Goal: Information Seeking & Learning: Compare options

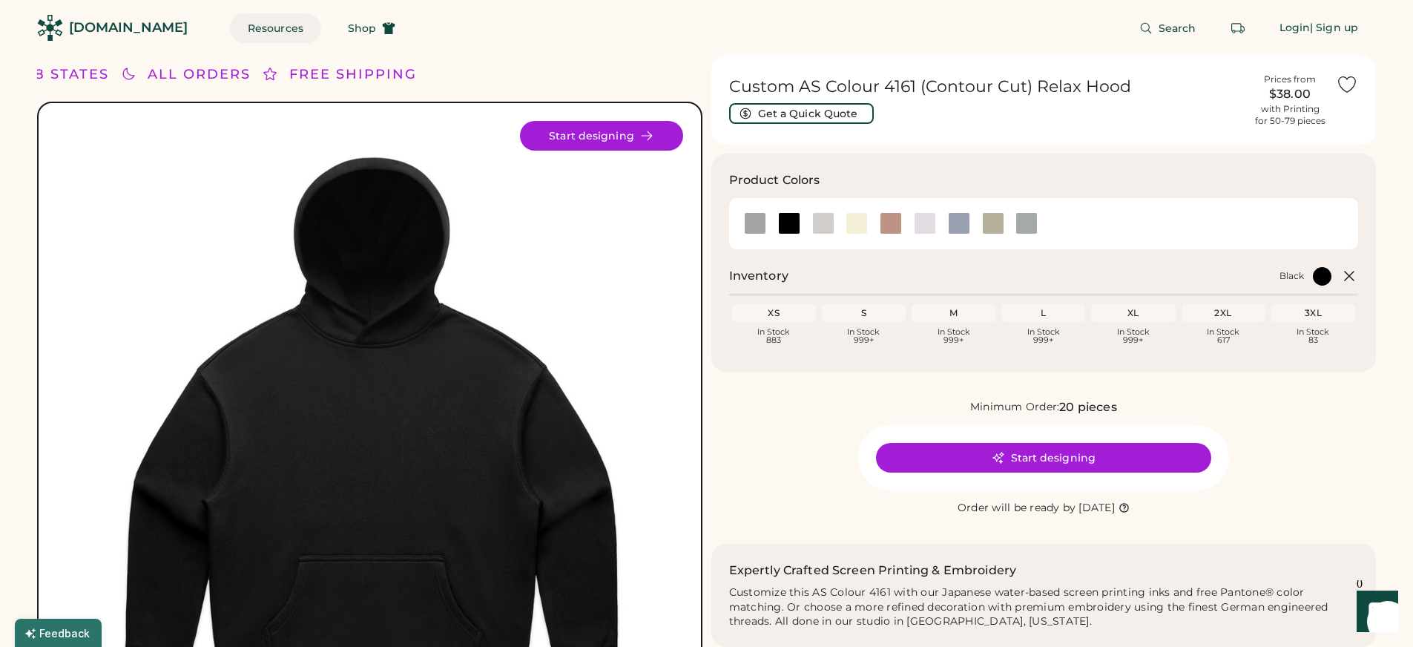
click at [234, 24] on button "Resources" at bounding box center [275, 28] width 91 height 30
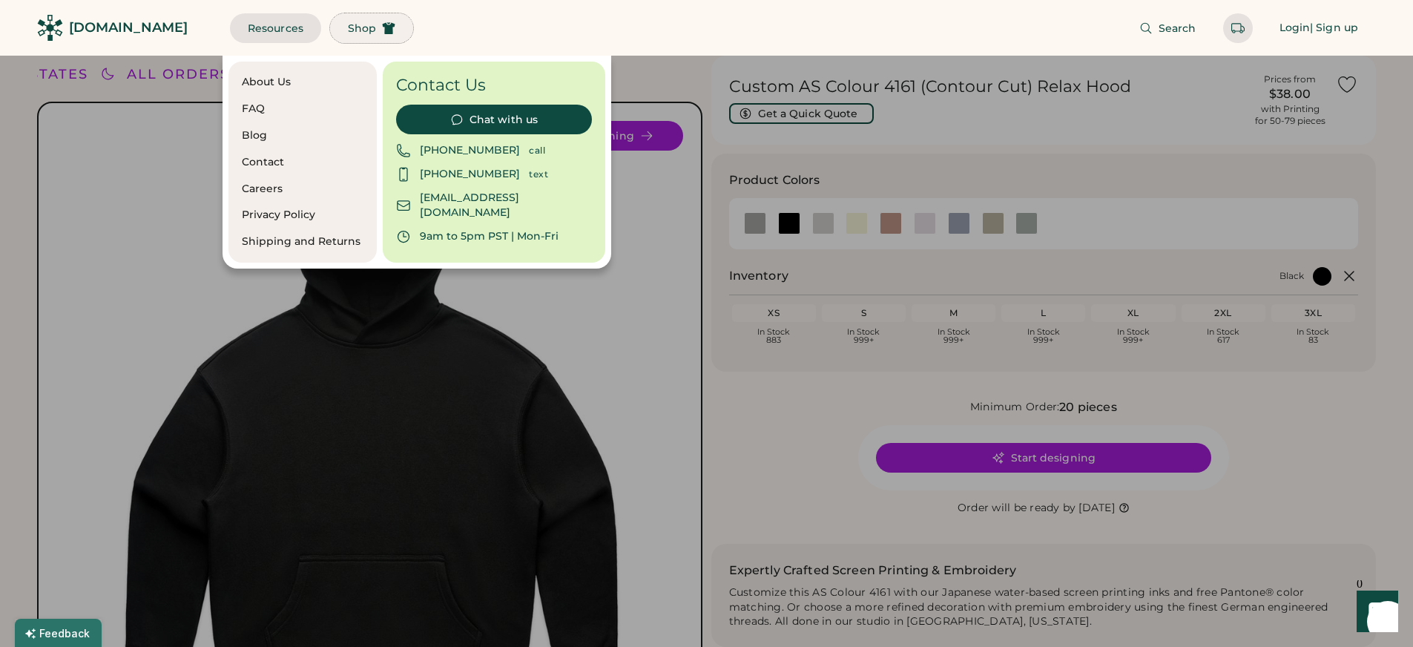
click at [348, 27] on span "Shop" at bounding box center [362, 28] width 28 height 10
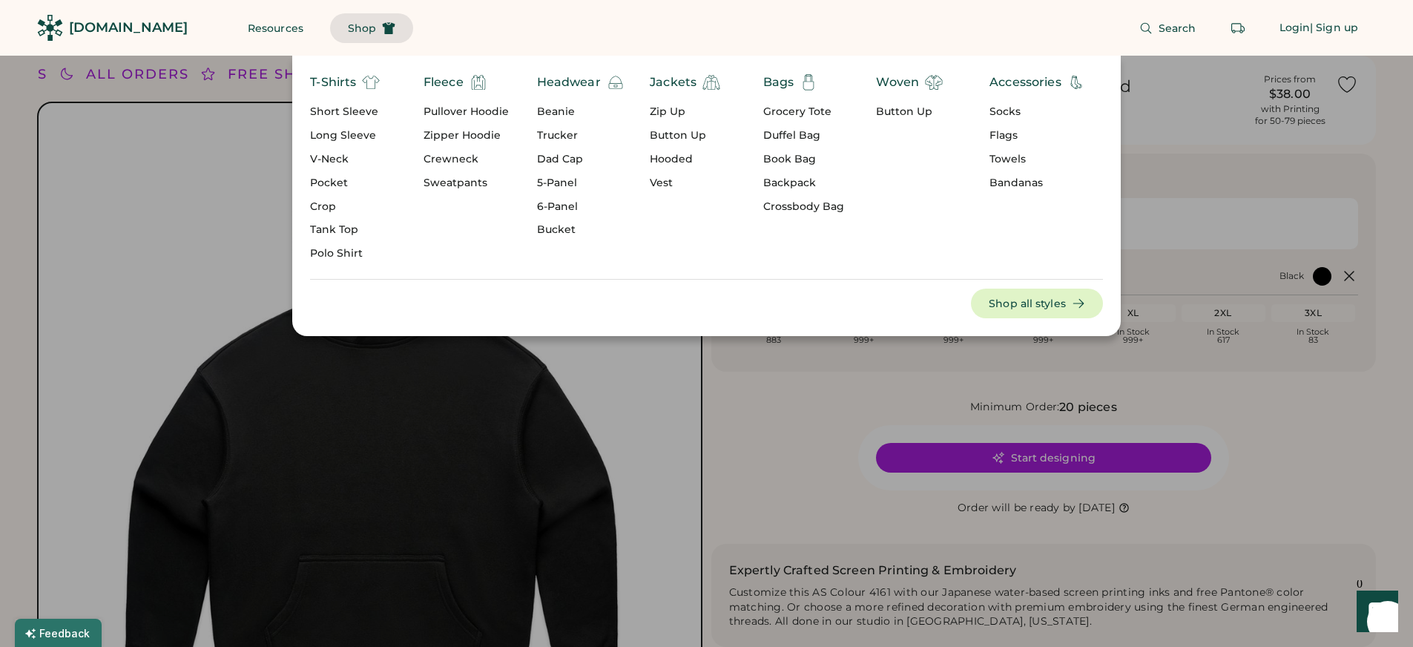
click at [465, 107] on div "Pullover Hoodie" at bounding box center [466, 112] width 85 height 15
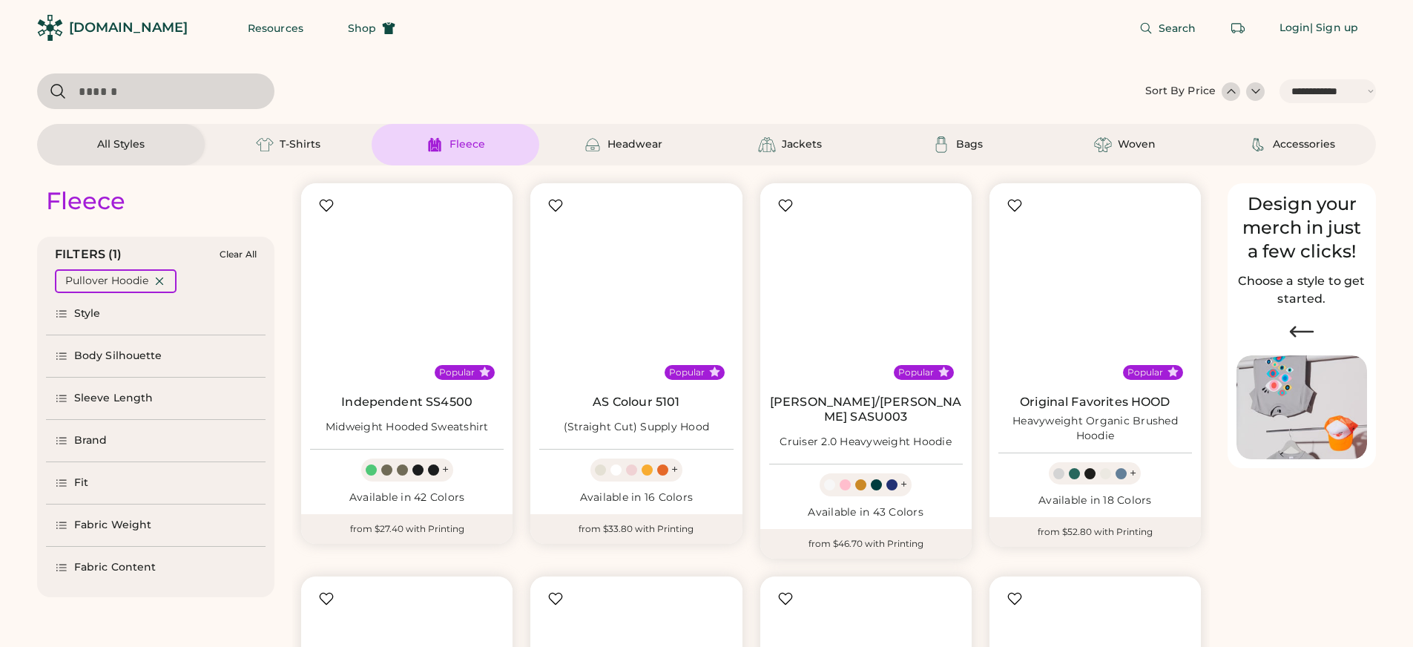
select select "*****"
select select "*"
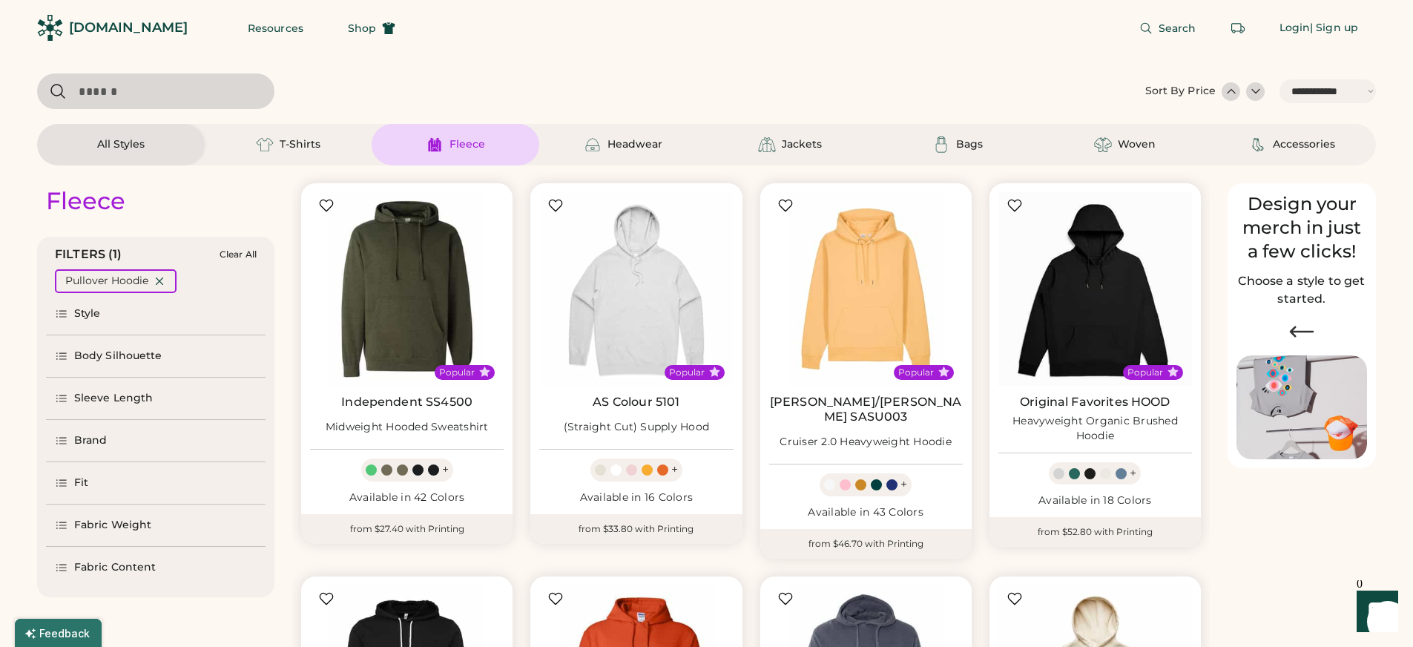
click at [99, 438] on div "Brand" at bounding box center [90, 440] width 33 height 15
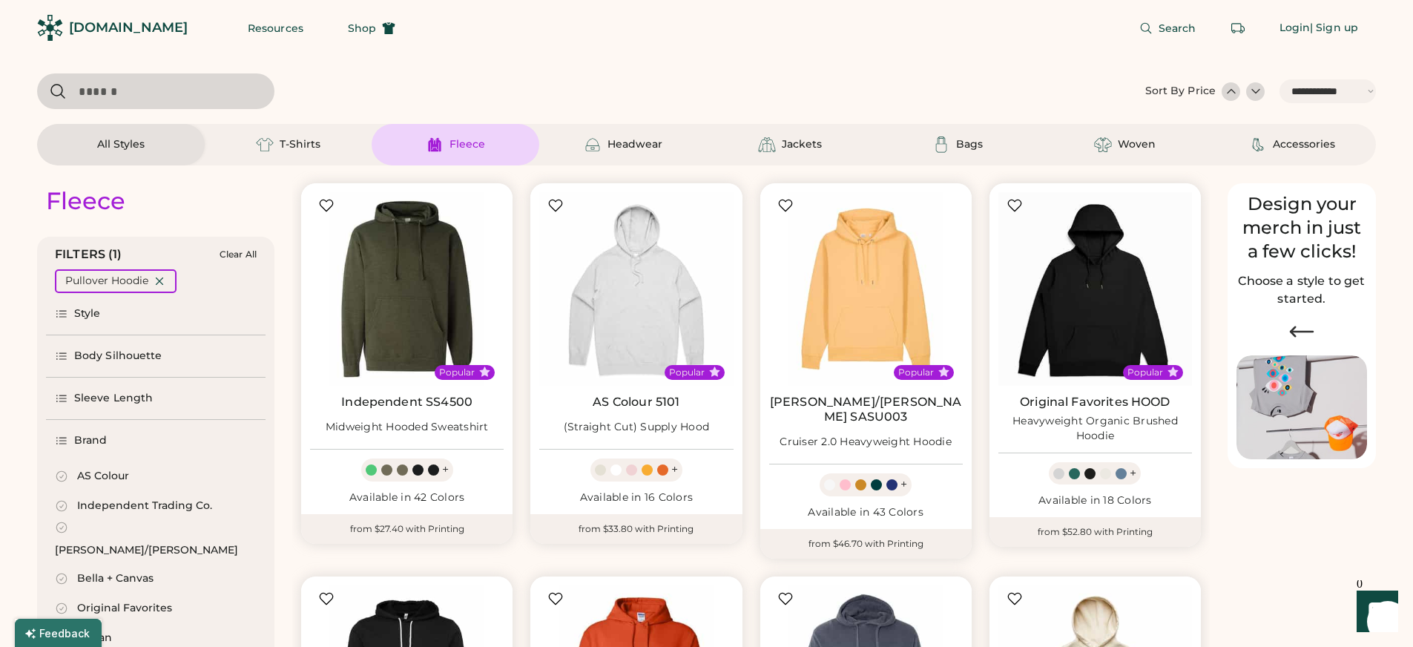
click at [107, 478] on div "AS Colour" at bounding box center [103, 476] width 52 height 15
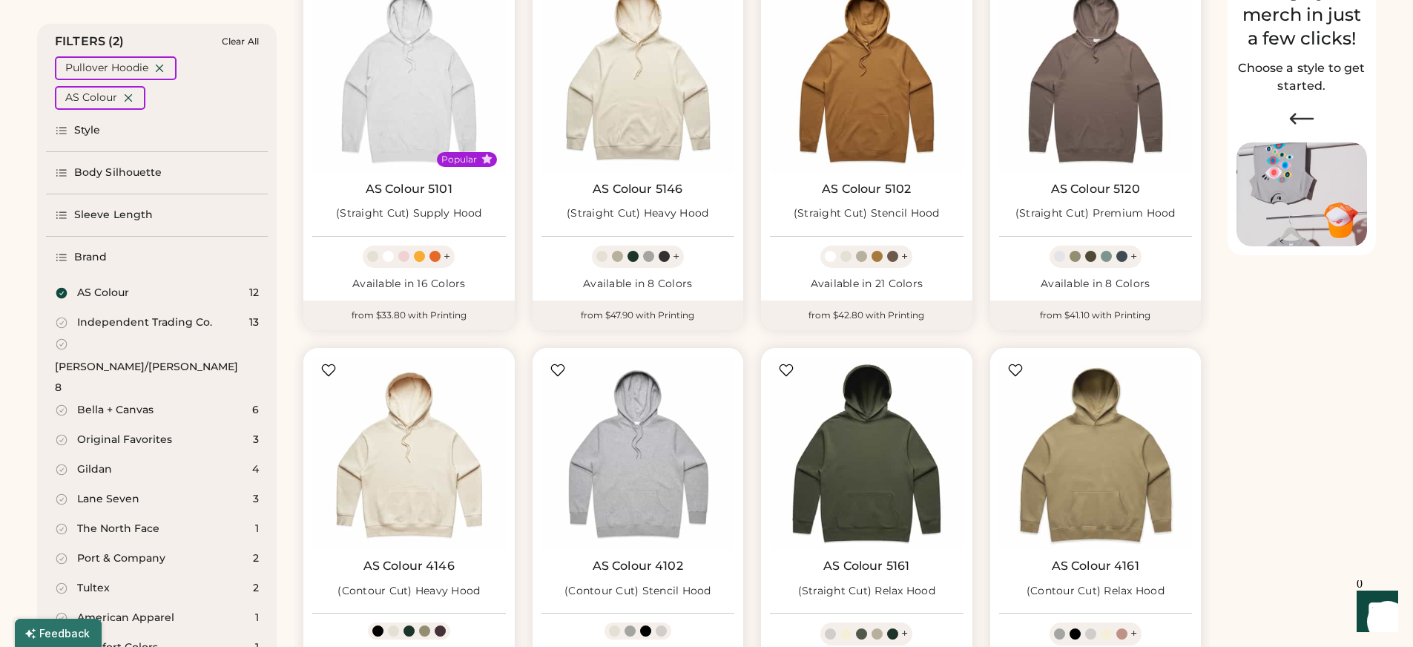
select select "*****"
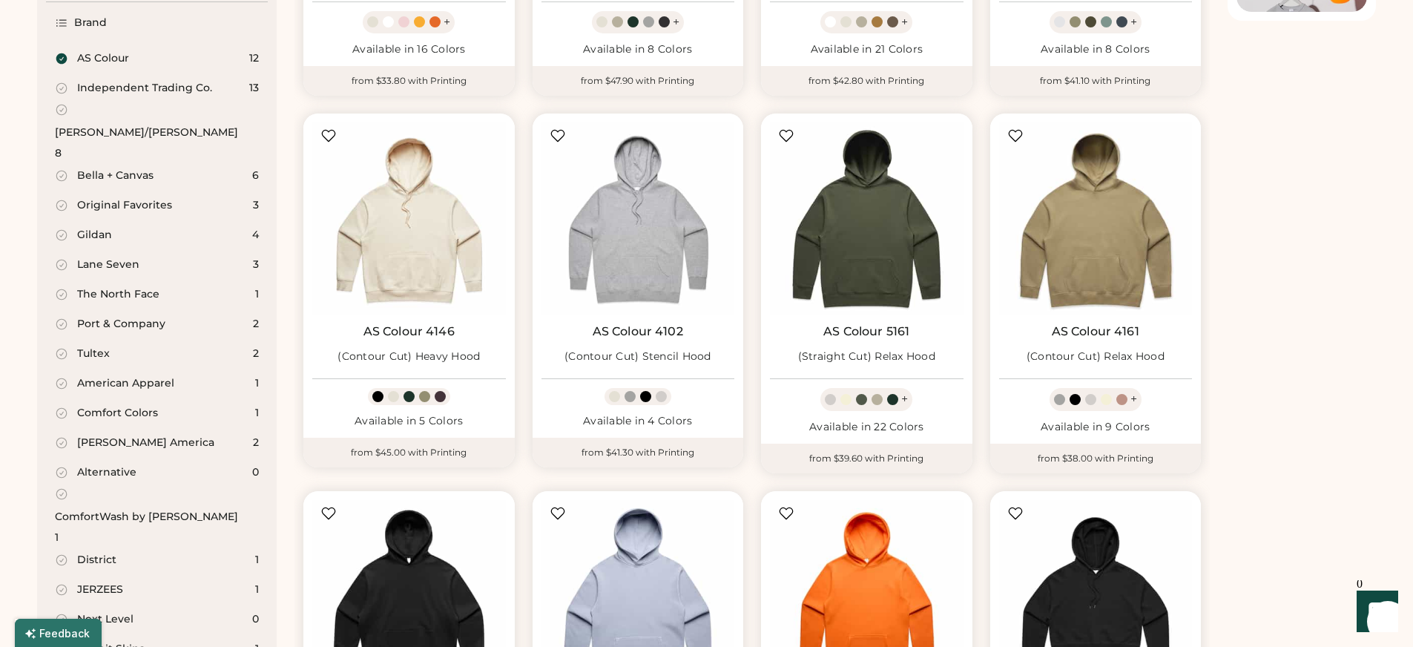
scroll to position [477, 0]
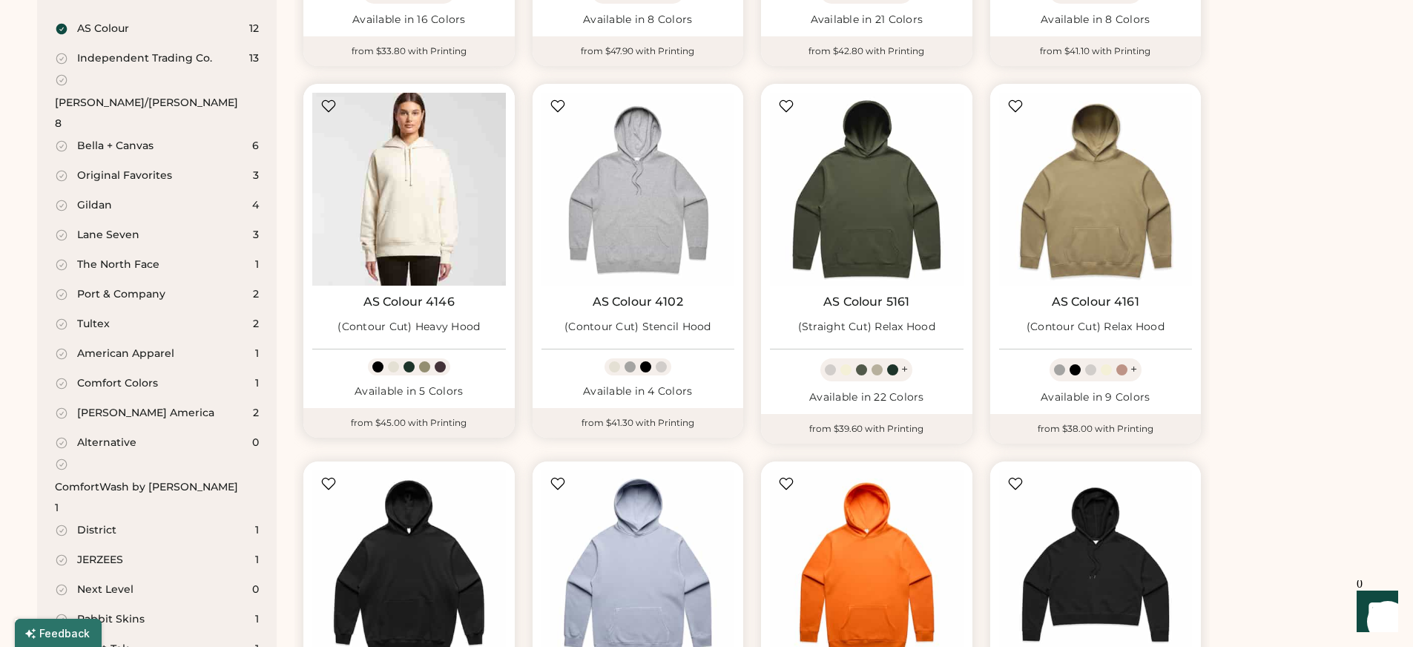
click at [421, 221] on img at bounding box center [409, 190] width 194 height 194
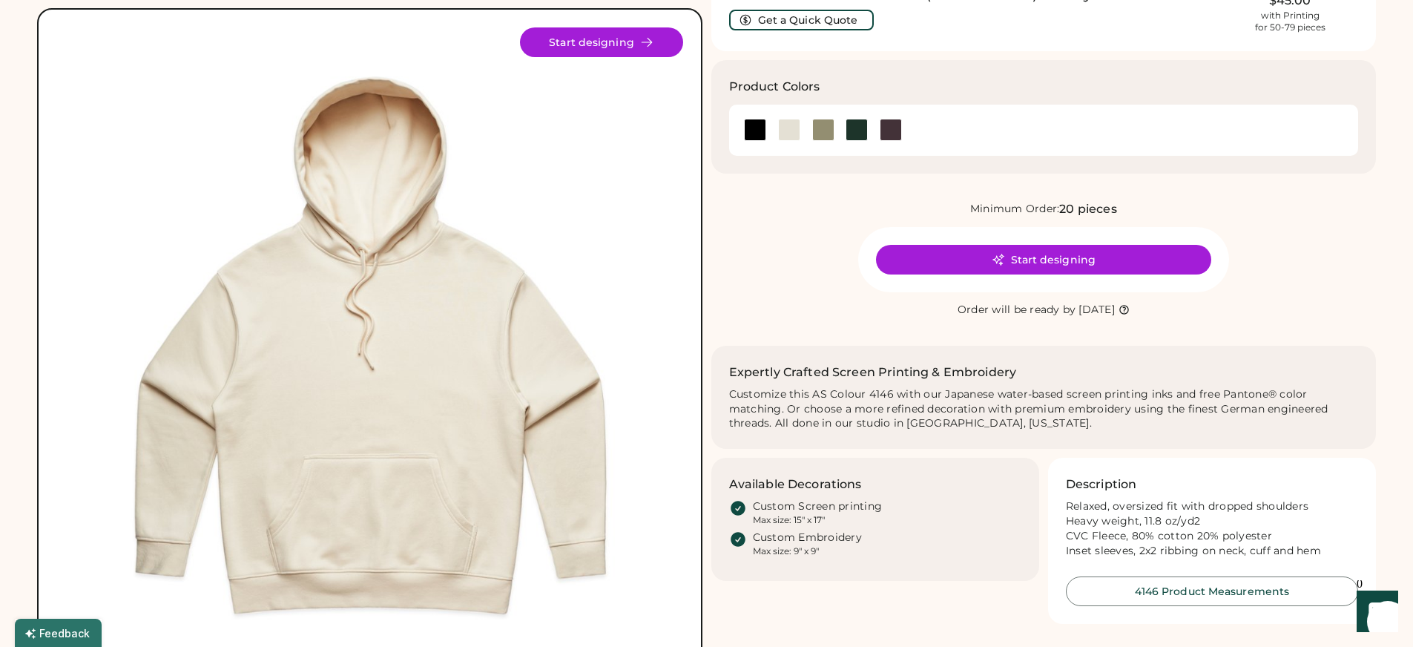
scroll to position [96, 0]
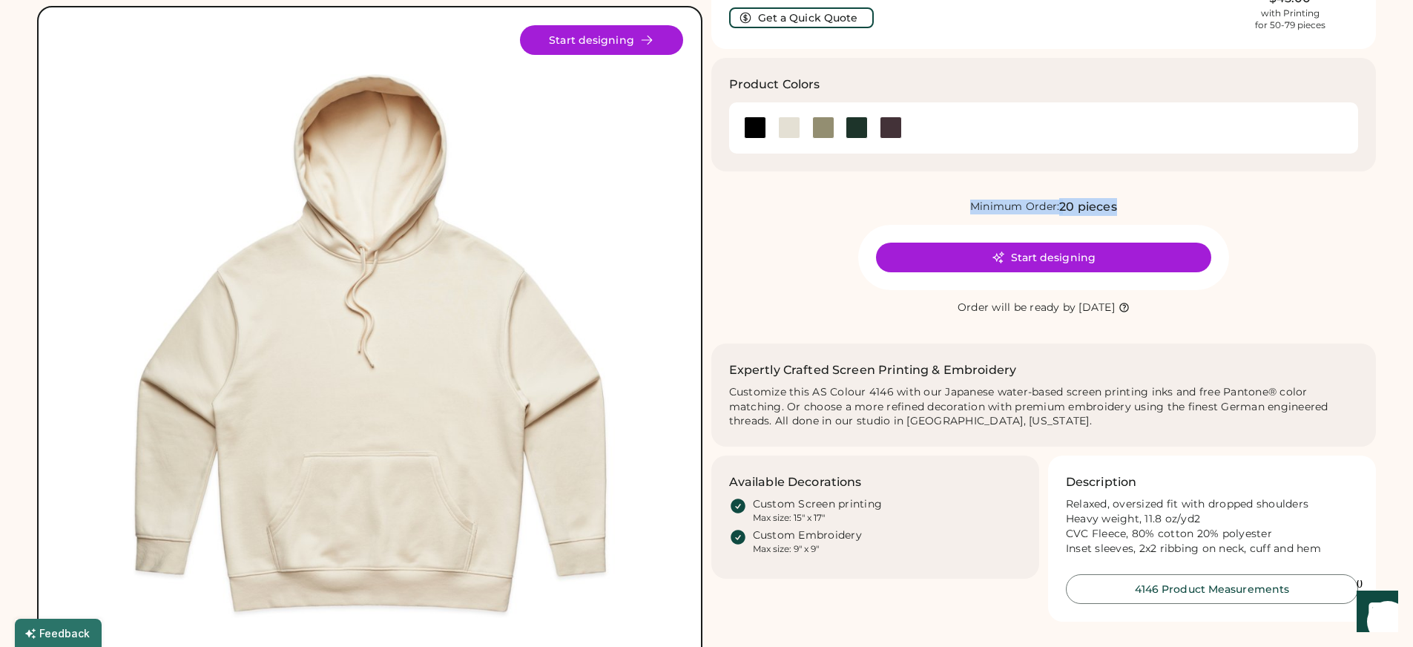
drag, startPoint x: 1412, startPoint y: 167, endPoint x: 1385, endPoint y: 284, distance: 120.4
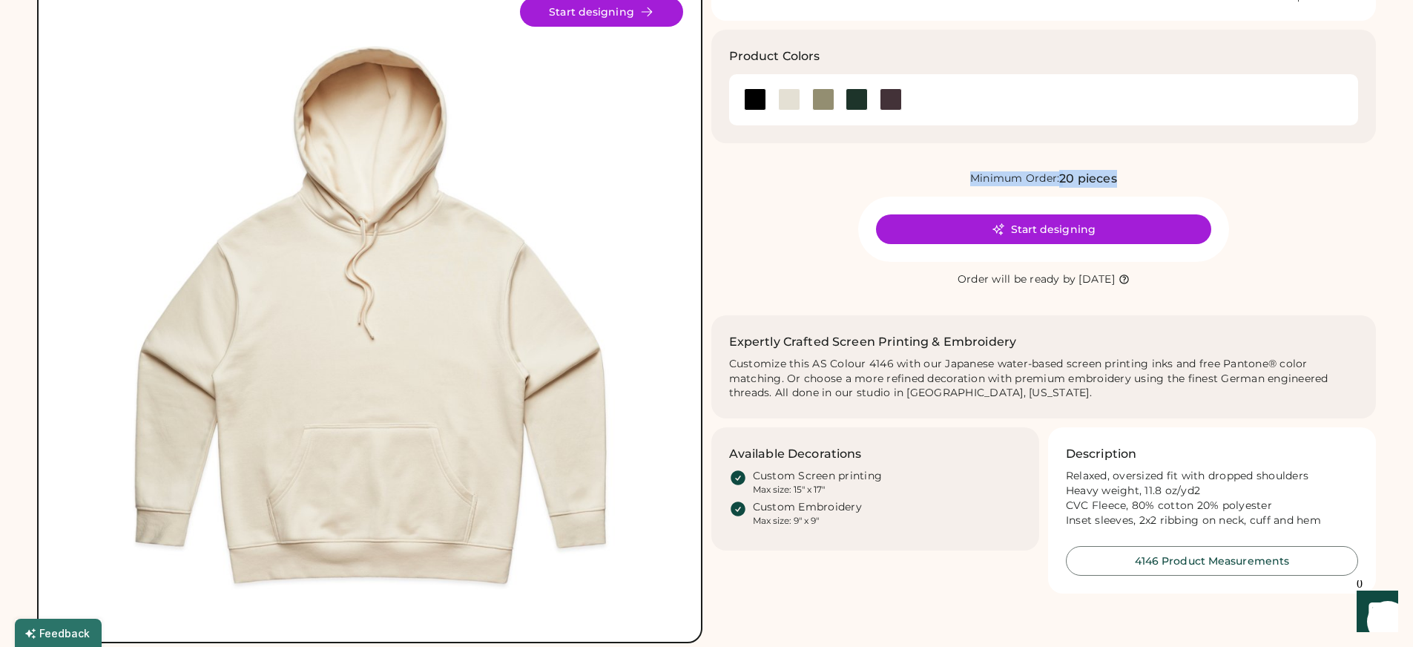
scroll to position [47, 0]
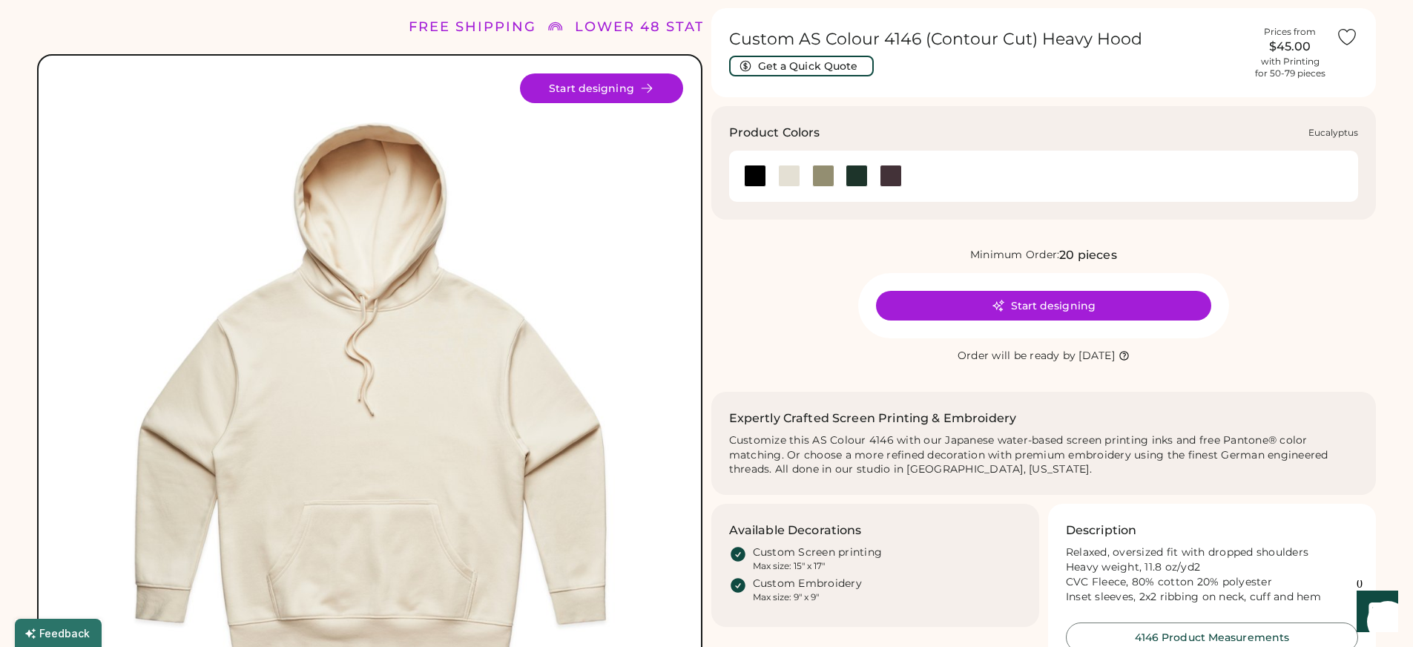
click at [822, 183] on div at bounding box center [823, 176] width 22 height 22
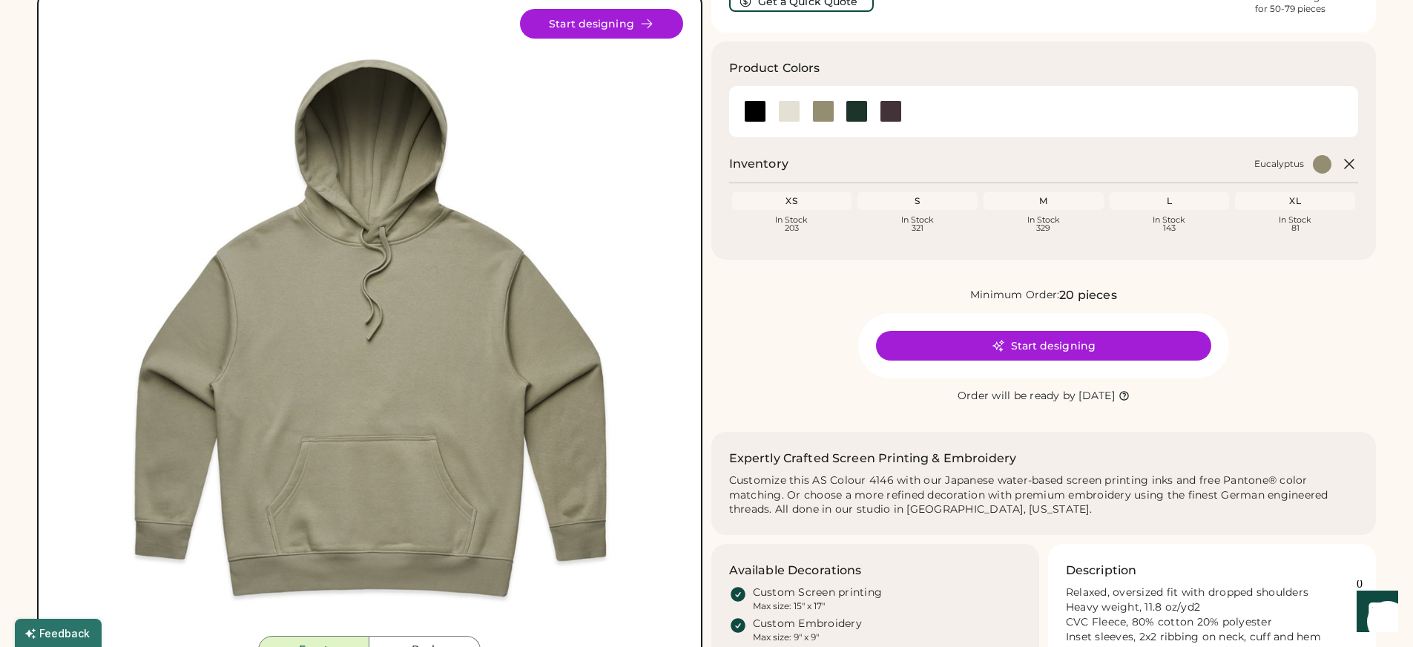
scroll to position [168, 0]
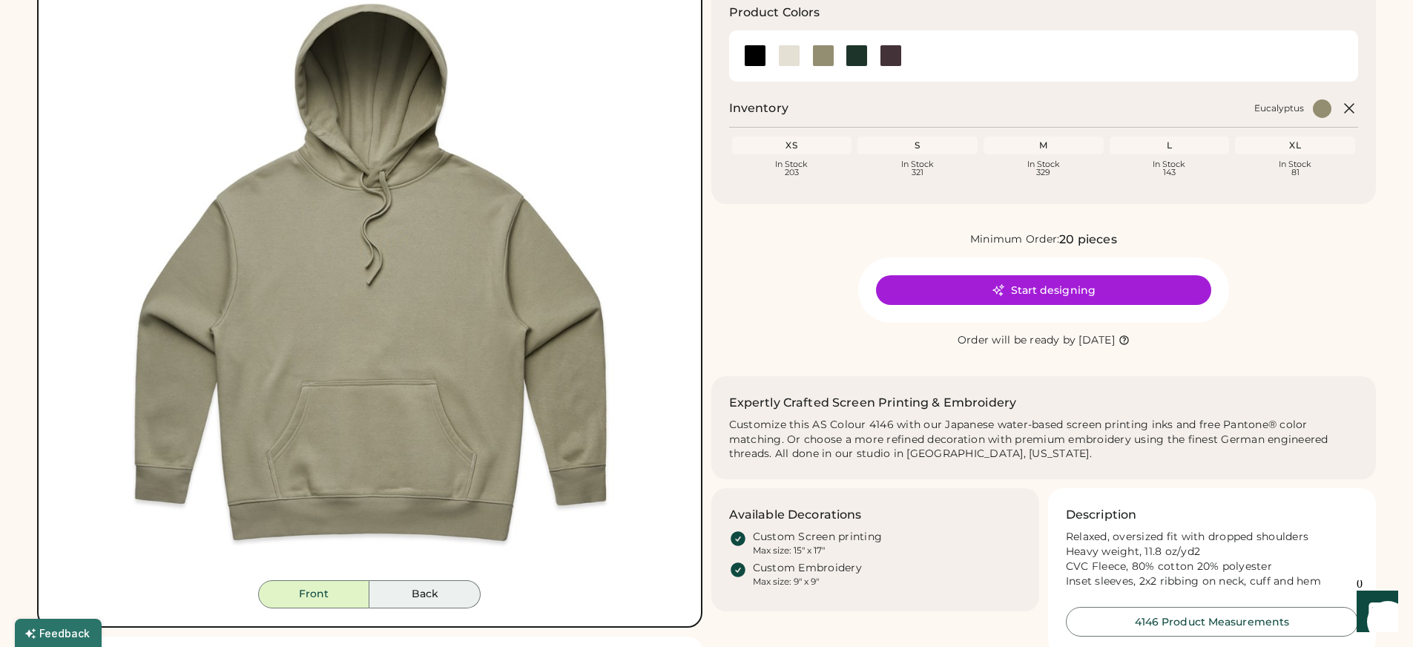
click at [427, 590] on button "Back" at bounding box center [424, 594] width 111 height 28
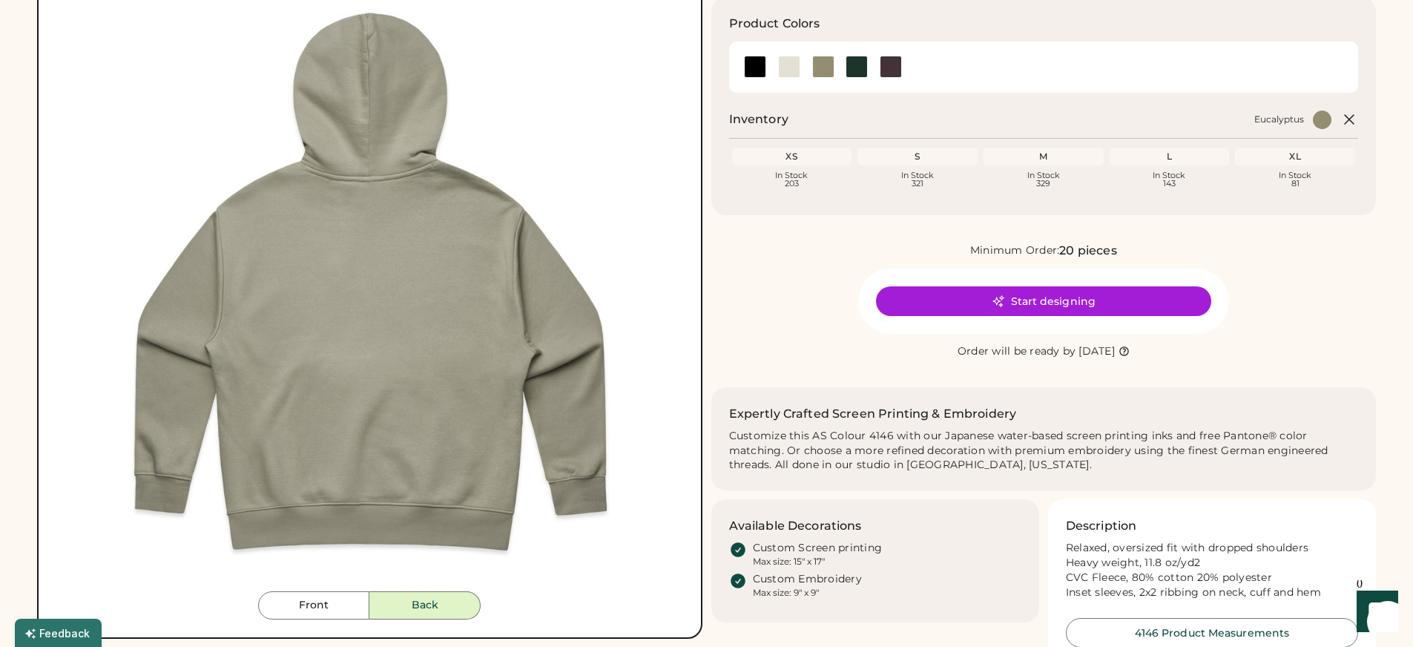
scroll to position [154, 0]
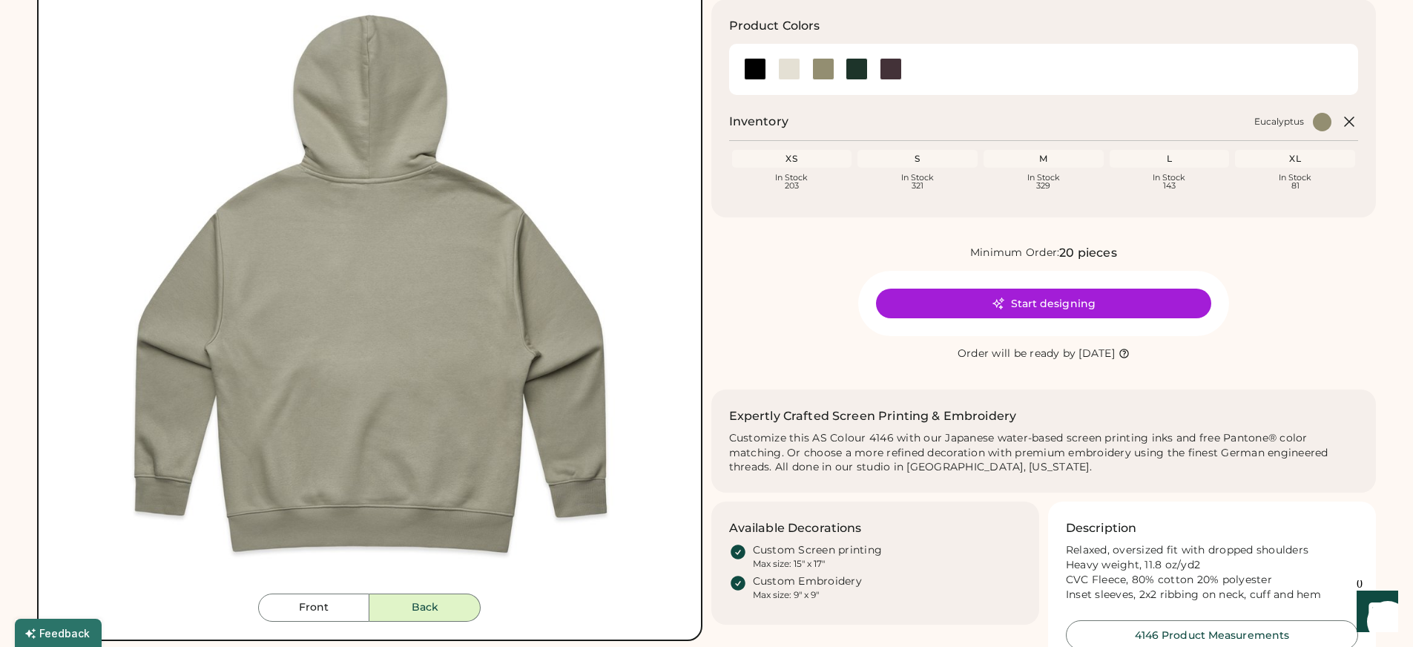
click at [1282, 159] on div "XL" at bounding box center [1295, 159] width 114 height 12
click at [752, 70] on div at bounding box center [755, 69] width 22 height 22
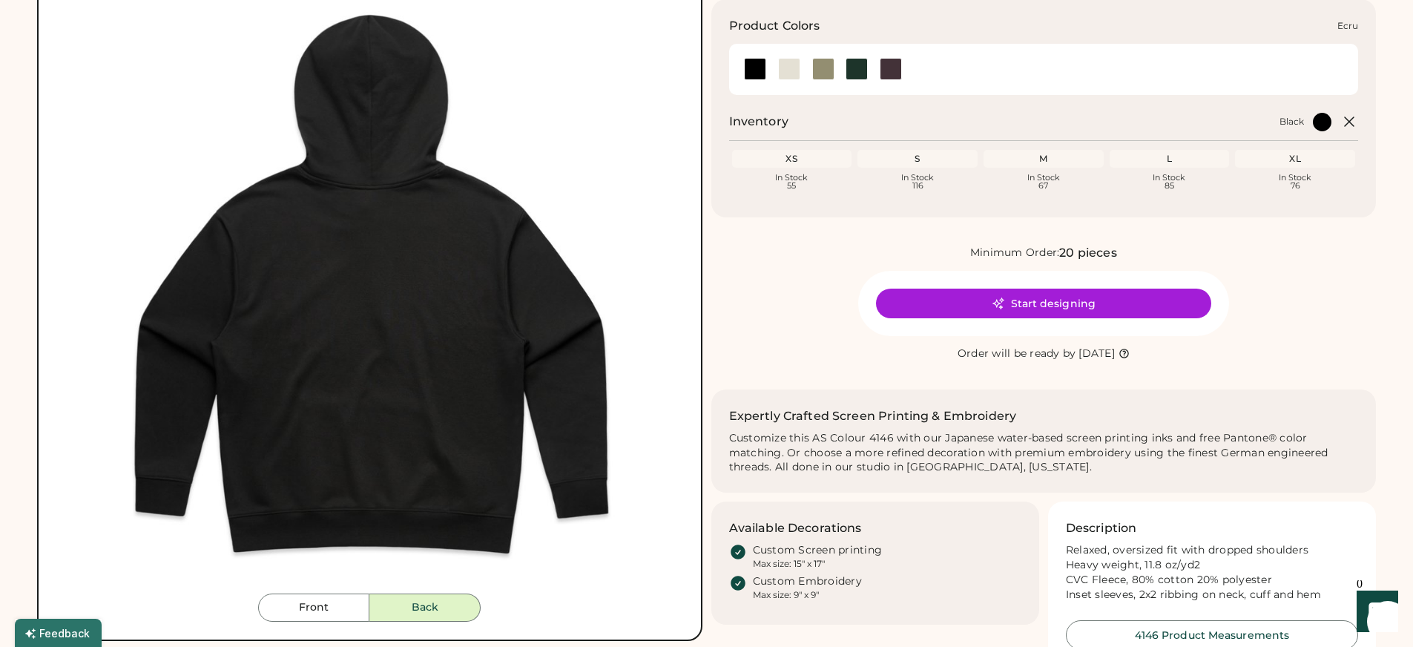
click at [789, 62] on div at bounding box center [789, 69] width 22 height 22
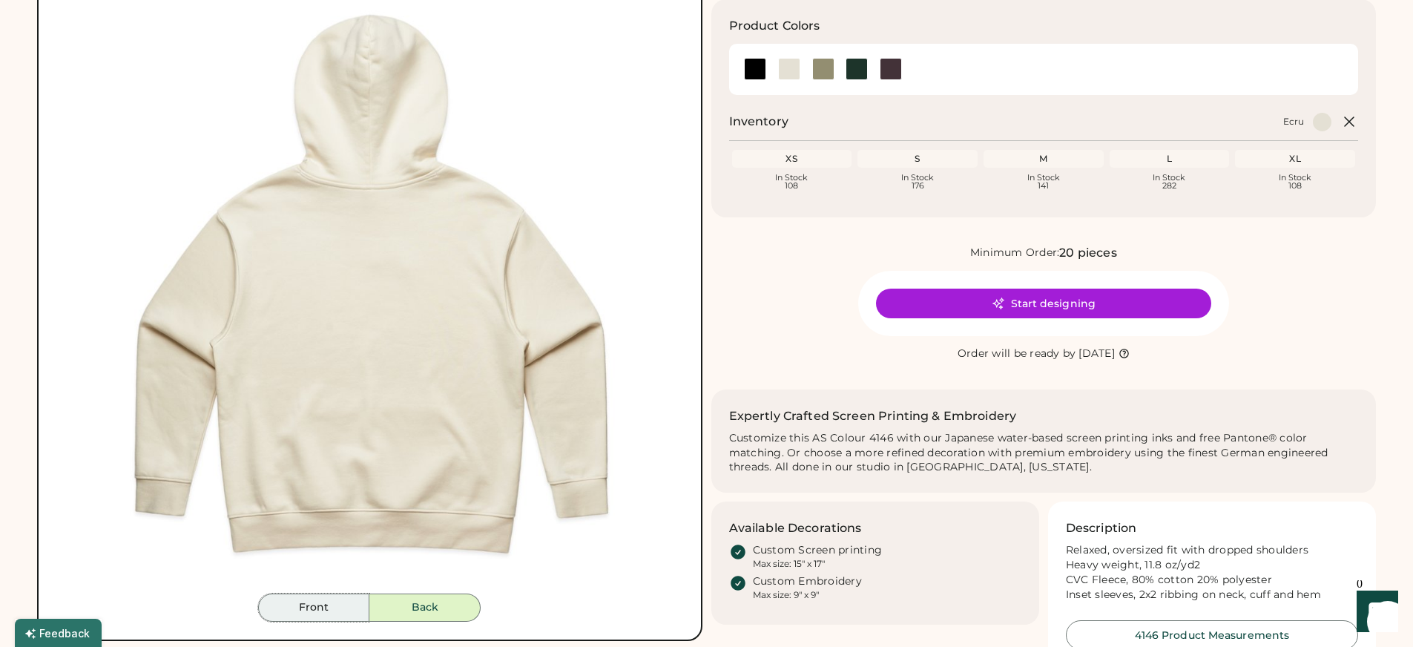
click at [343, 619] on button "Front" at bounding box center [313, 607] width 111 height 28
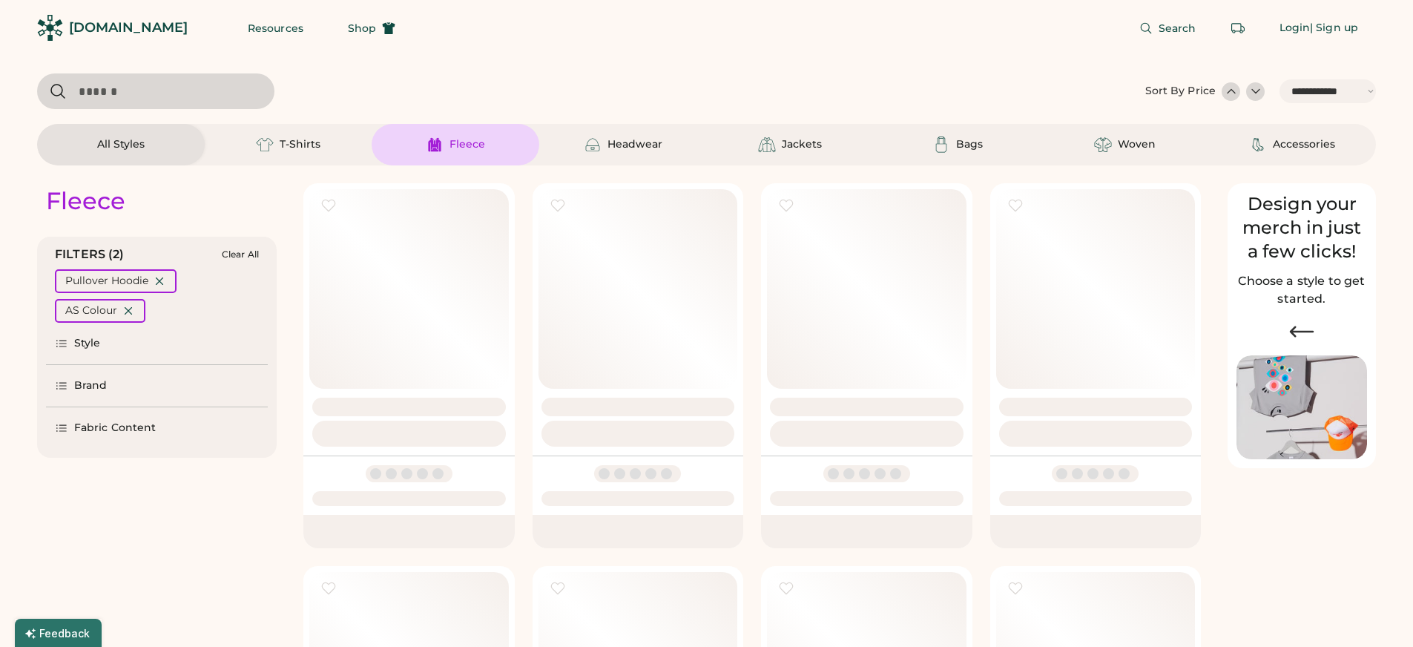
select select "*****"
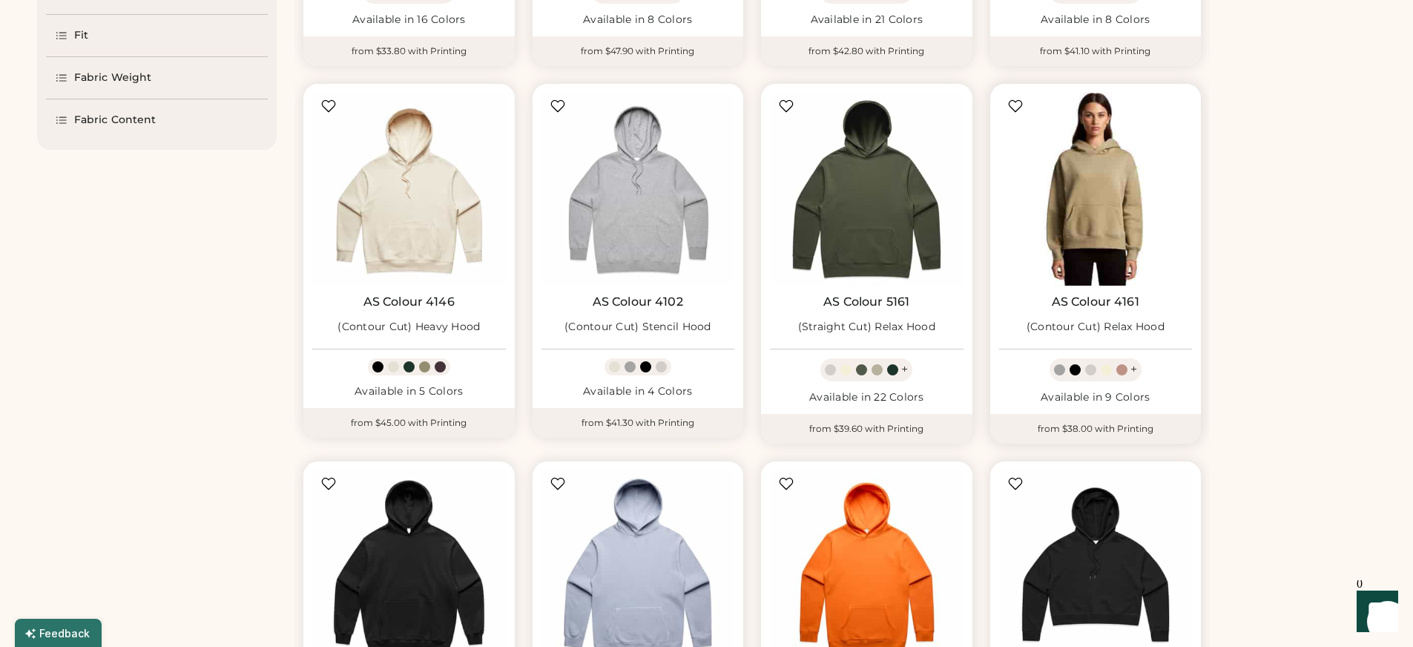
click at [1122, 193] on img at bounding box center [1096, 190] width 194 height 194
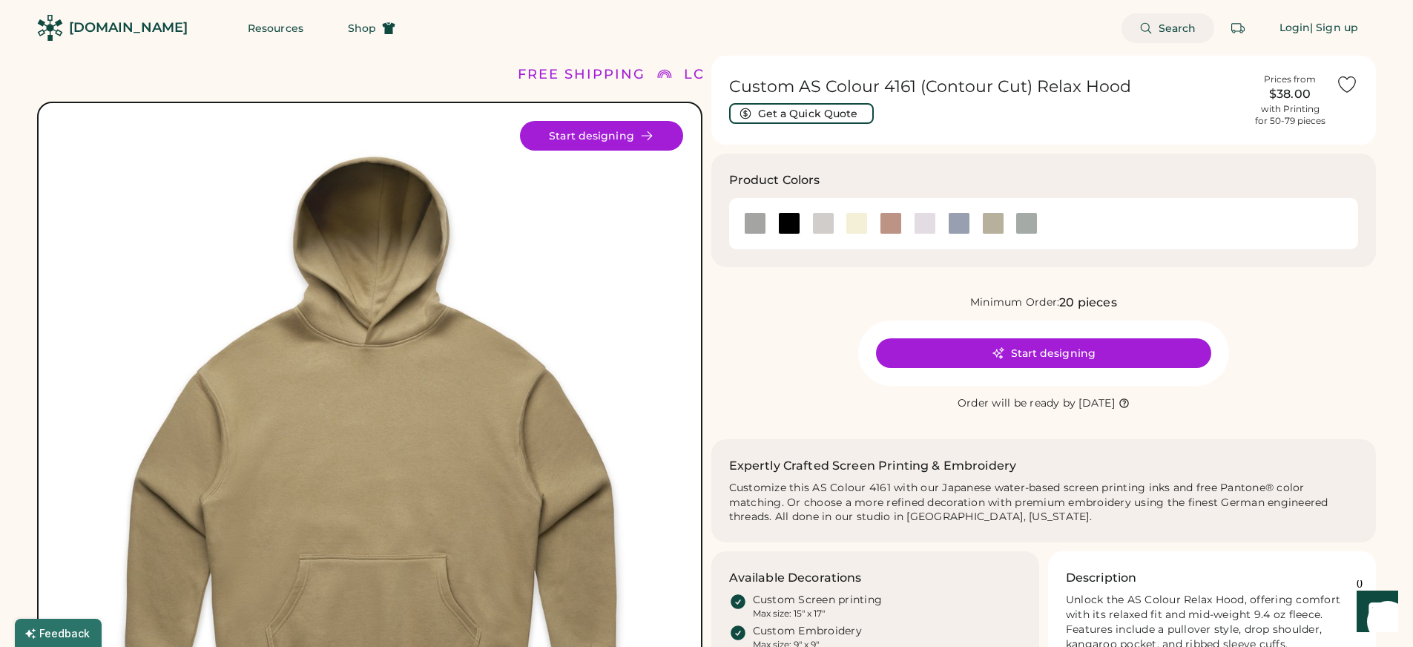
click at [1179, 29] on span "Search" at bounding box center [1178, 28] width 38 height 10
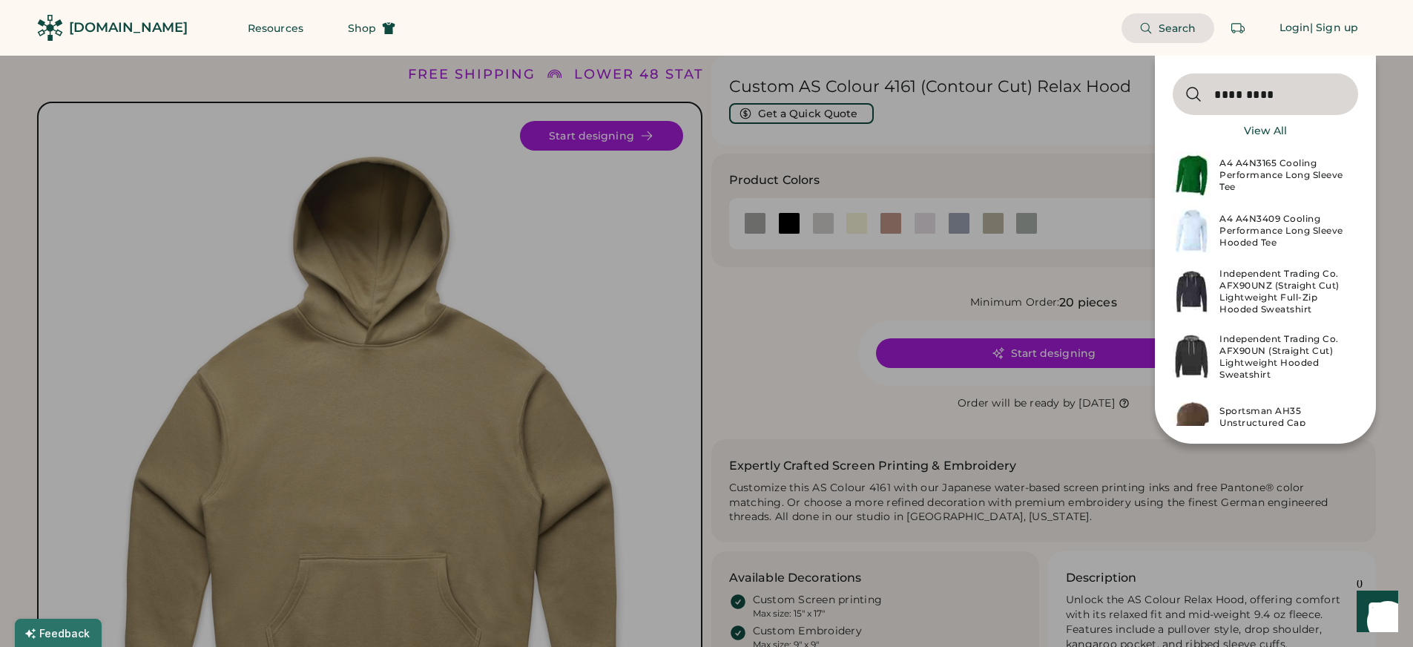
type input "*********"
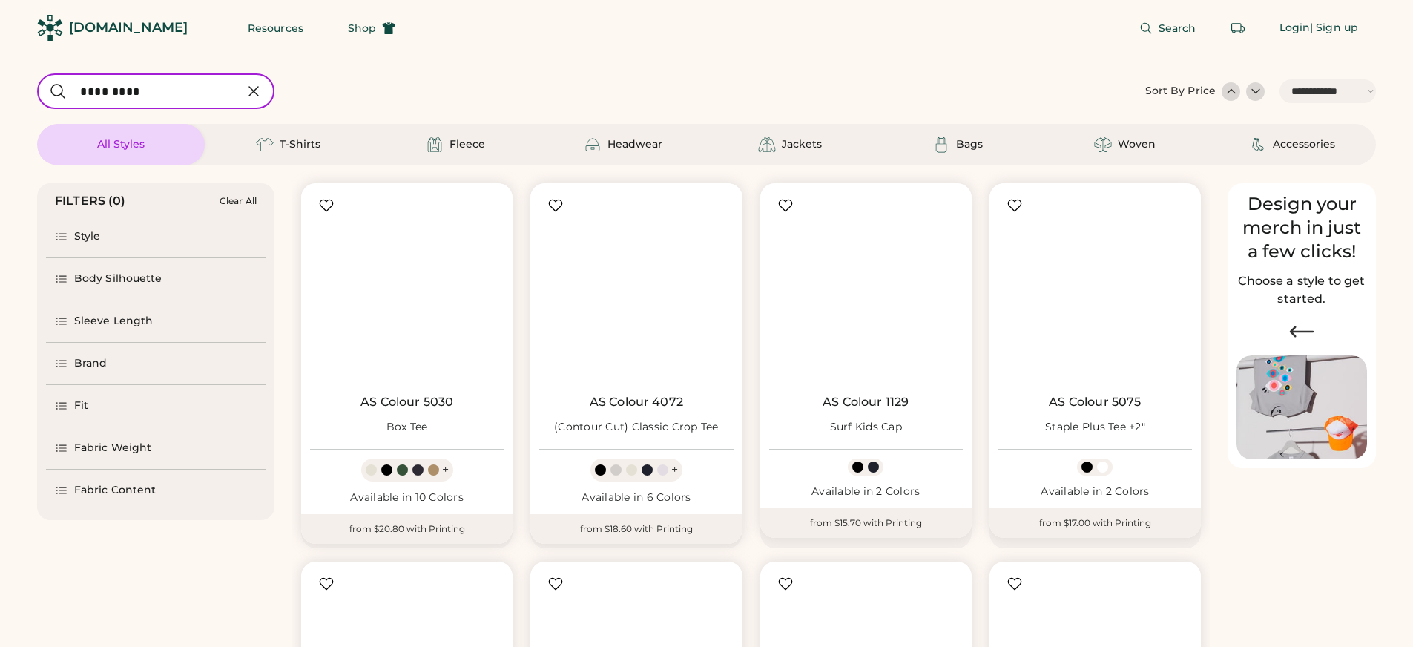
select select "*****"
select select "*"
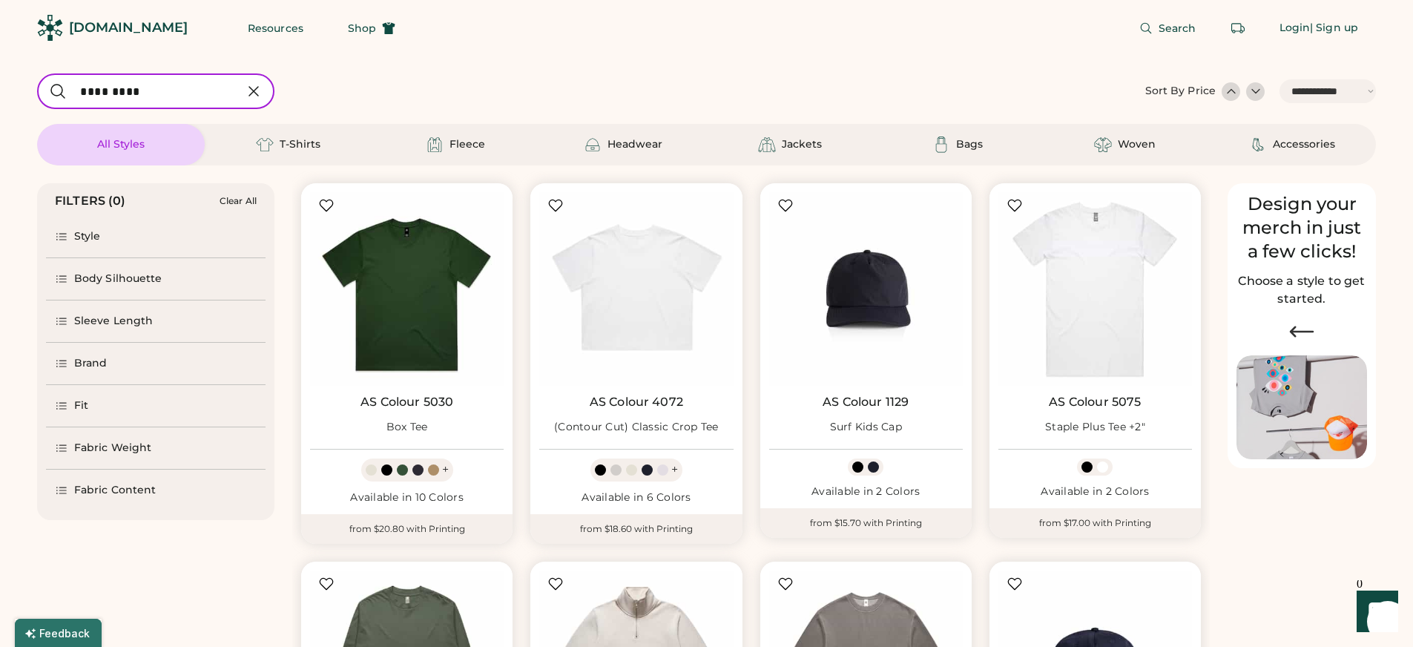
scroll to position [145, 0]
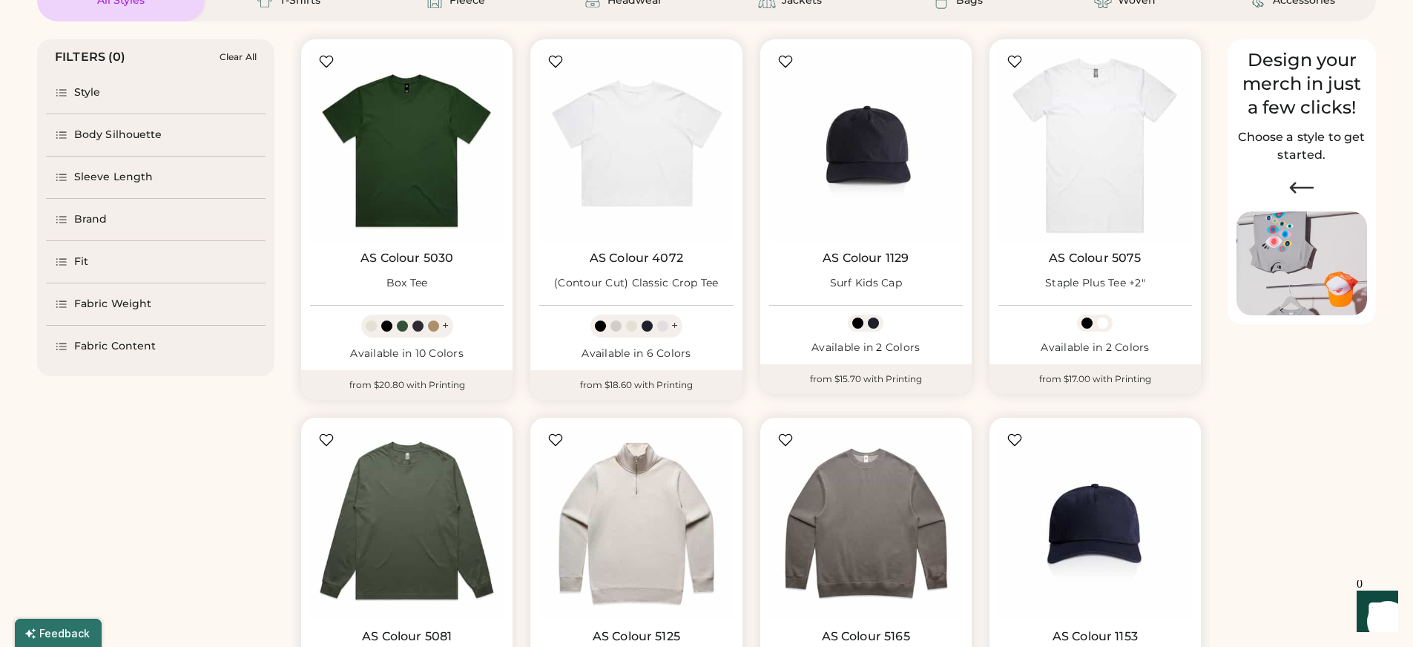
select select "*****"
select select "*"
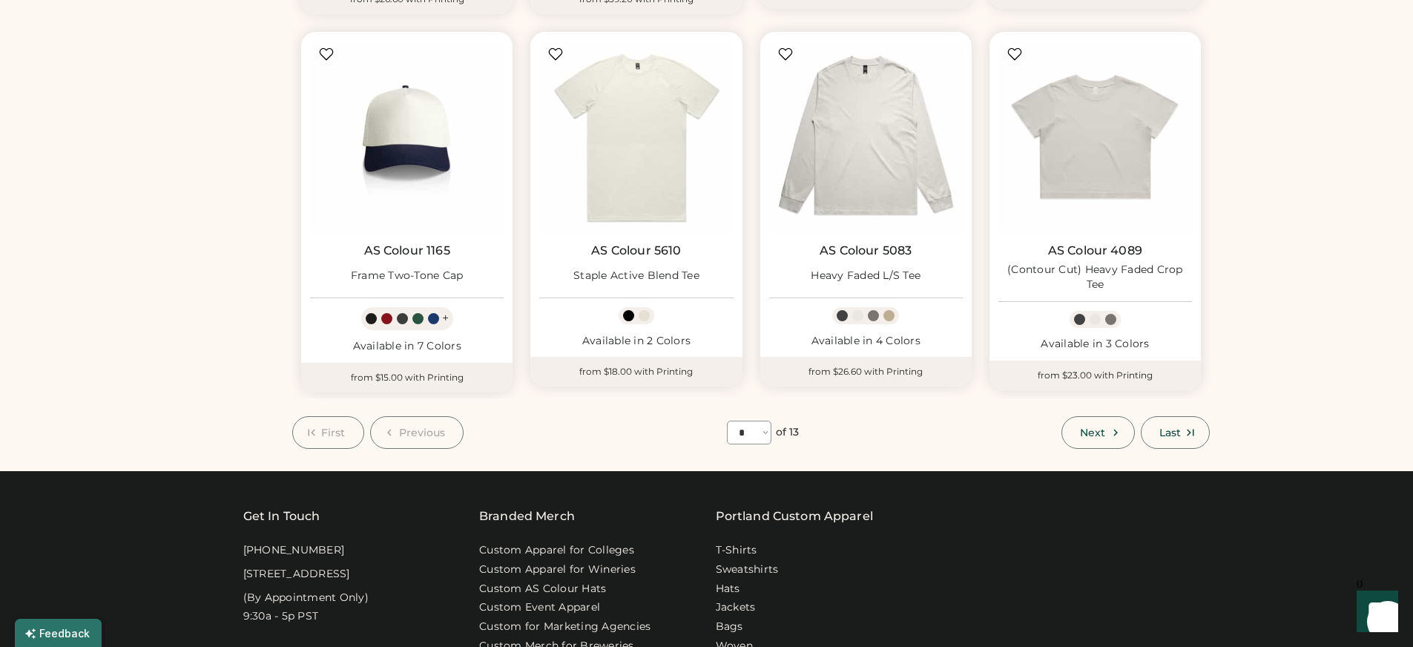
scroll to position [937, 0]
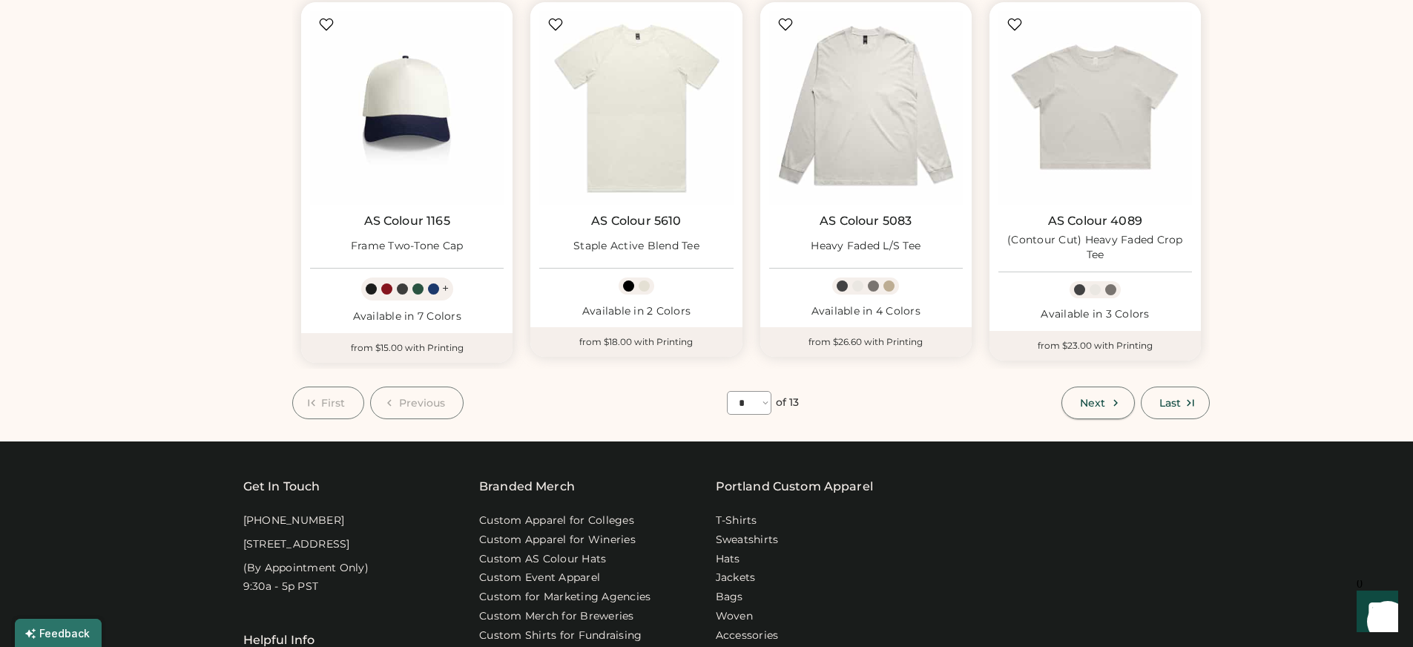
click at [1093, 404] on span "Next" at bounding box center [1092, 403] width 25 height 10
select select "*"
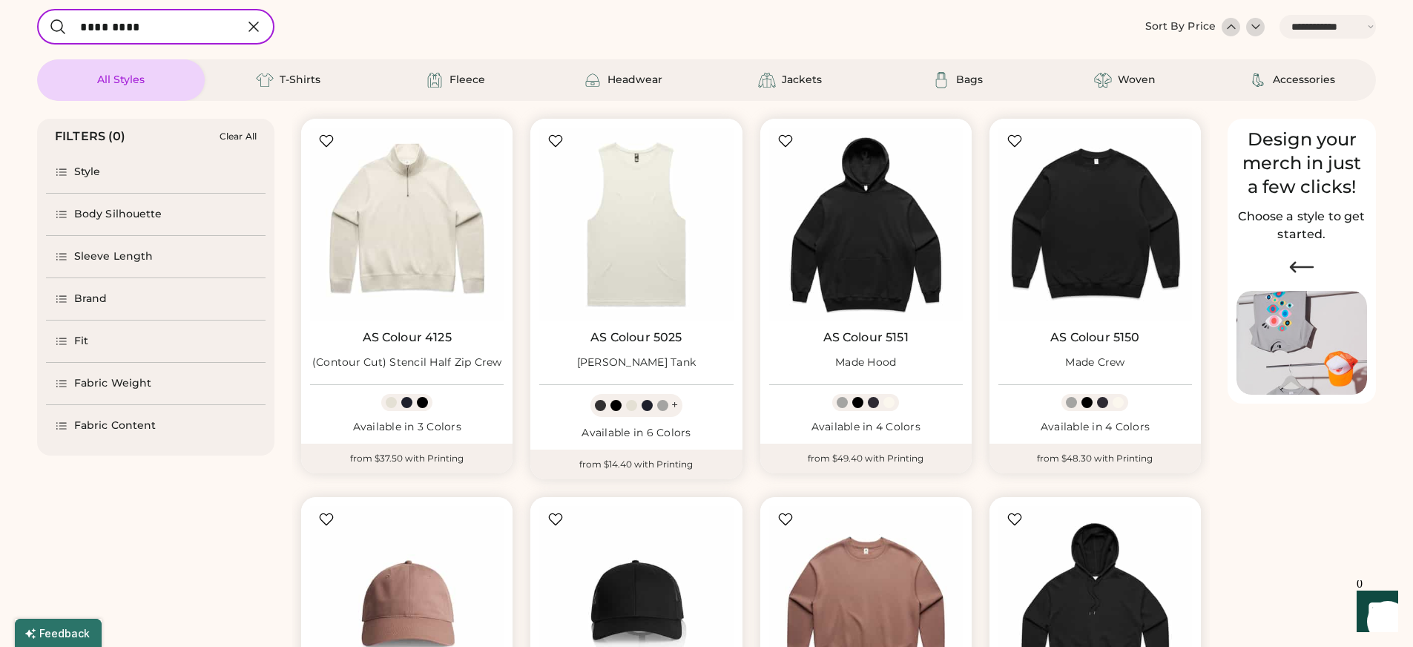
click at [72, 178] on div "Style" at bounding box center [78, 172] width 46 height 15
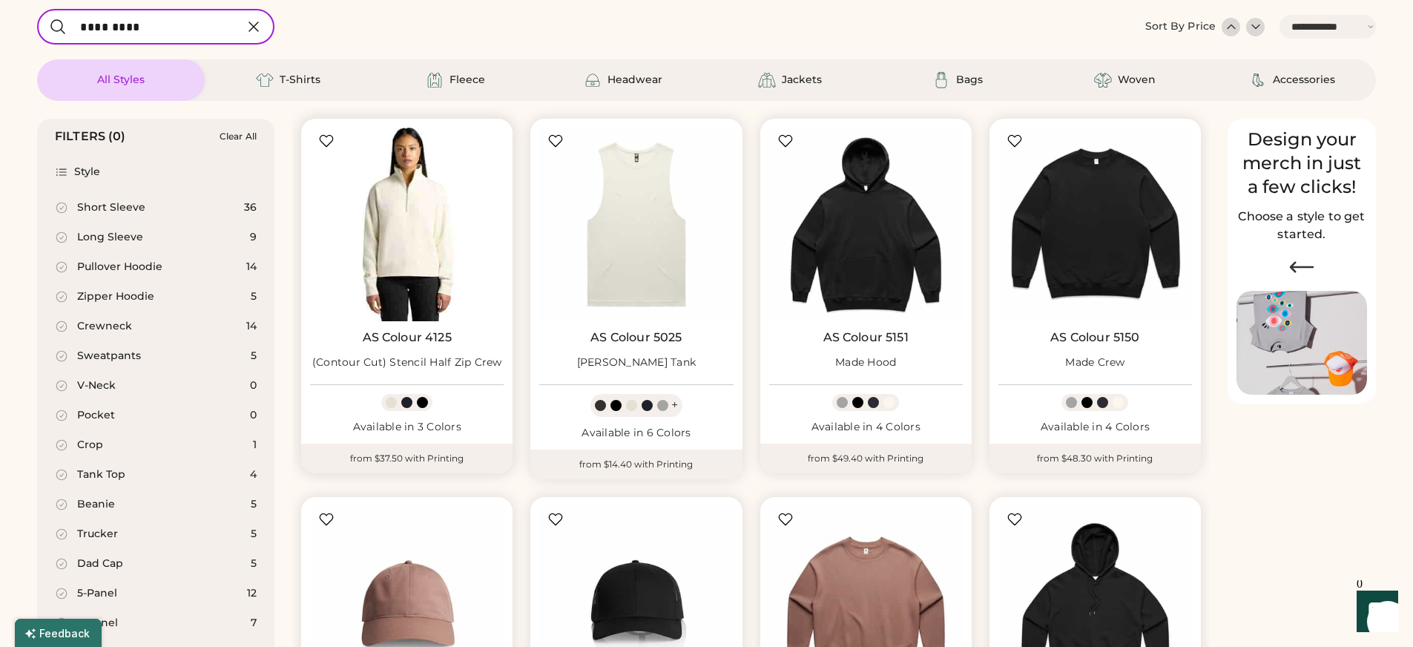
click at [420, 223] on img at bounding box center [407, 225] width 194 height 194
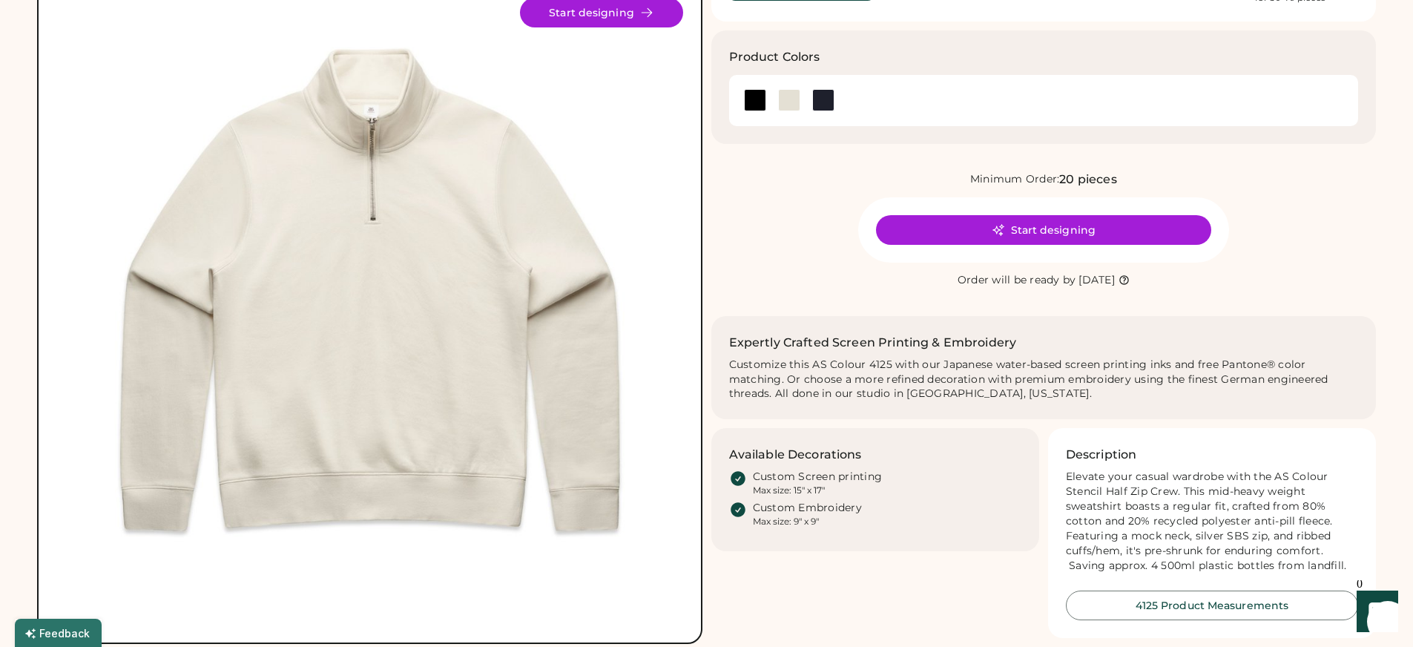
scroll to position [108, 0]
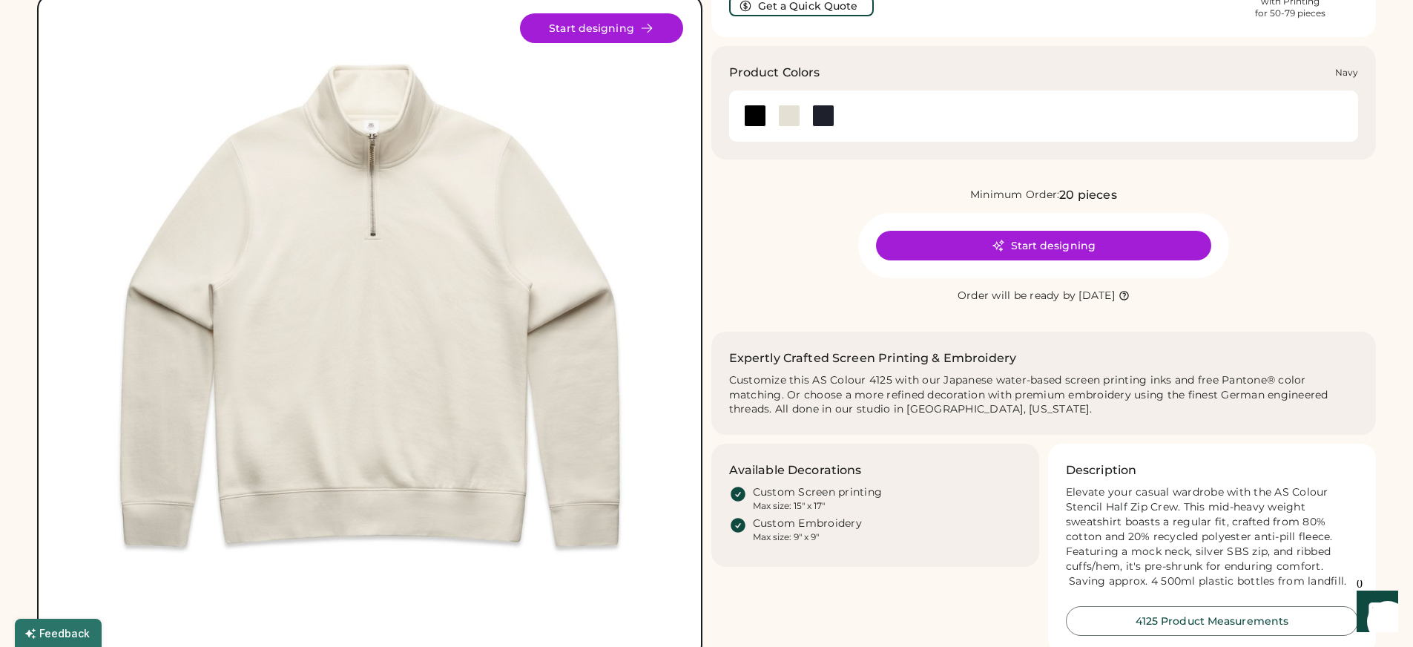
click at [830, 113] on div at bounding box center [823, 116] width 22 height 22
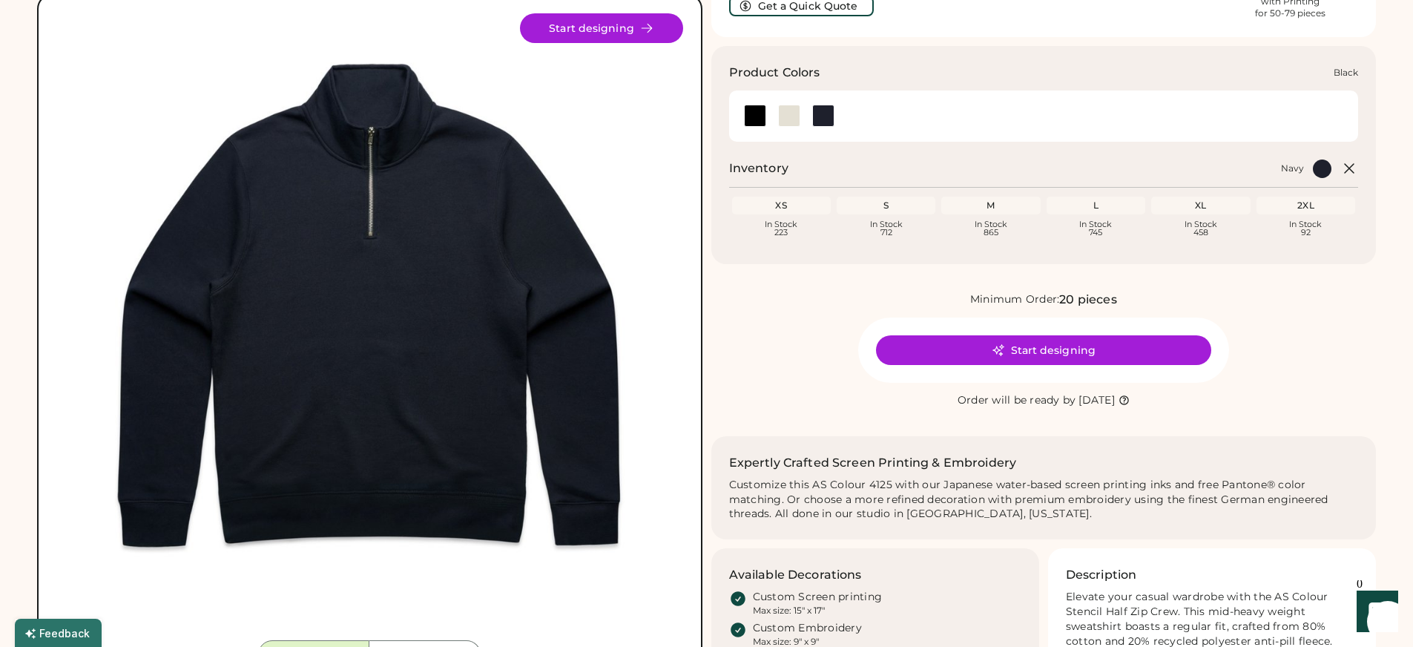
click at [753, 122] on div at bounding box center [755, 116] width 22 height 22
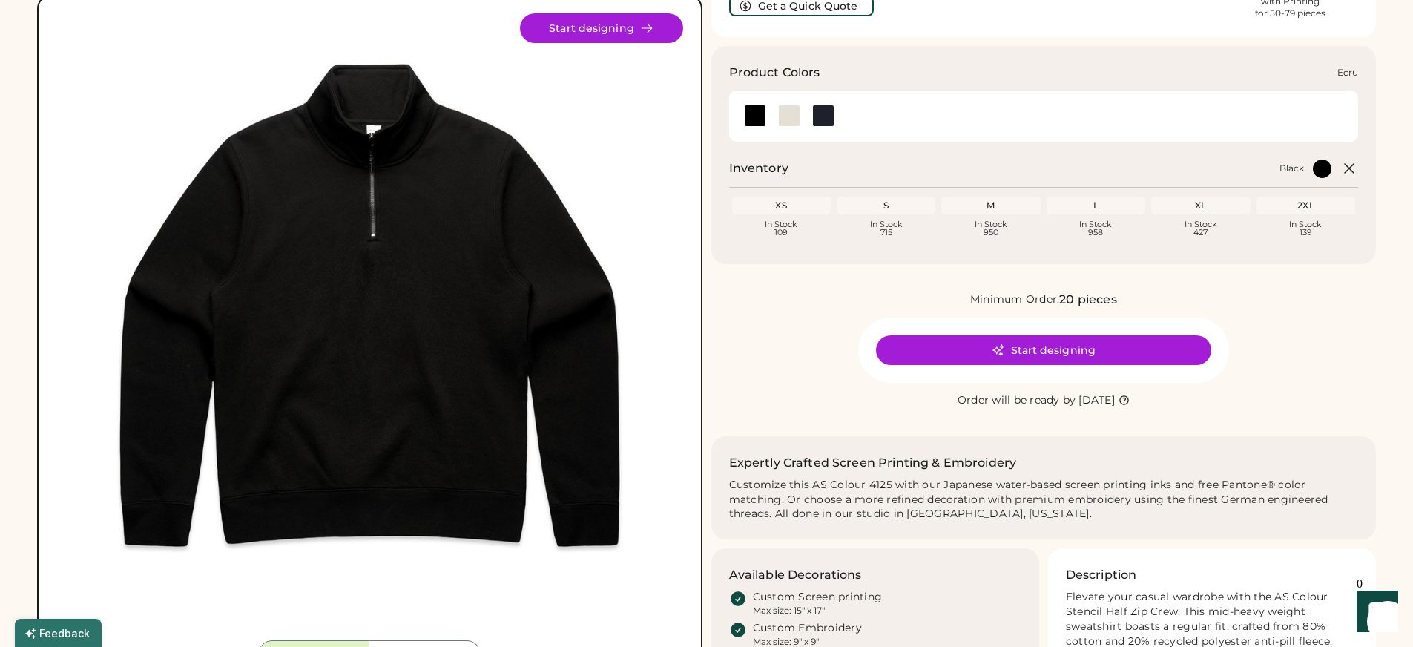
click at [788, 121] on div at bounding box center [789, 116] width 22 height 22
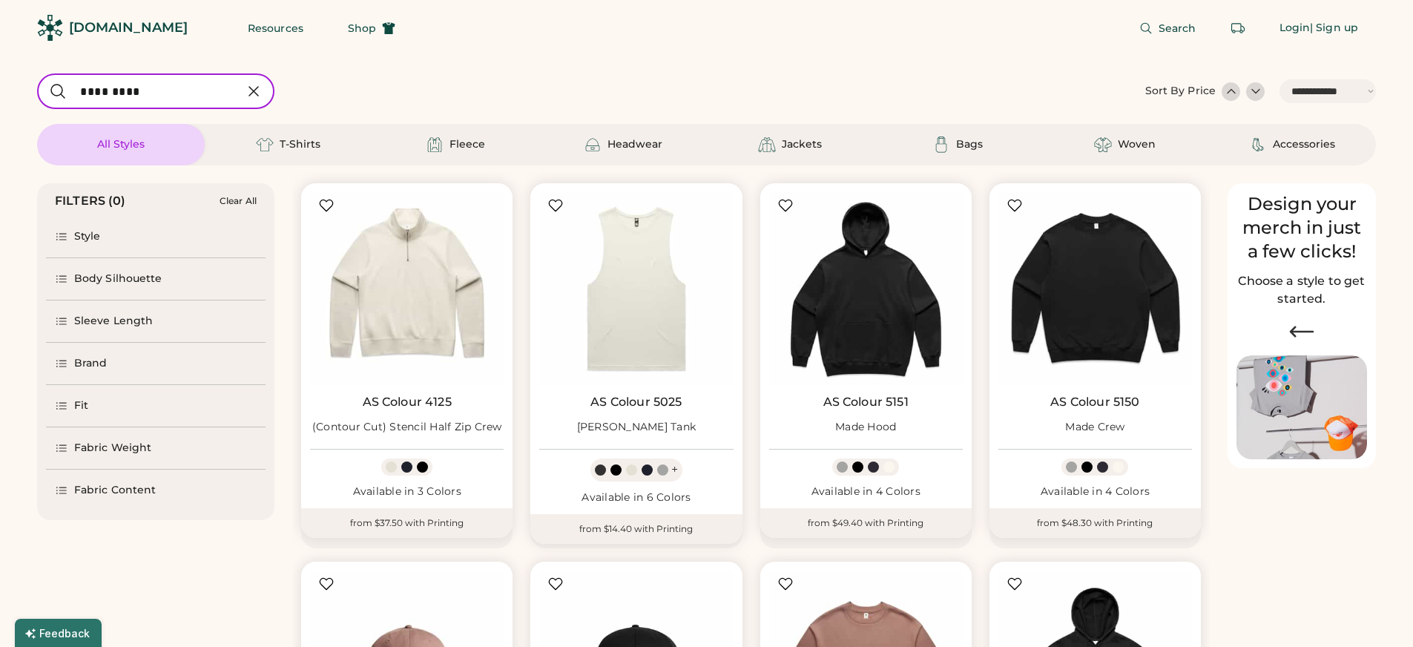
select select "*****"
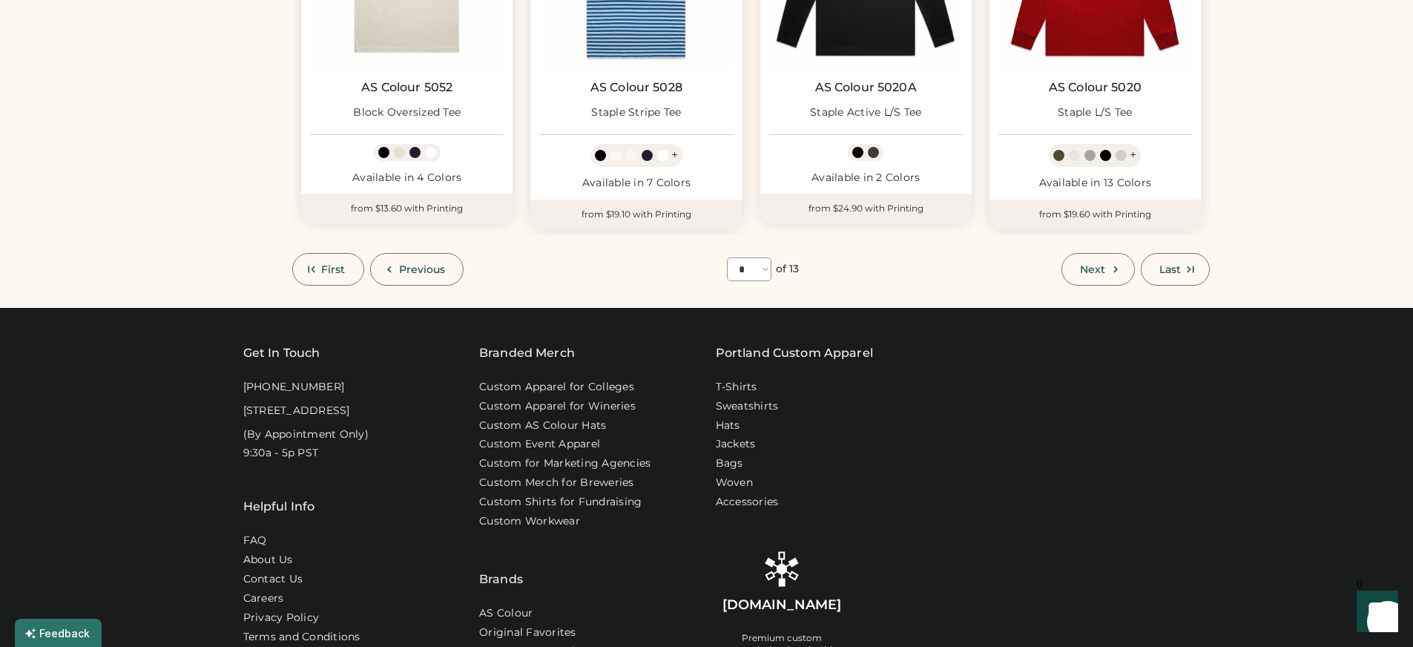
scroll to position [1061, 0]
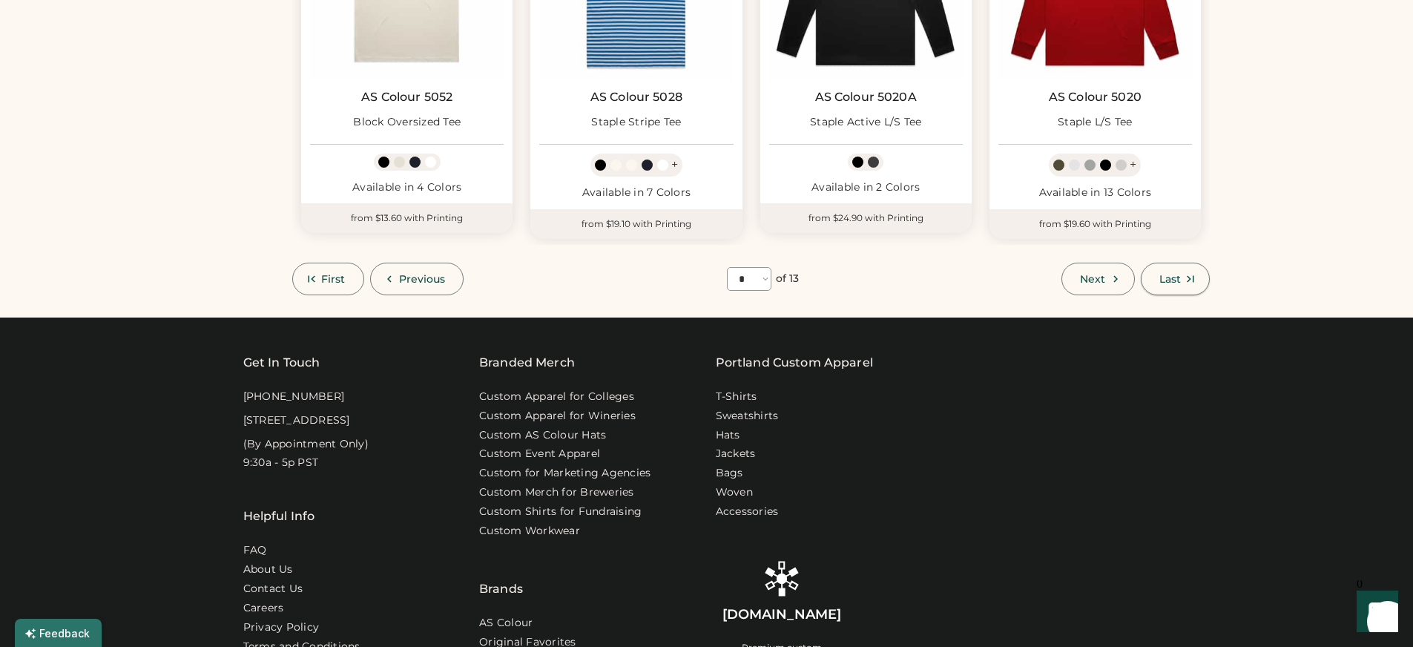
click at [1170, 280] on span "Last" at bounding box center [1170, 279] width 22 height 10
select select "**"
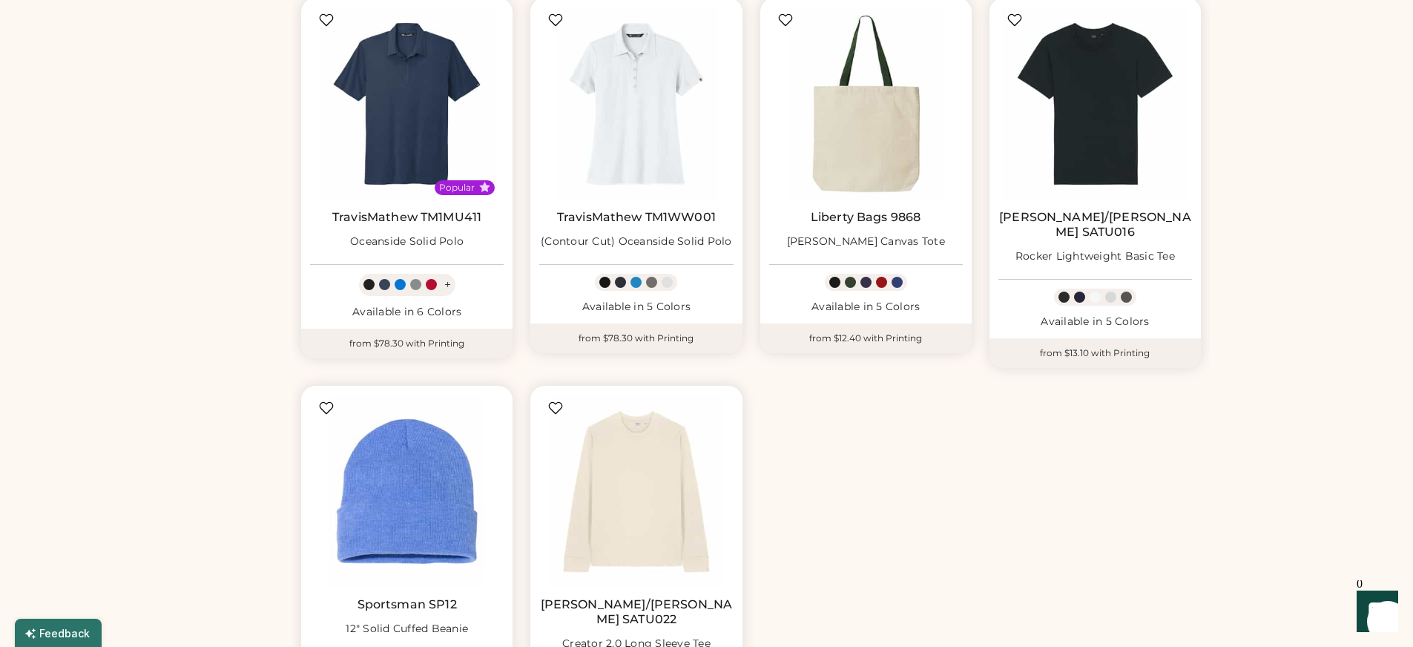
scroll to position [780, 0]
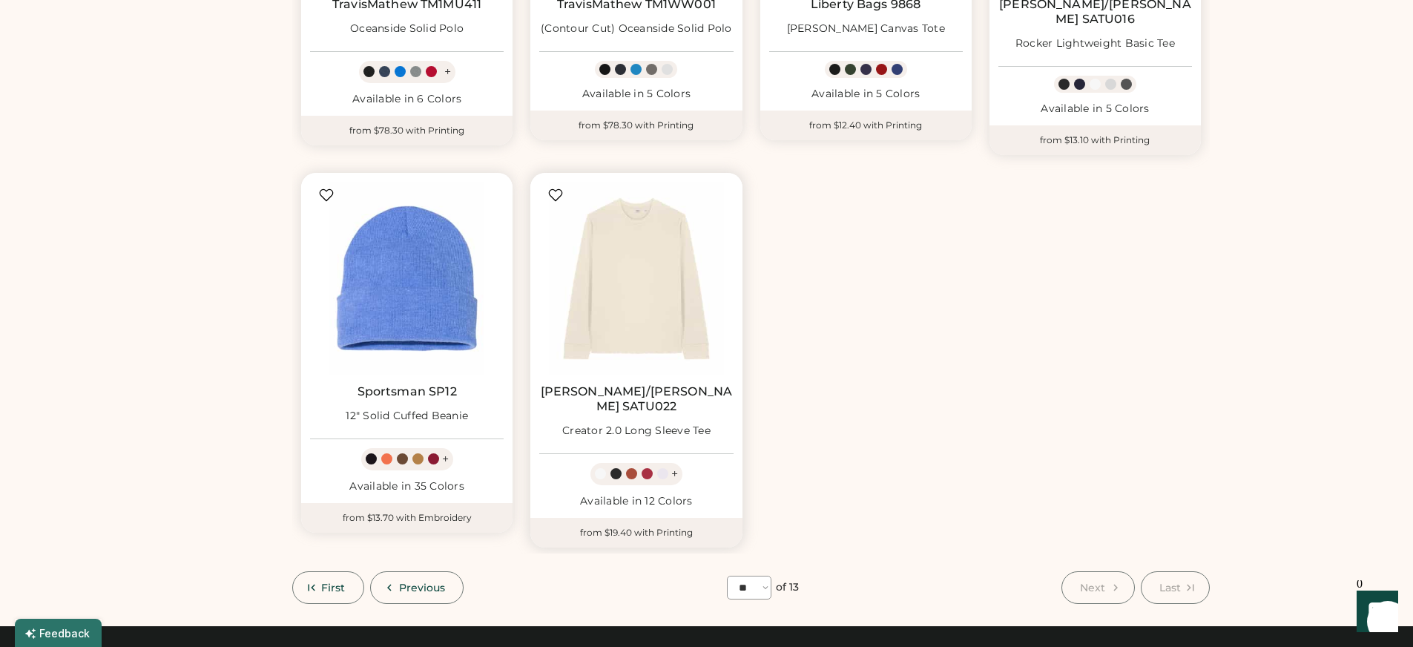
click at [642, 468] on div at bounding box center [647, 473] width 11 height 11
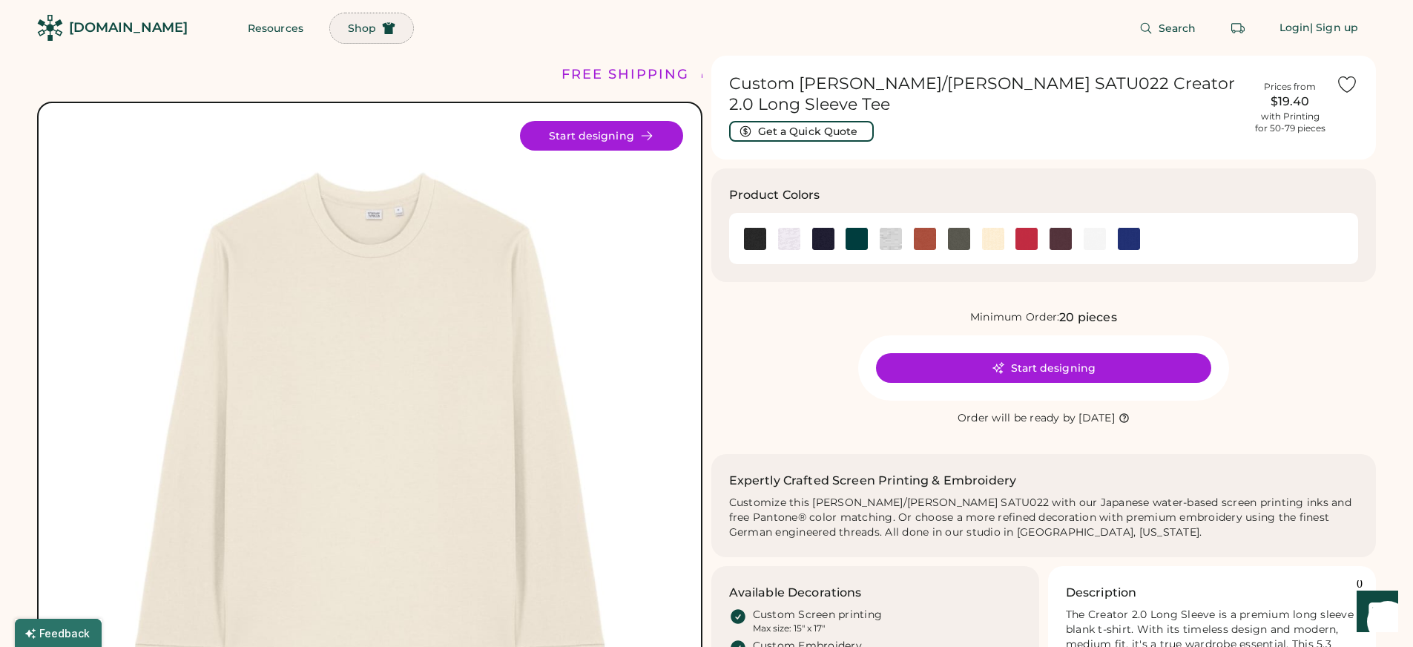
click at [348, 27] on span "Shop" at bounding box center [362, 28] width 28 height 10
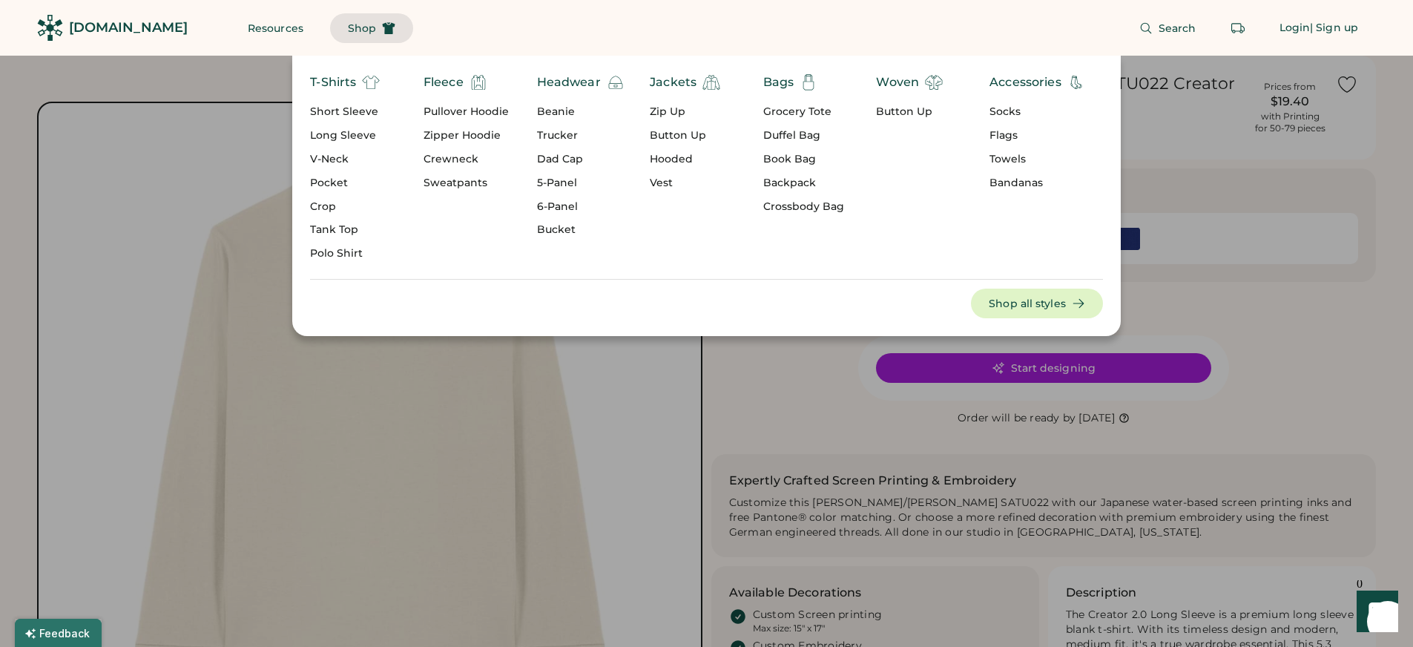
click at [447, 162] on div "Crewneck" at bounding box center [466, 159] width 85 height 15
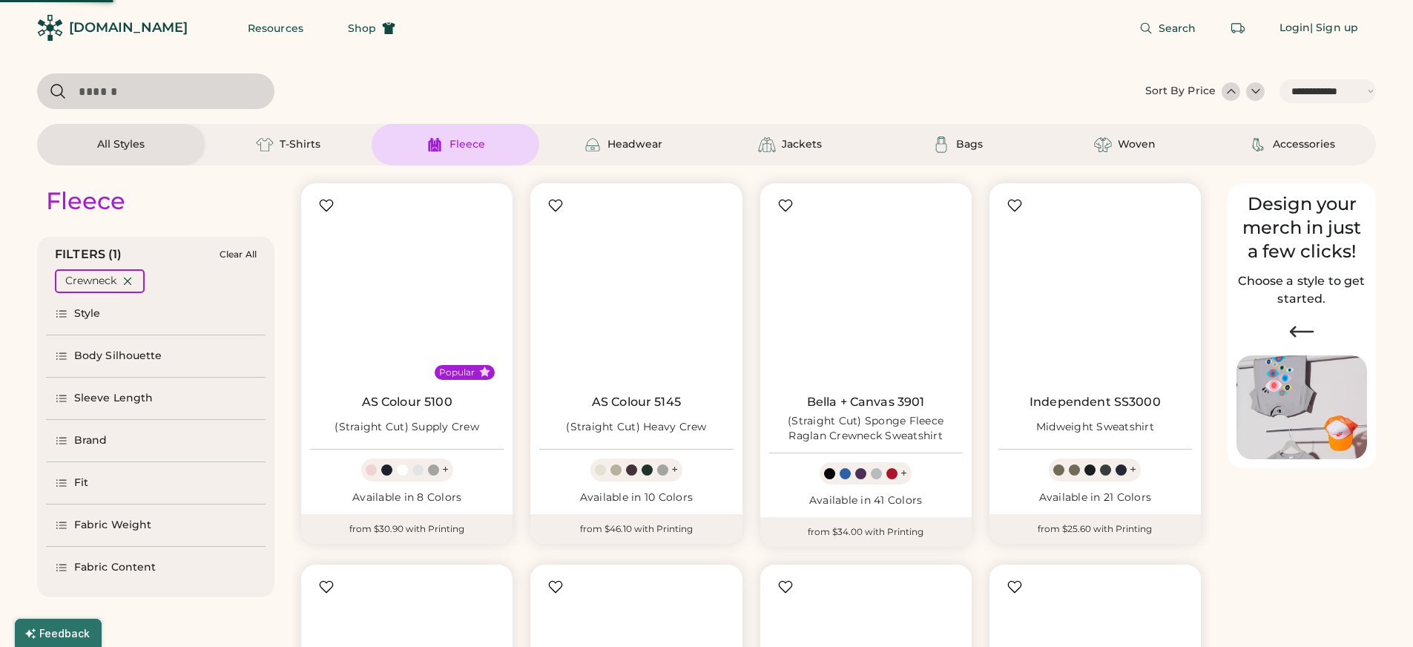
select select "*****"
select select "*"
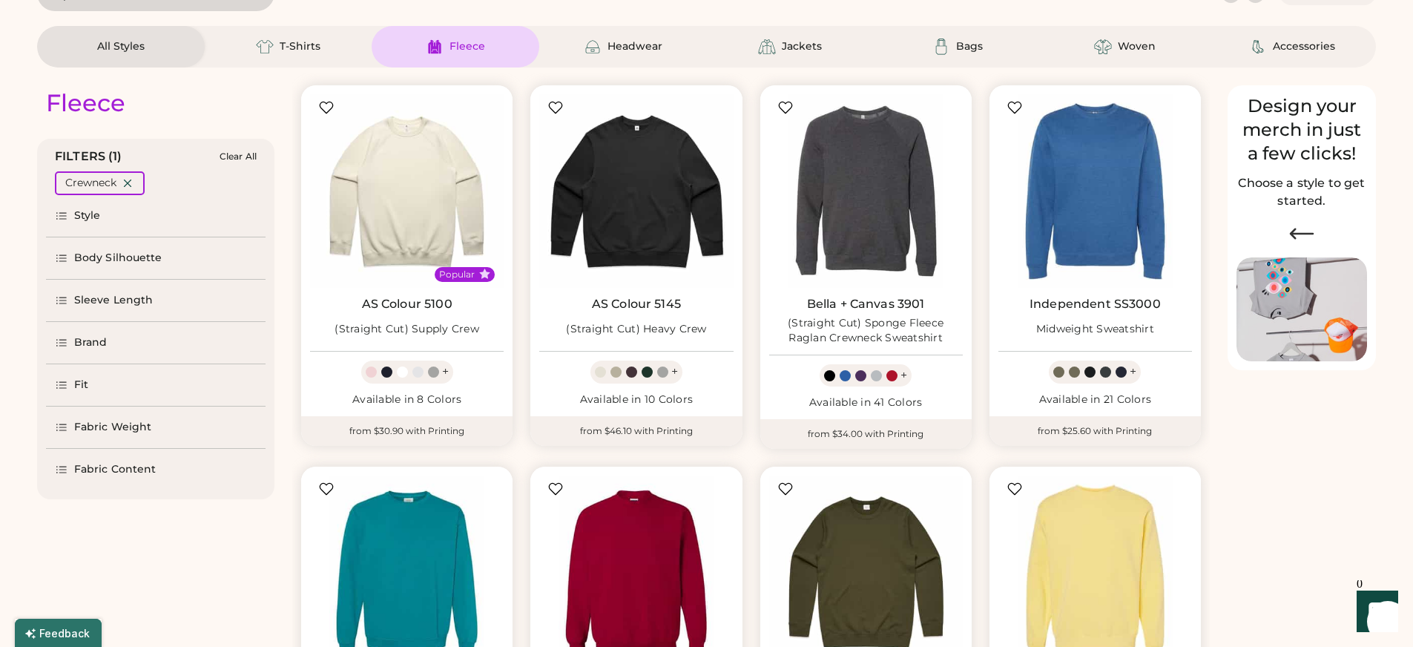
select select "*****"
select select "*"
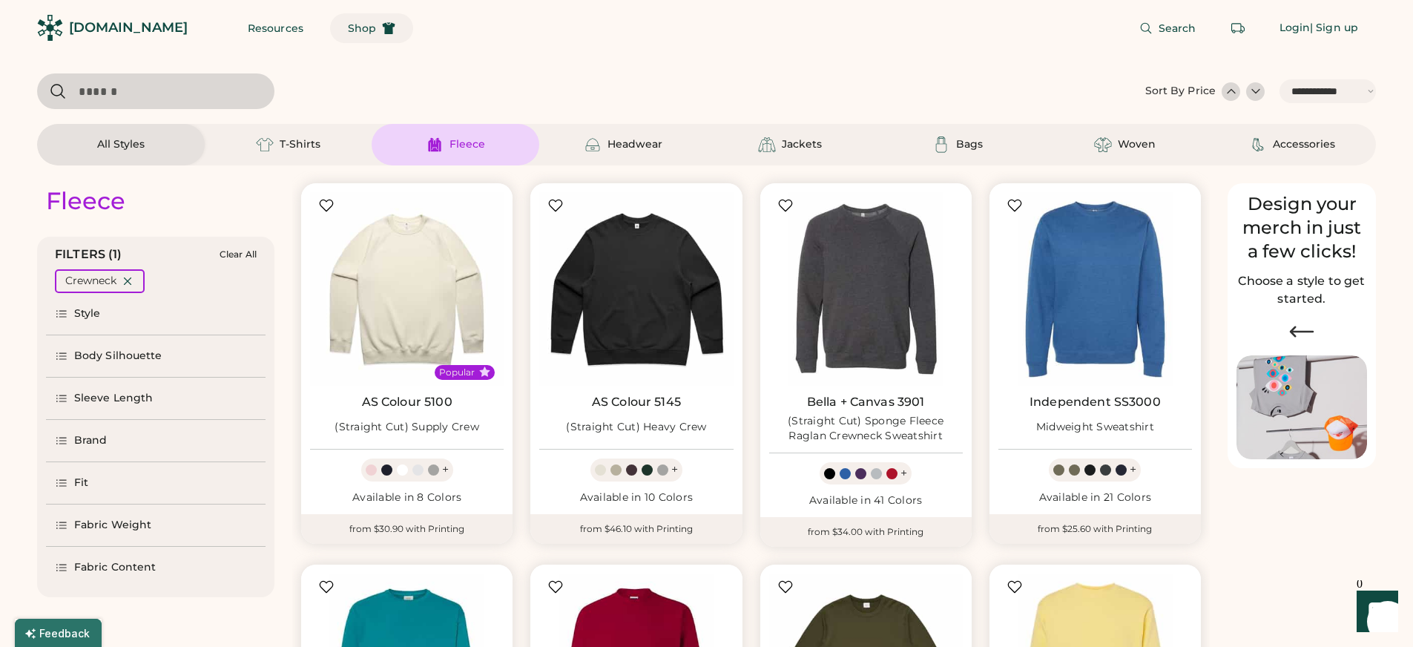
click at [348, 25] on span "Shop" at bounding box center [362, 28] width 28 height 10
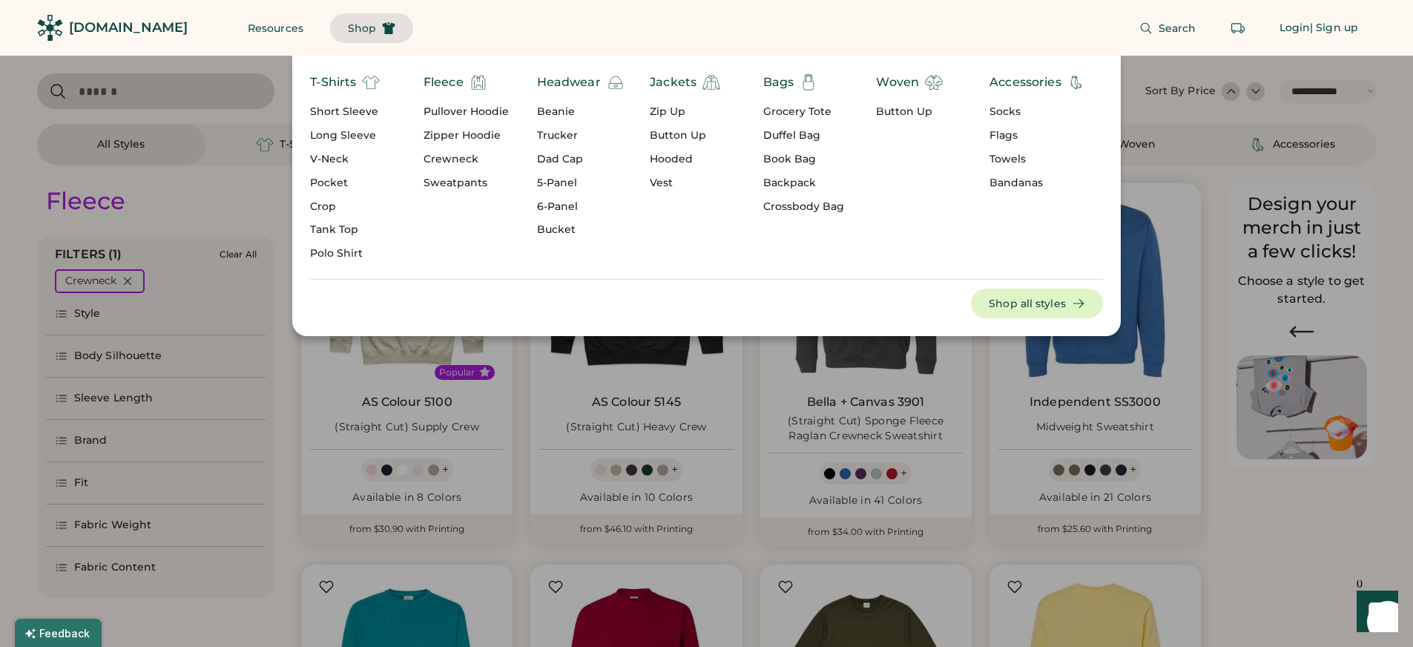
click at [464, 134] on div "Zipper Hoodie" at bounding box center [466, 135] width 85 height 15
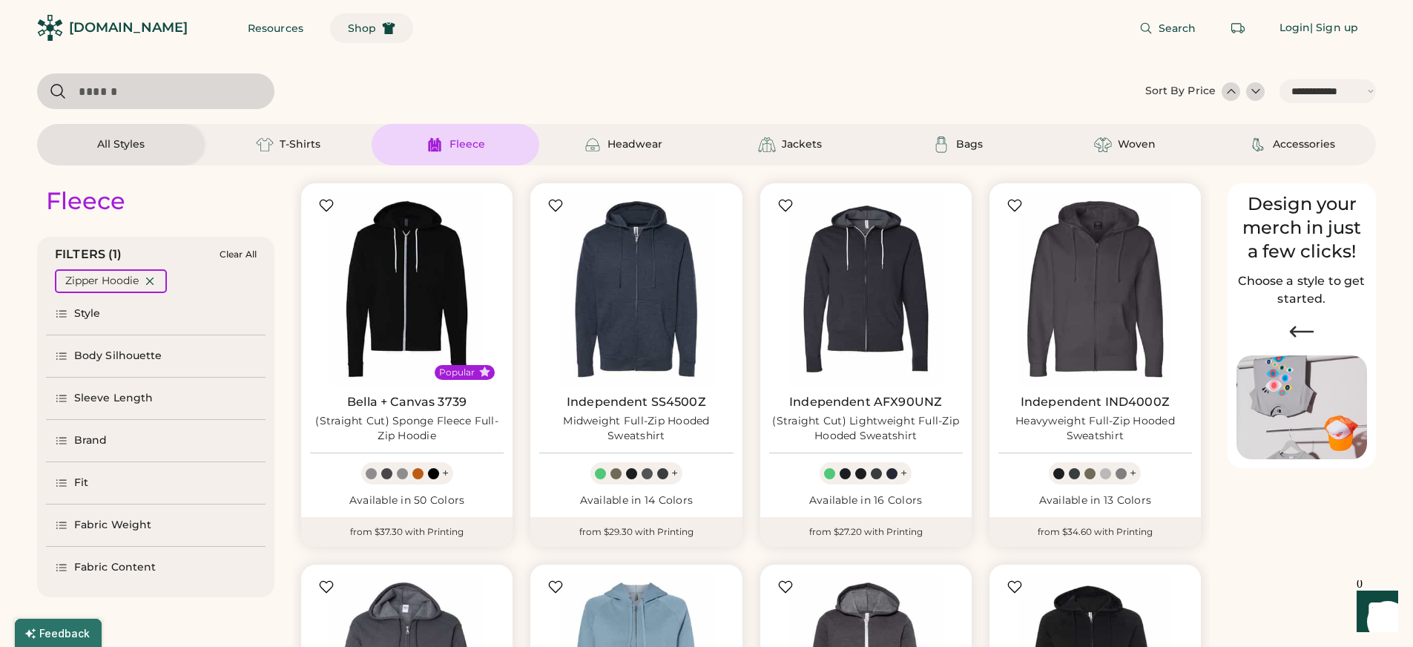
click at [348, 24] on span "Shop" at bounding box center [362, 28] width 28 height 10
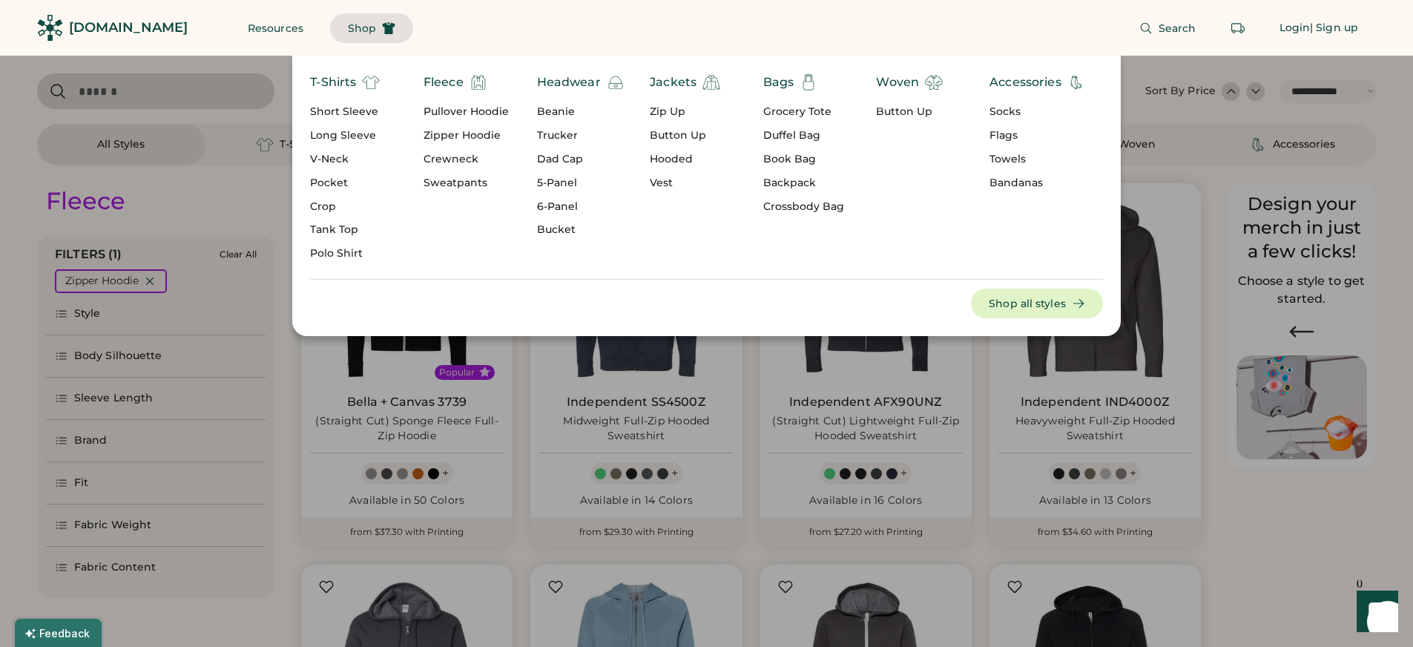
click at [457, 108] on div "Pullover Hoodie" at bounding box center [466, 112] width 85 height 15
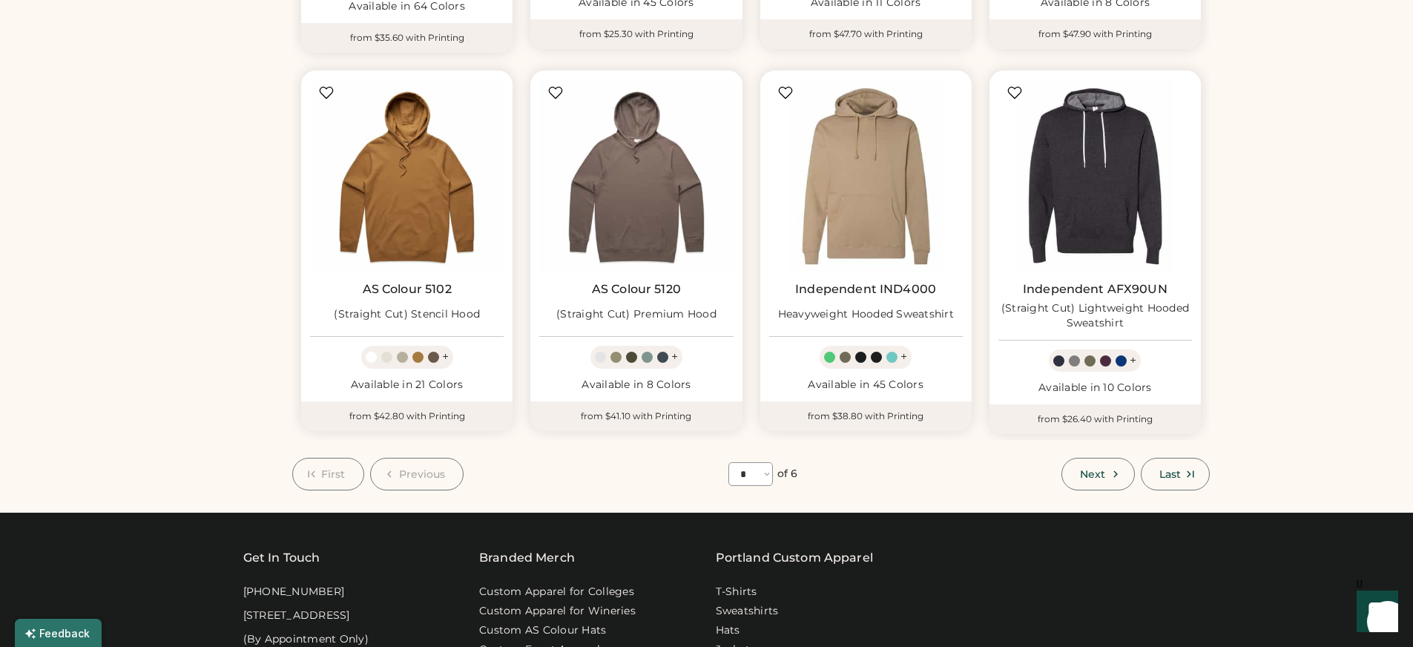
scroll to position [892, 0]
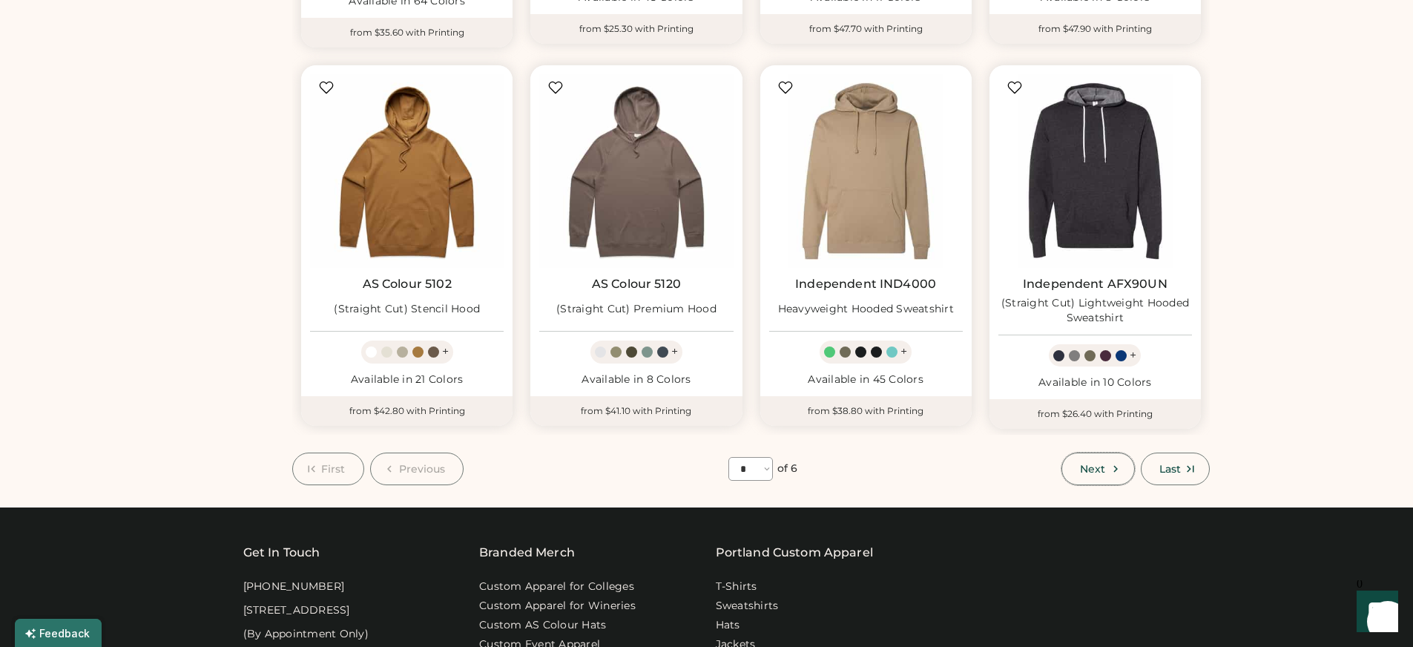
click at [1090, 467] on button "Next" at bounding box center [1097, 468] width 73 height 33
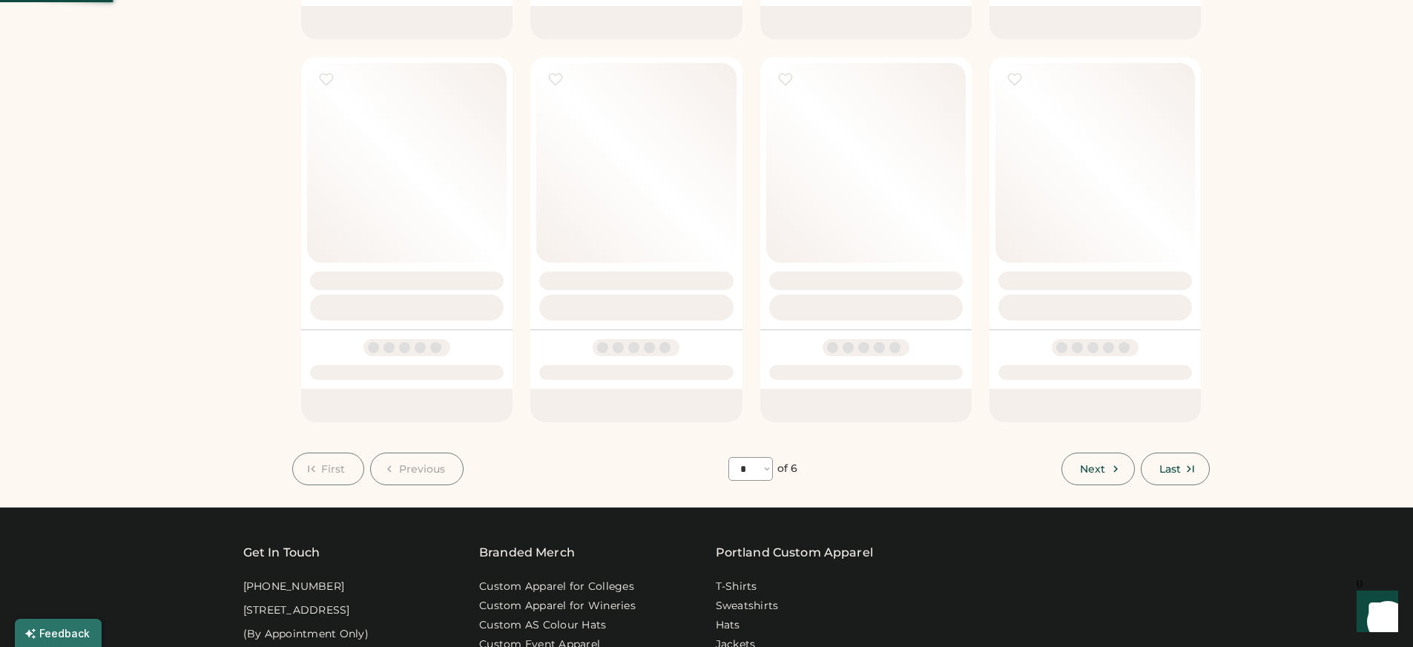
select select "*"
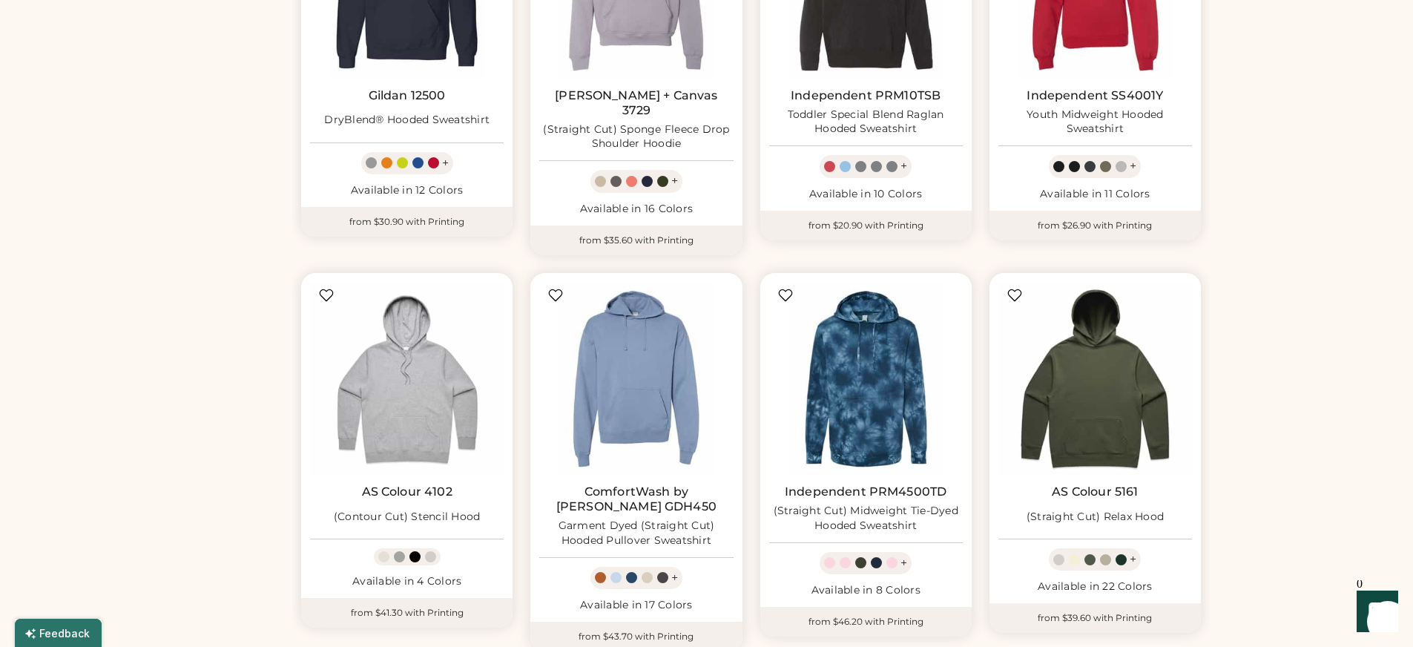
scroll to position [745, 0]
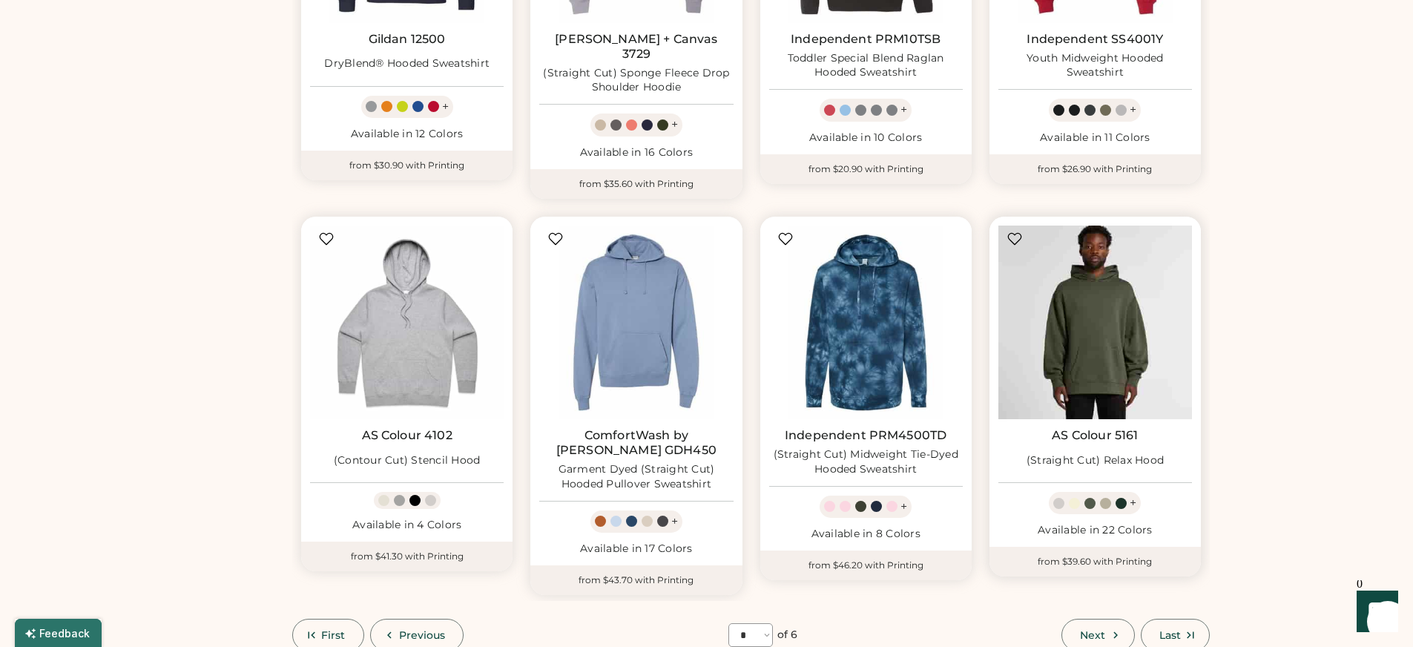
click at [1091, 317] on img at bounding box center [1095, 322] width 194 height 194
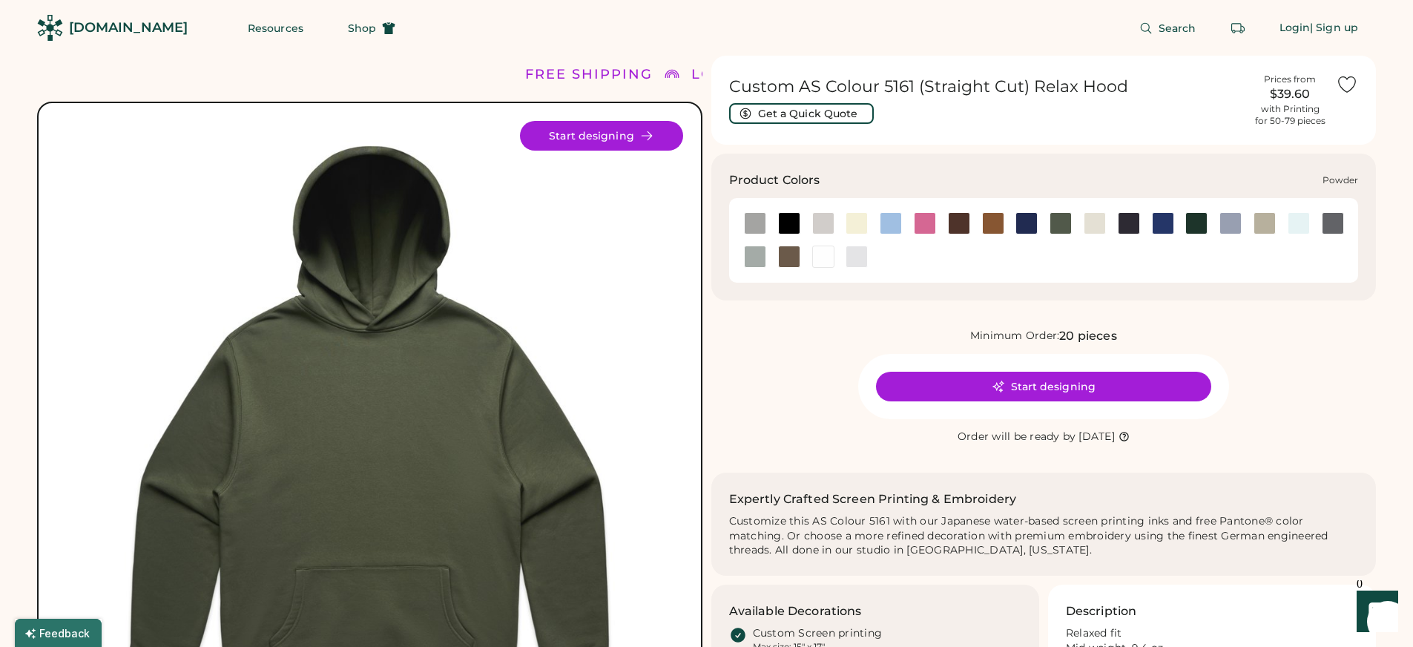
click at [1231, 222] on div at bounding box center [1230, 223] width 22 height 22
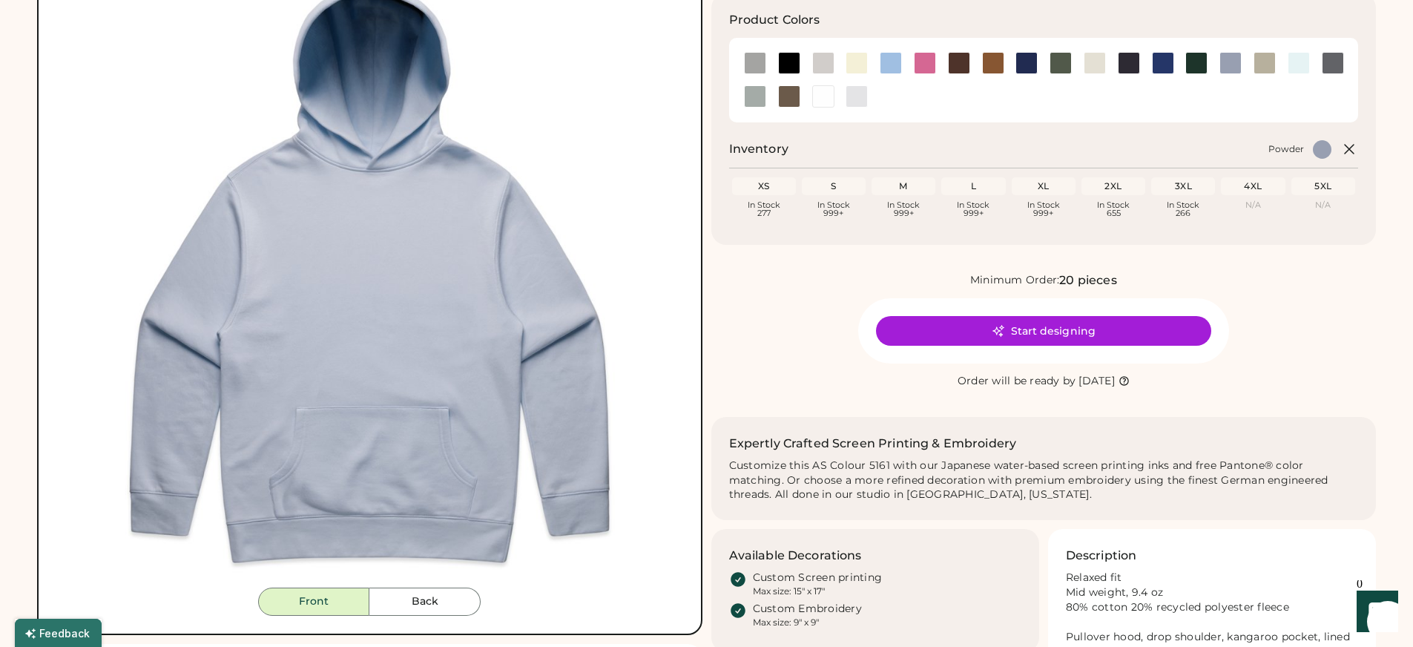
scroll to position [162, 0]
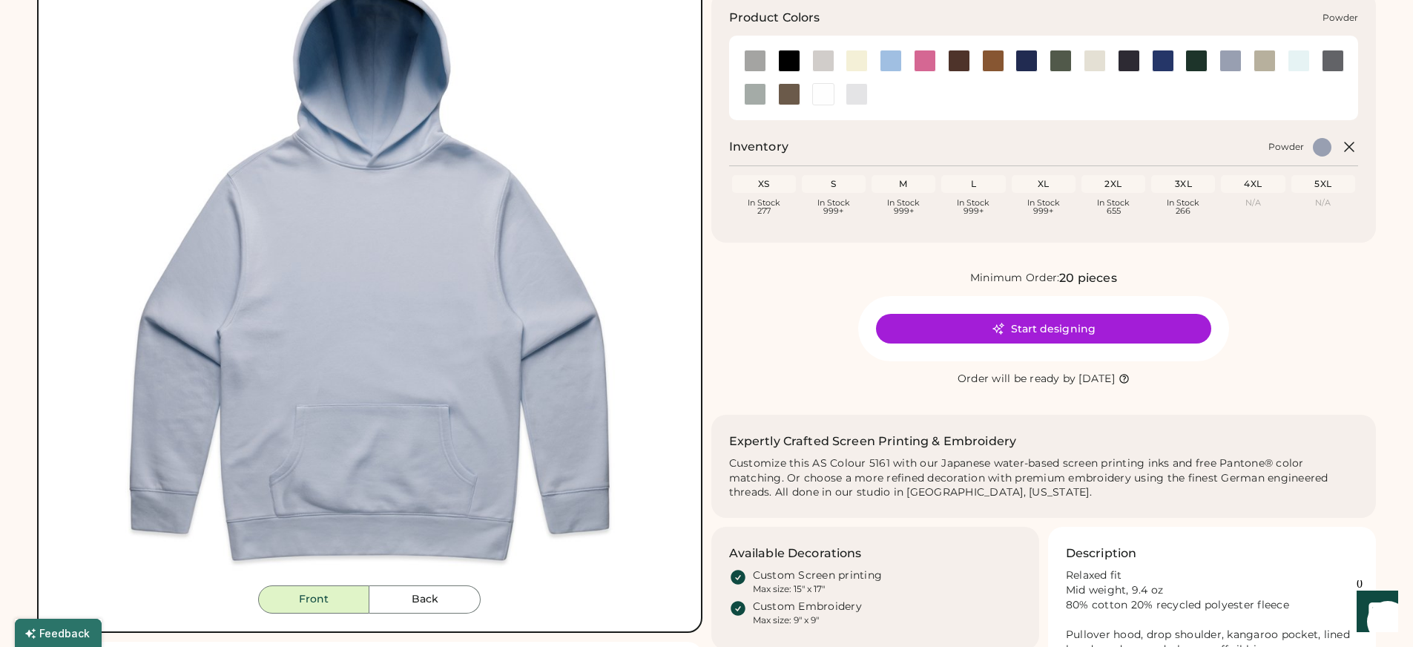
click at [1231, 58] on div at bounding box center [1230, 61] width 22 height 22
click at [898, 62] on div at bounding box center [891, 61] width 22 height 22
click at [961, 62] on div at bounding box center [959, 61] width 22 height 22
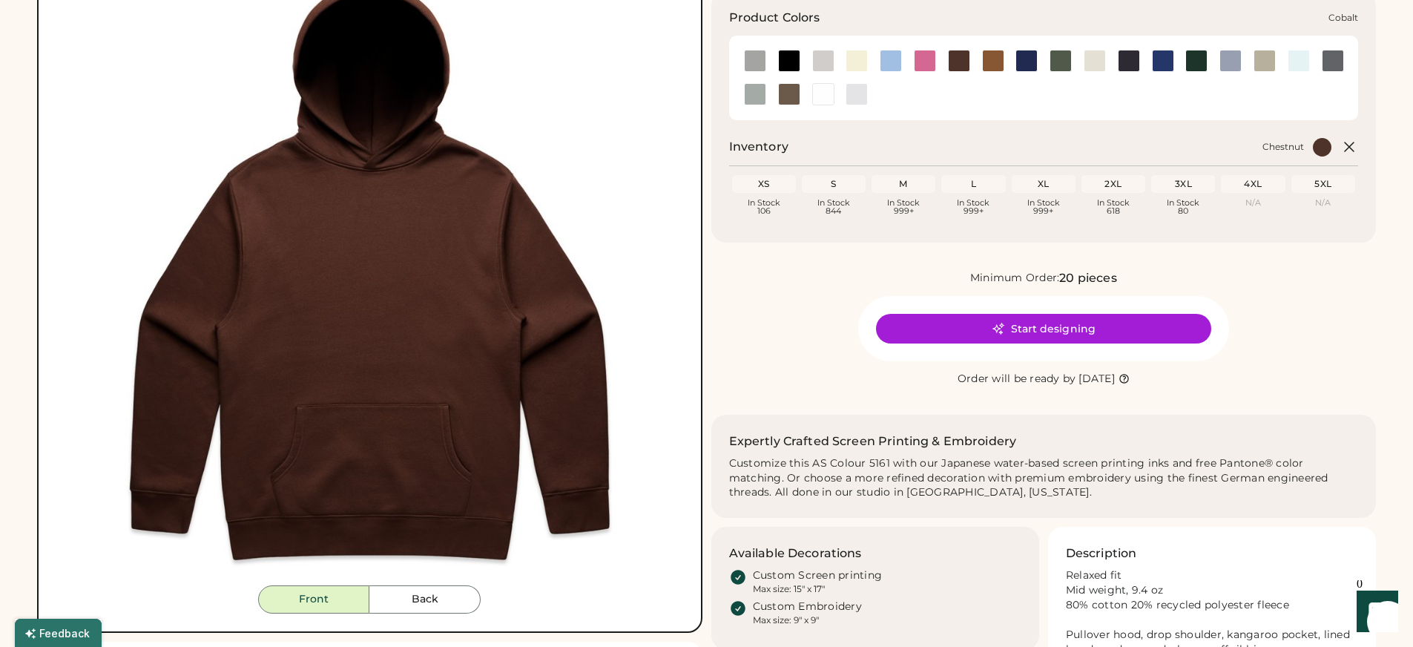
click at [1031, 59] on div at bounding box center [1026, 61] width 22 height 22
click at [1224, 58] on div at bounding box center [1230, 61] width 22 height 22
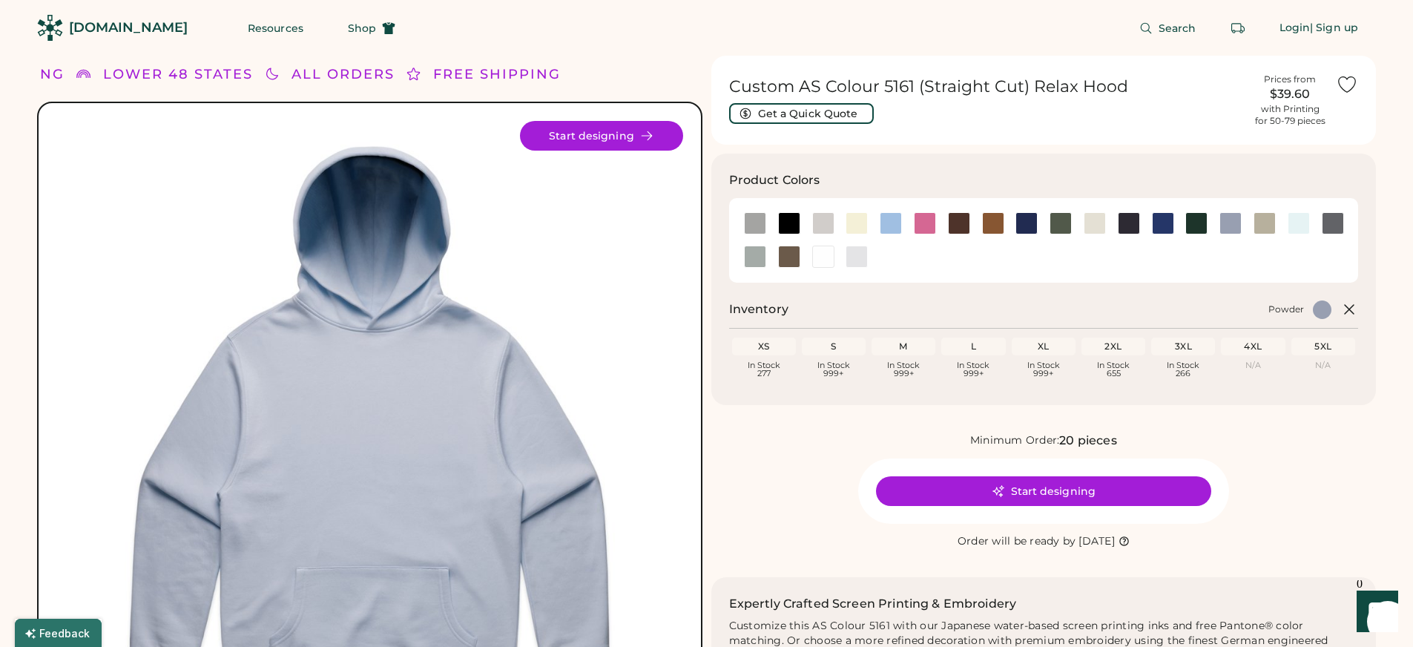
scroll to position [131, 0]
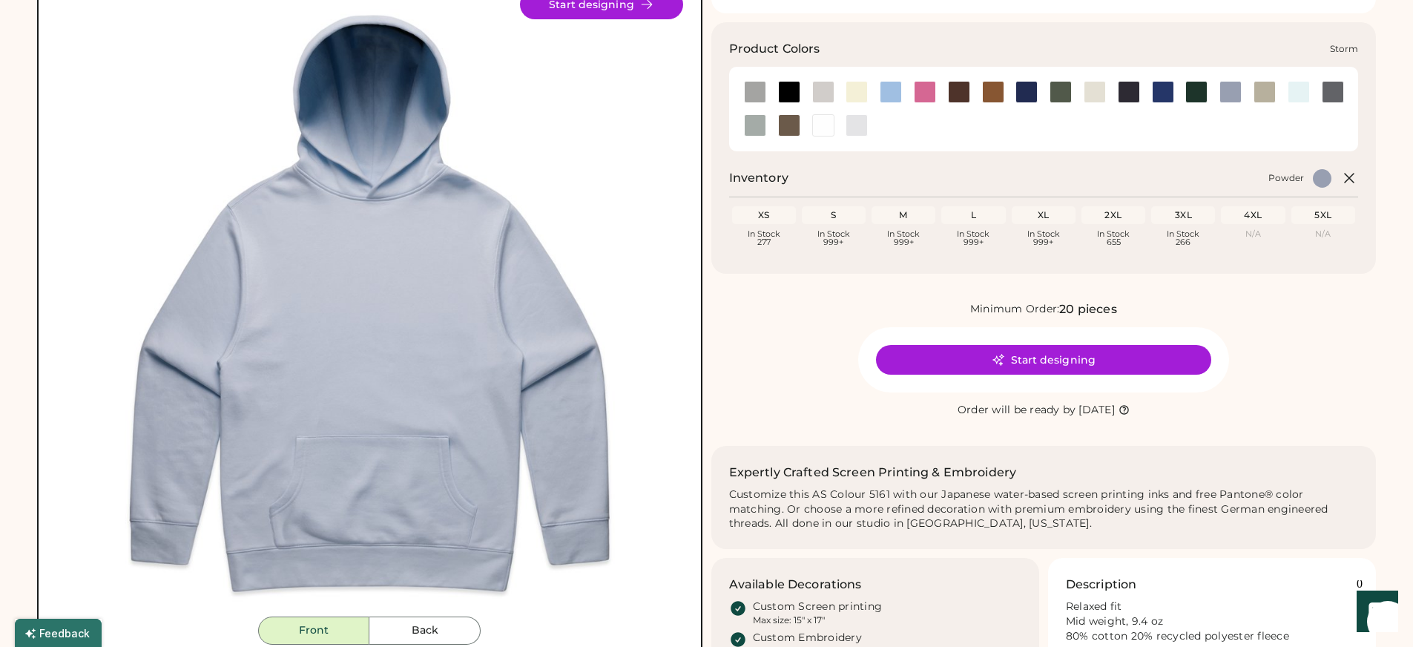
click at [747, 128] on div at bounding box center [755, 125] width 22 height 22
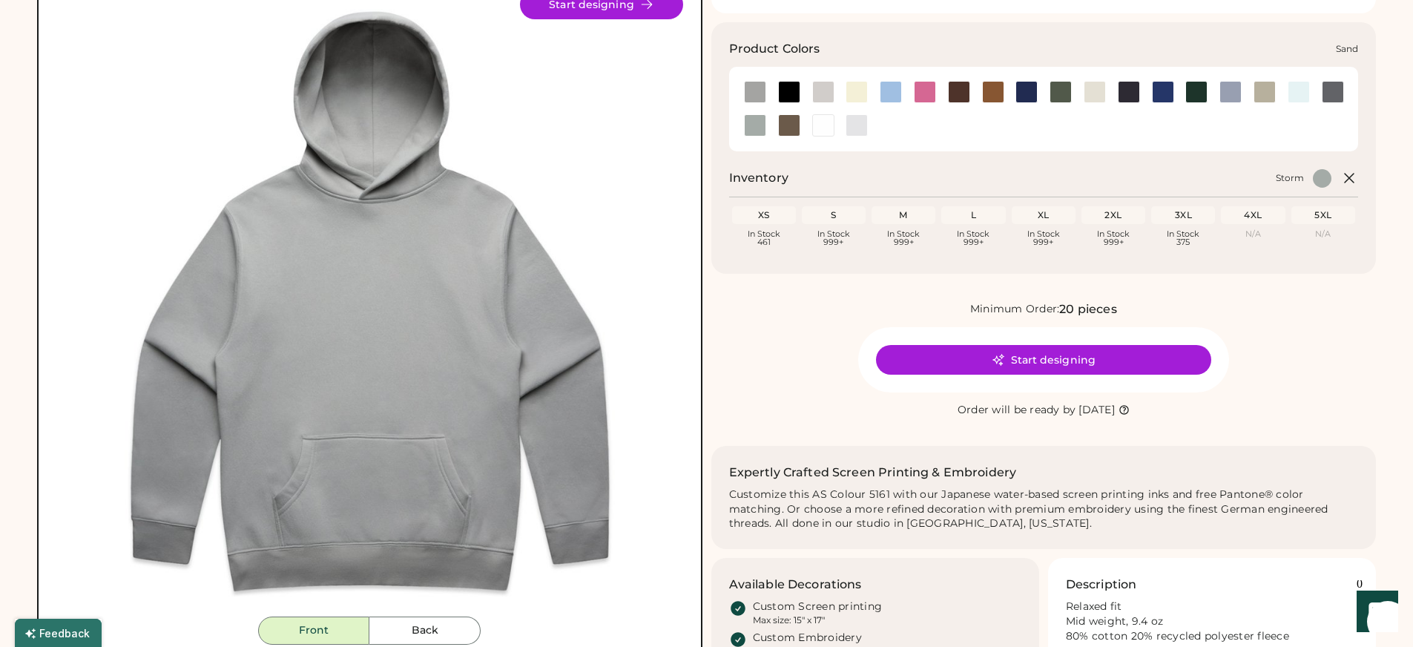
click at [1259, 90] on div at bounding box center [1265, 92] width 22 height 22
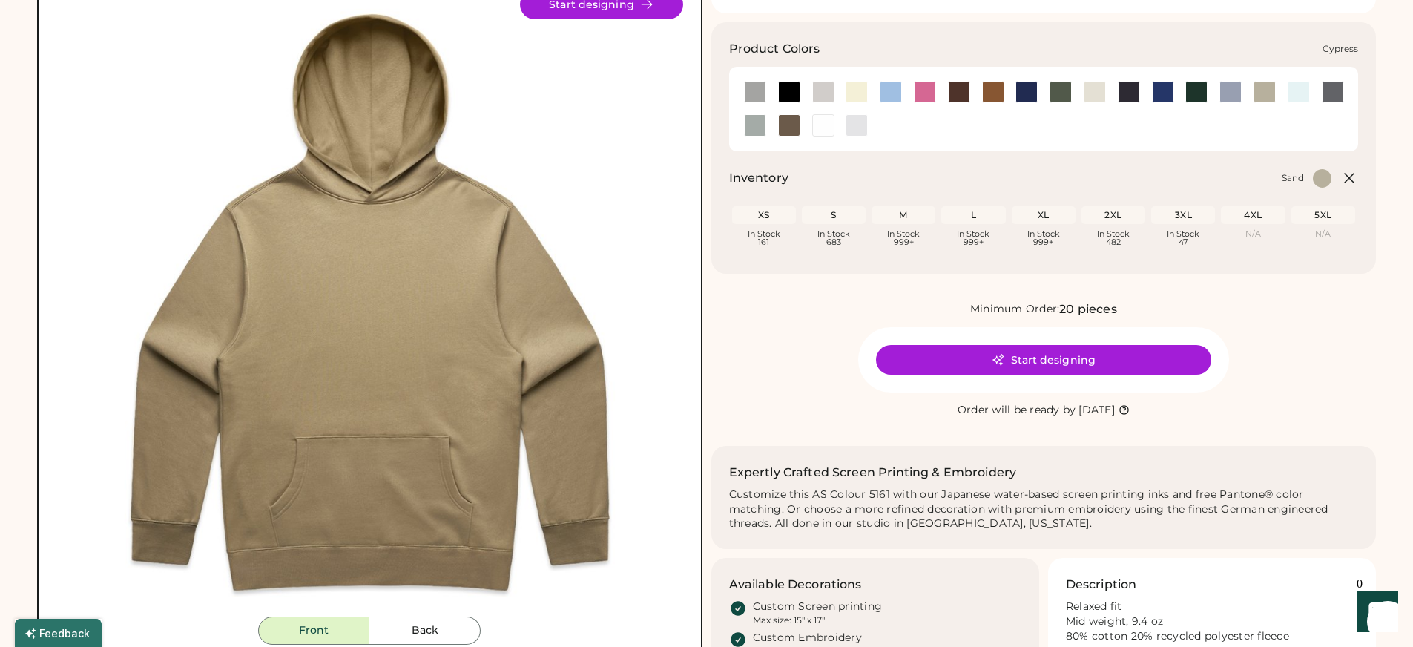
click at [1064, 89] on div at bounding box center [1061, 92] width 22 height 22
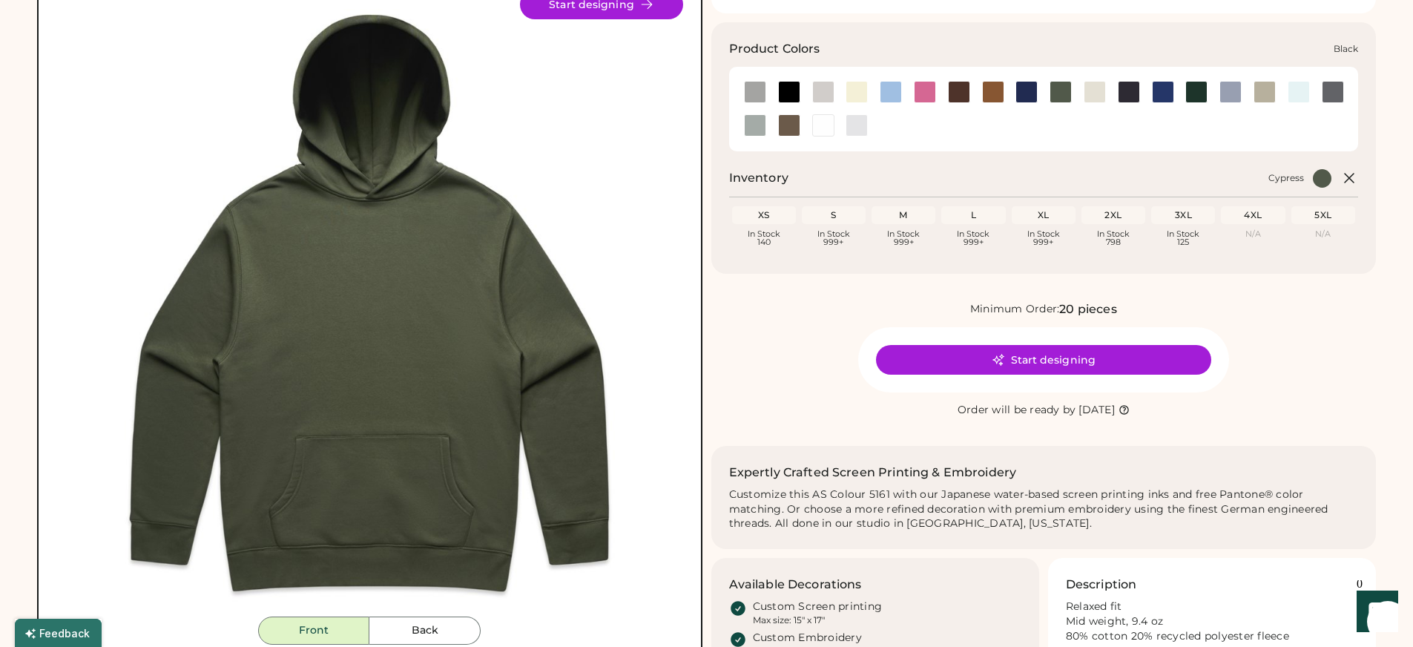
click at [774, 91] on div at bounding box center [788, 92] width 34 height 22
click at [791, 89] on div at bounding box center [789, 92] width 22 height 22
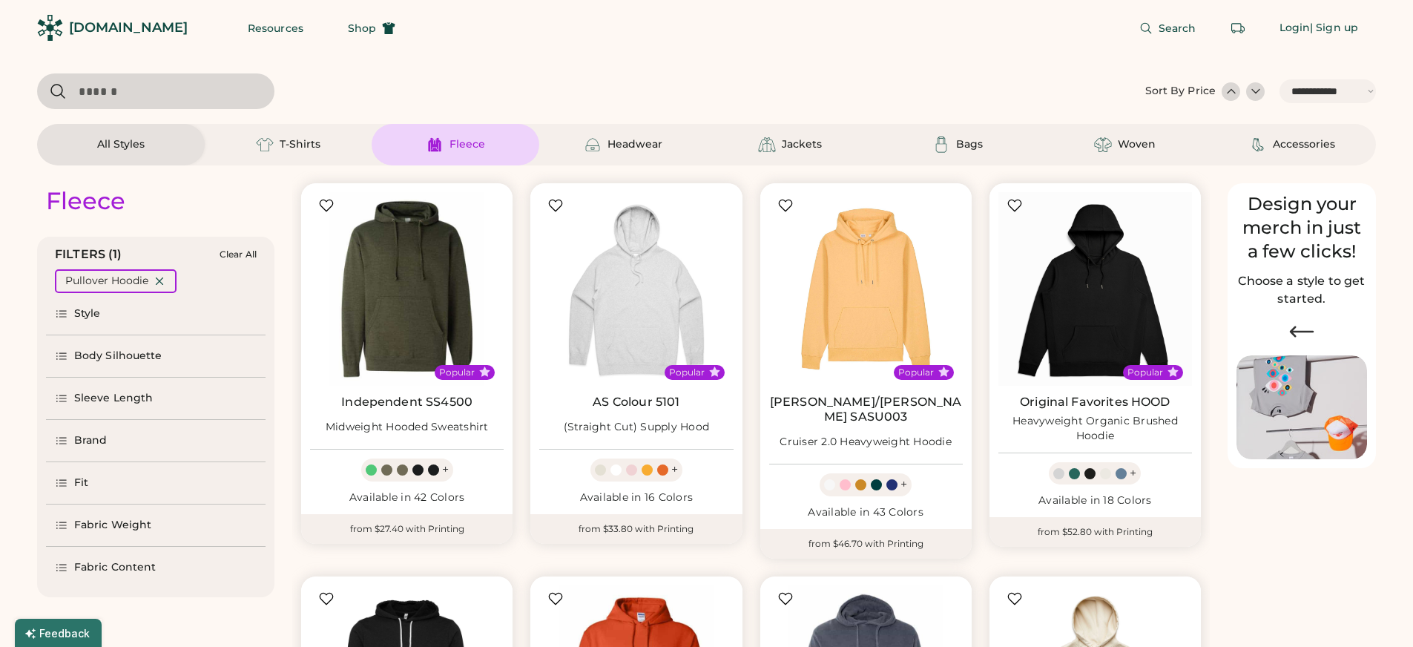
select select "*****"
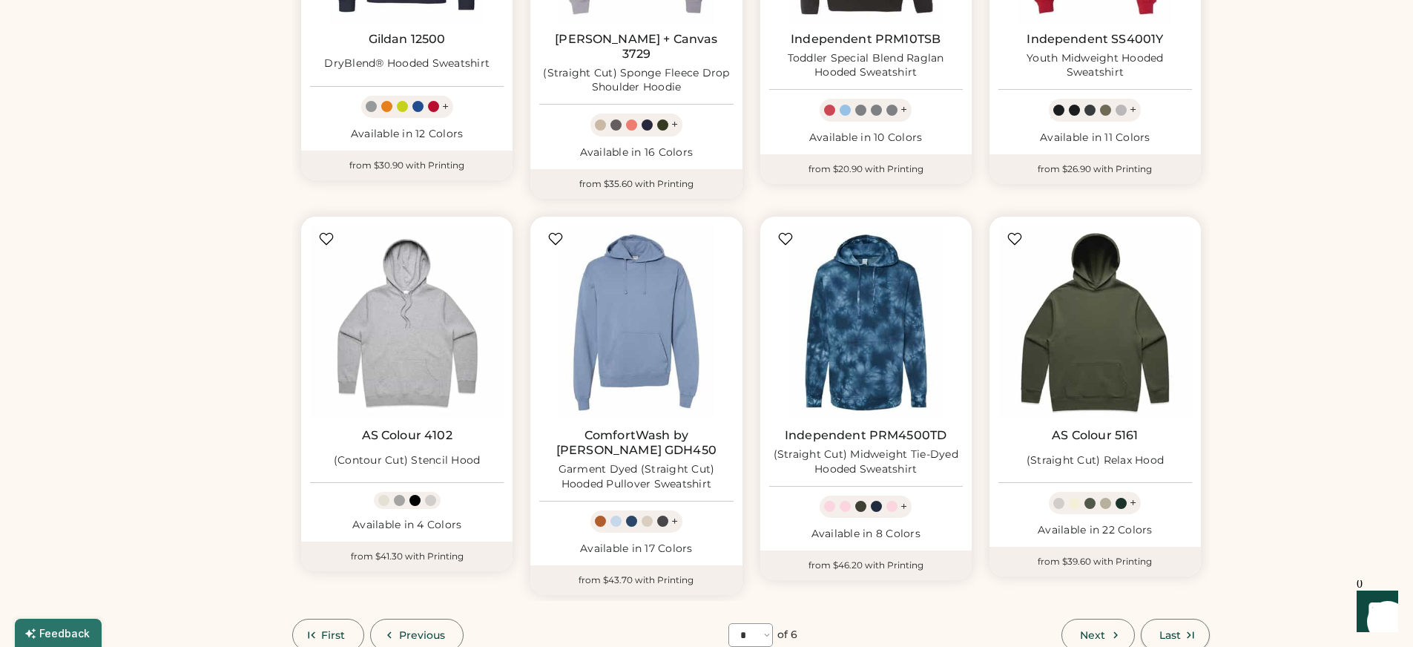
click at [1188, 619] on button "Last" at bounding box center [1175, 635] width 69 height 33
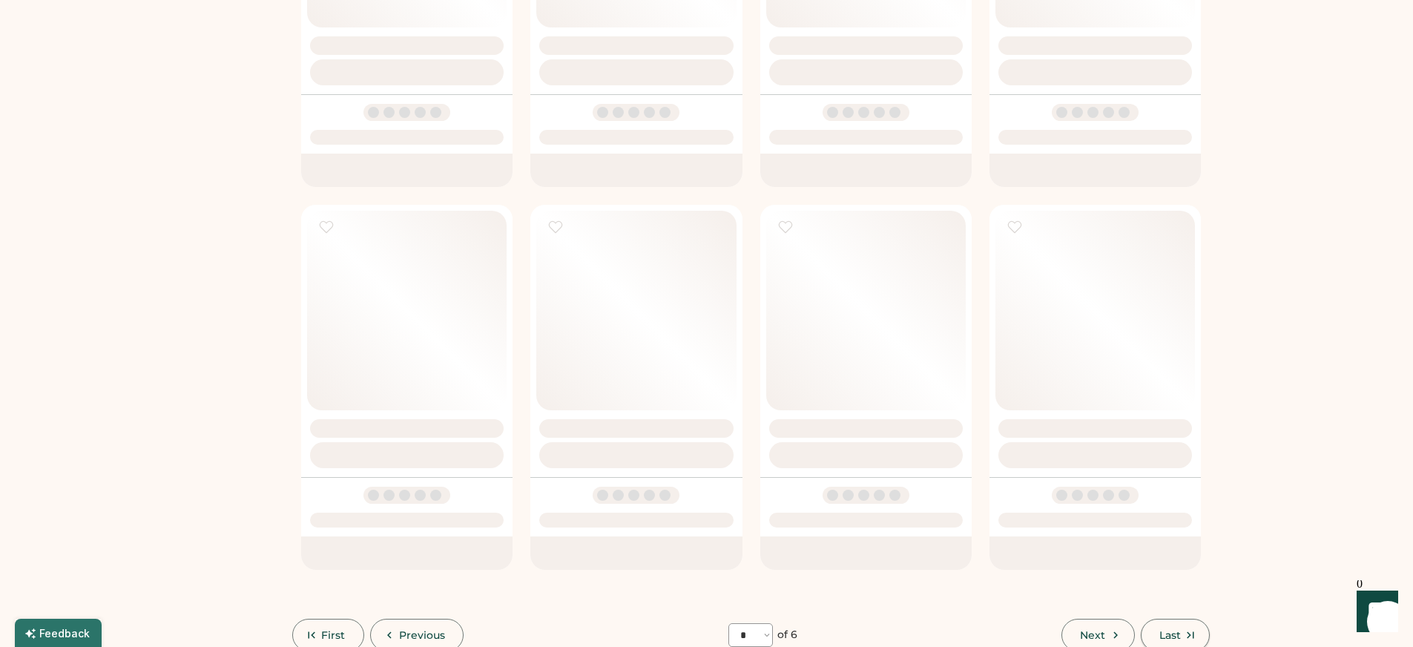
select select "*"
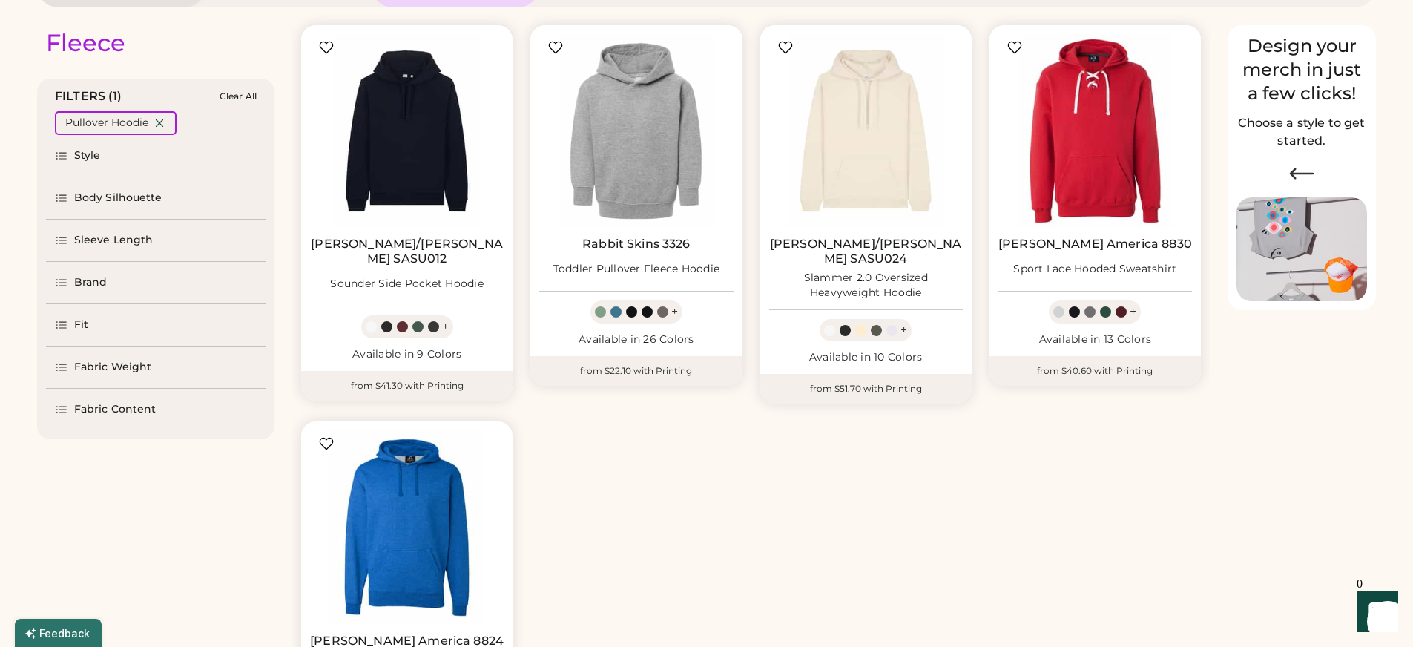
scroll to position [154, 0]
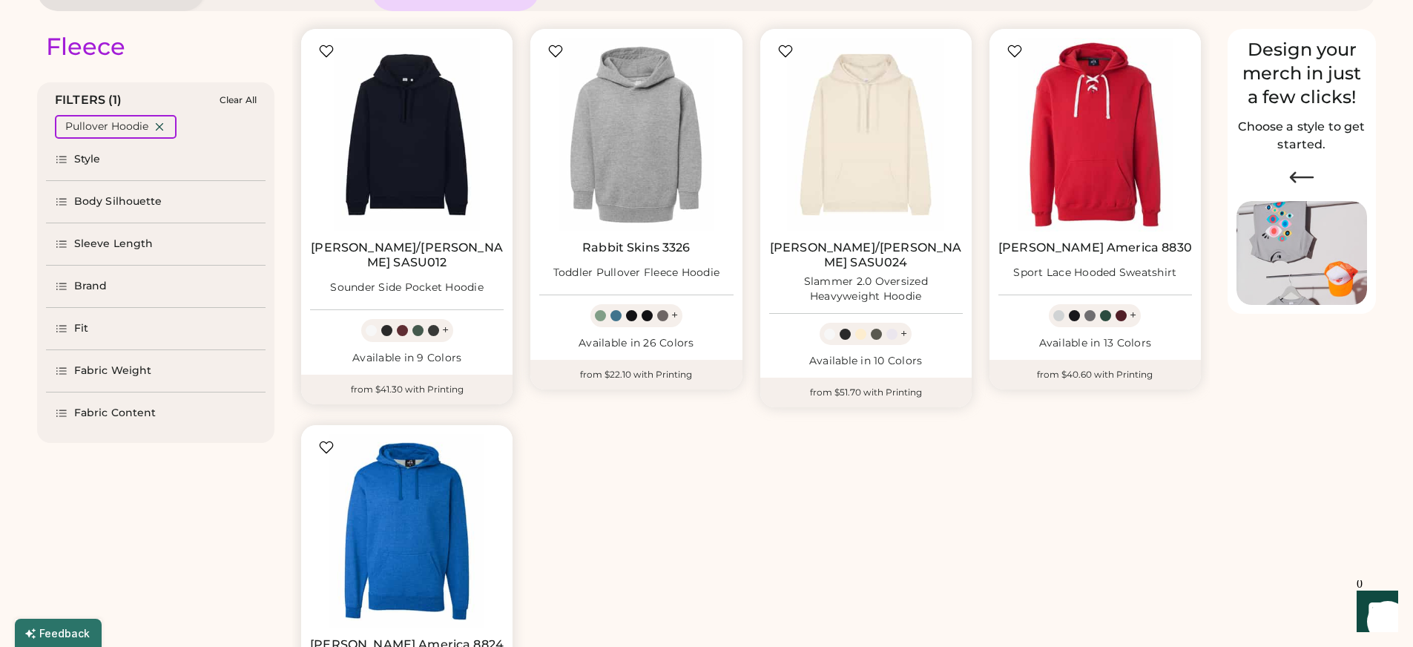
click at [401, 161] on img at bounding box center [407, 135] width 194 height 194
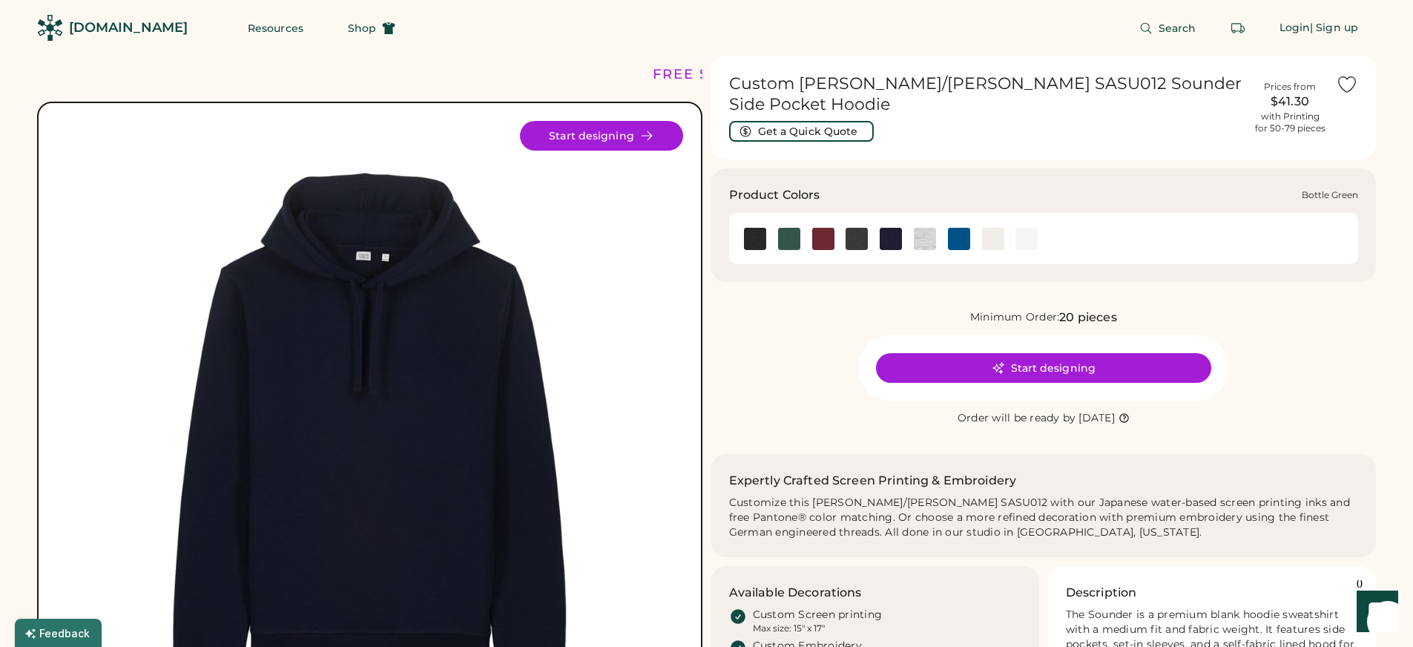
click at [783, 228] on img at bounding box center [789, 239] width 22 height 22
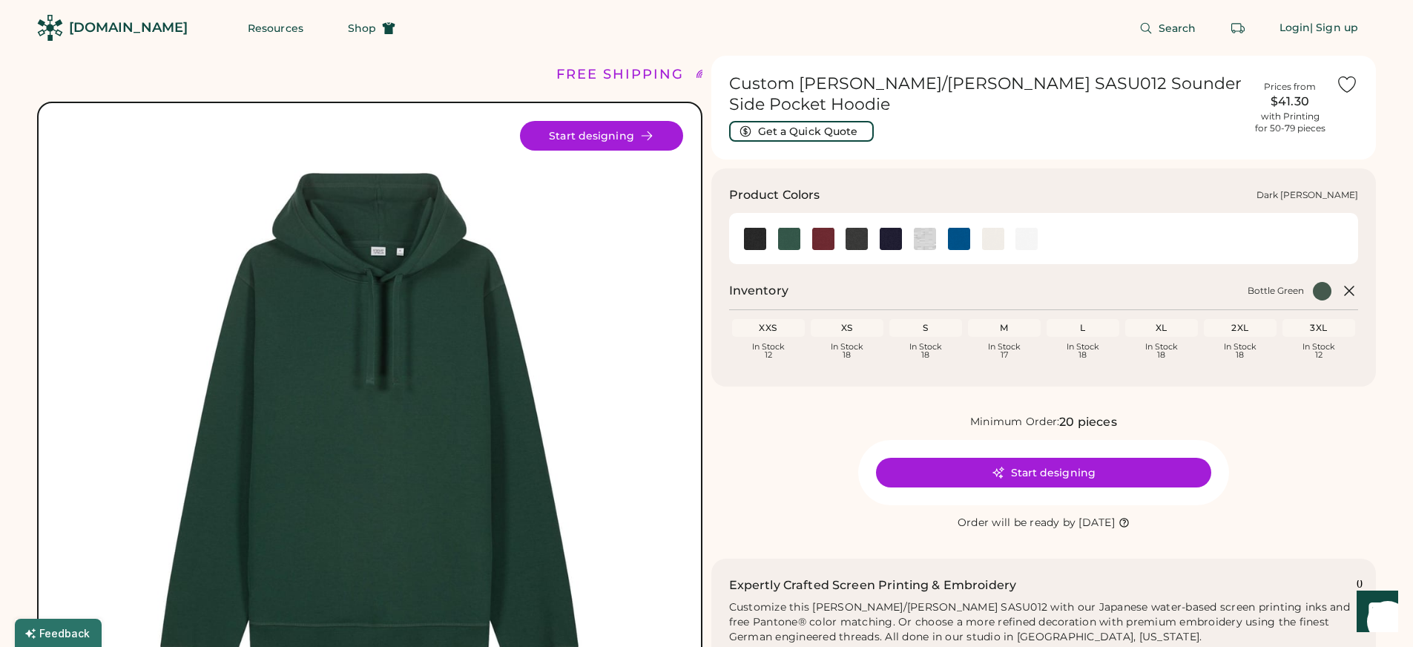
click at [849, 228] on img at bounding box center [857, 239] width 22 height 22
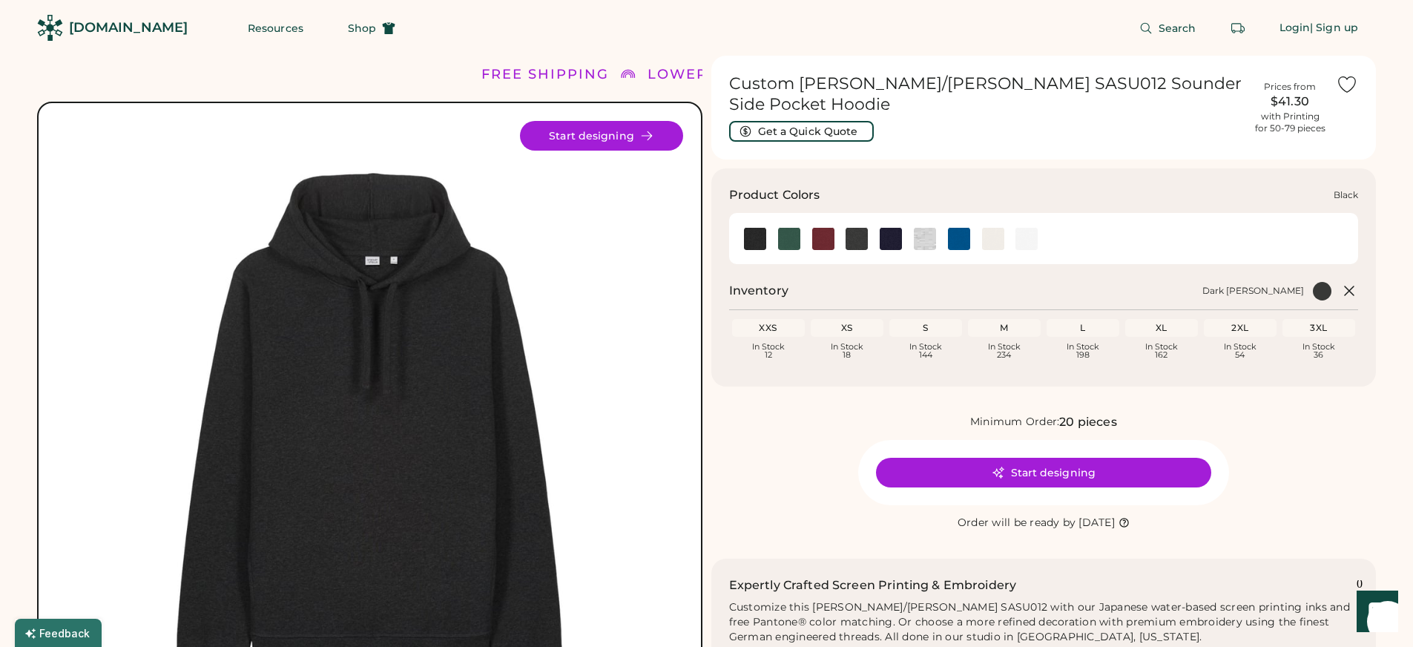
click at [751, 228] on img at bounding box center [755, 239] width 22 height 22
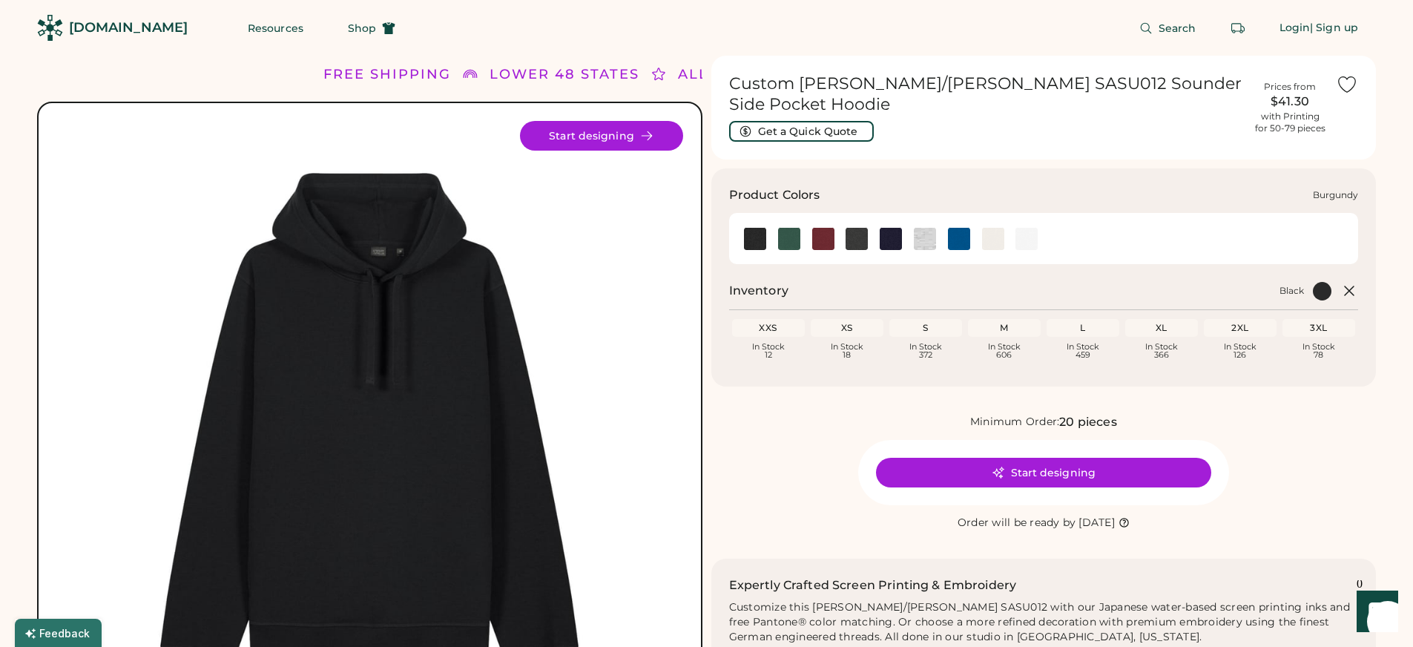
click at [824, 228] on img at bounding box center [823, 239] width 22 height 22
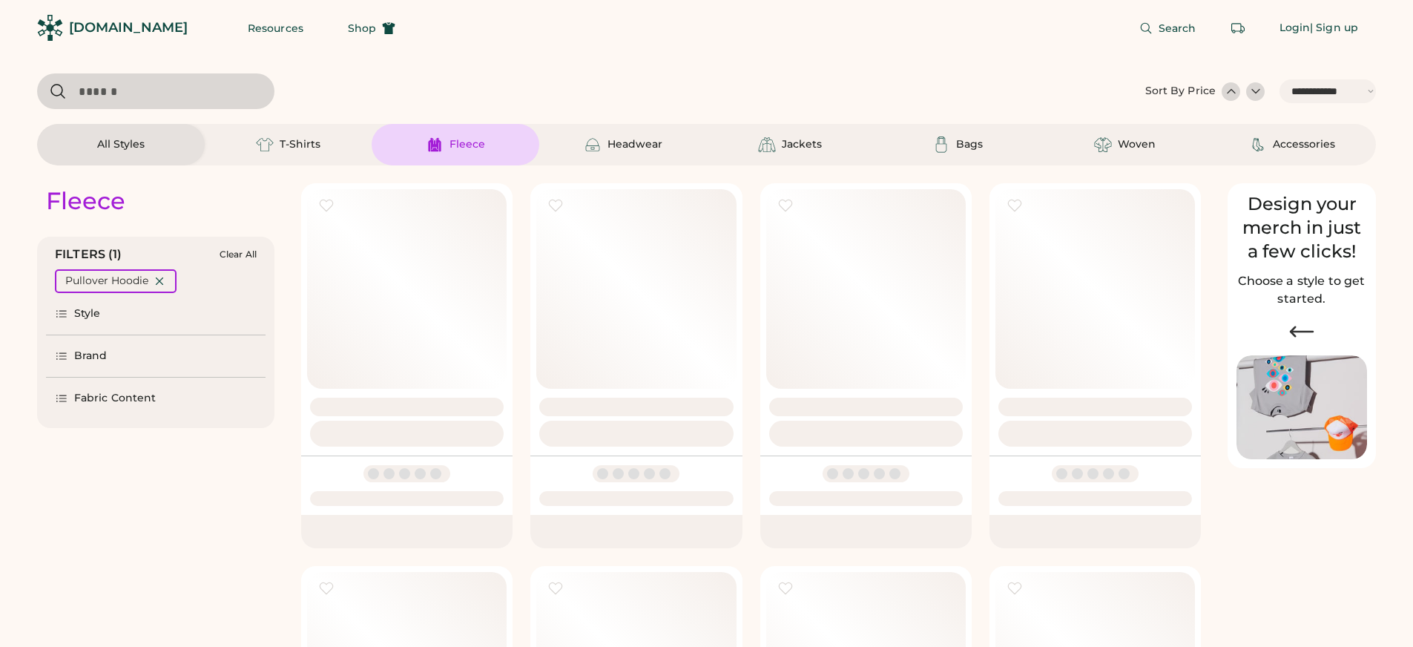
select select "*****"
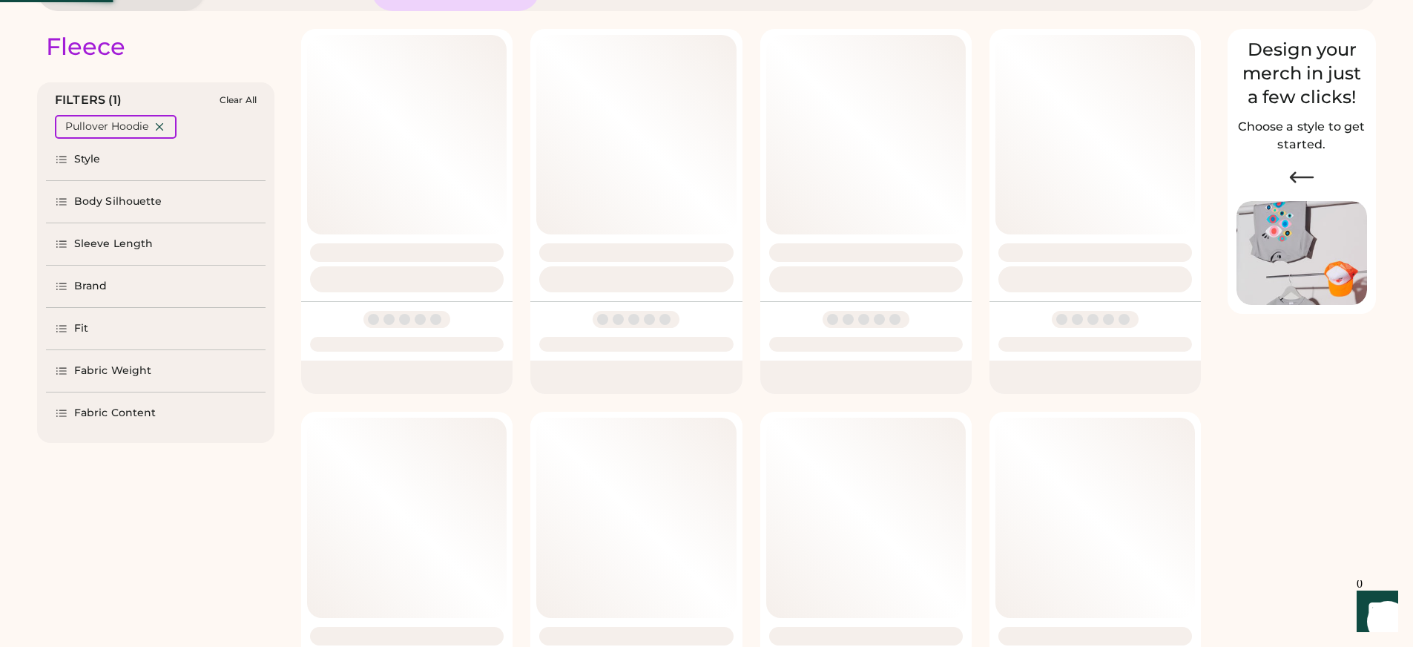
select select "*"
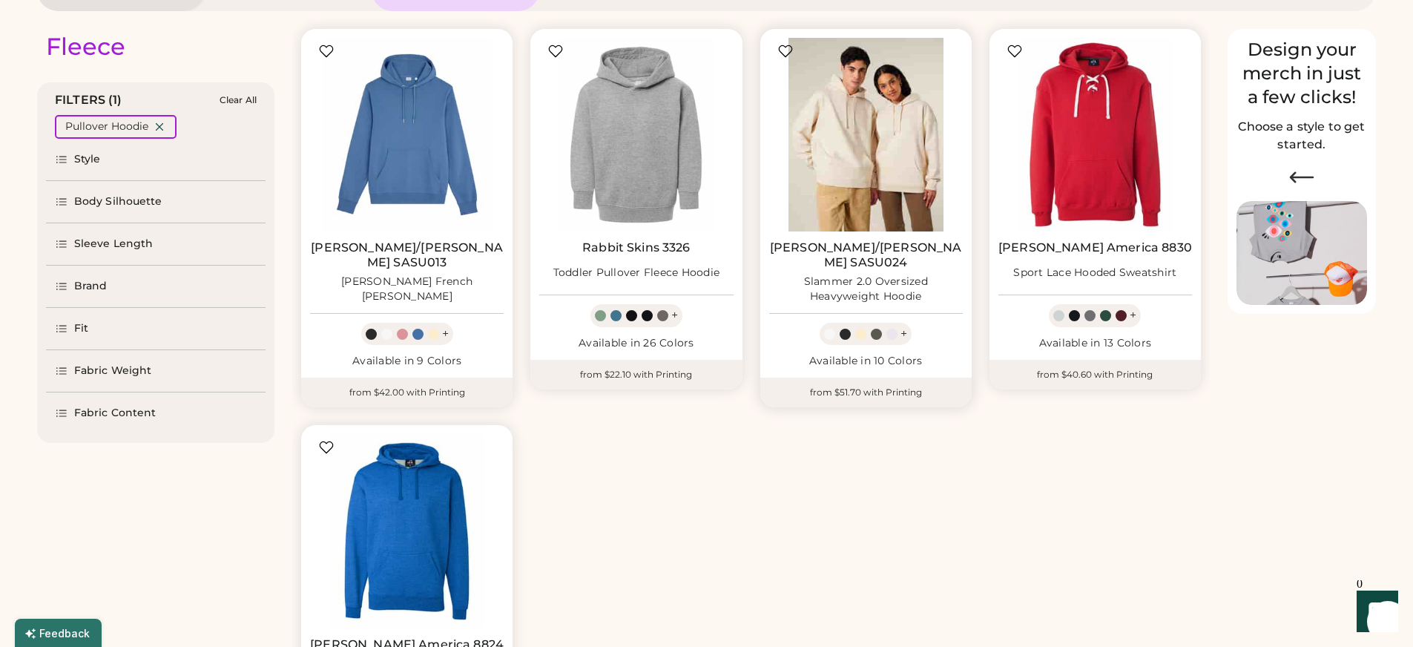
click at [889, 151] on img at bounding box center [866, 135] width 194 height 194
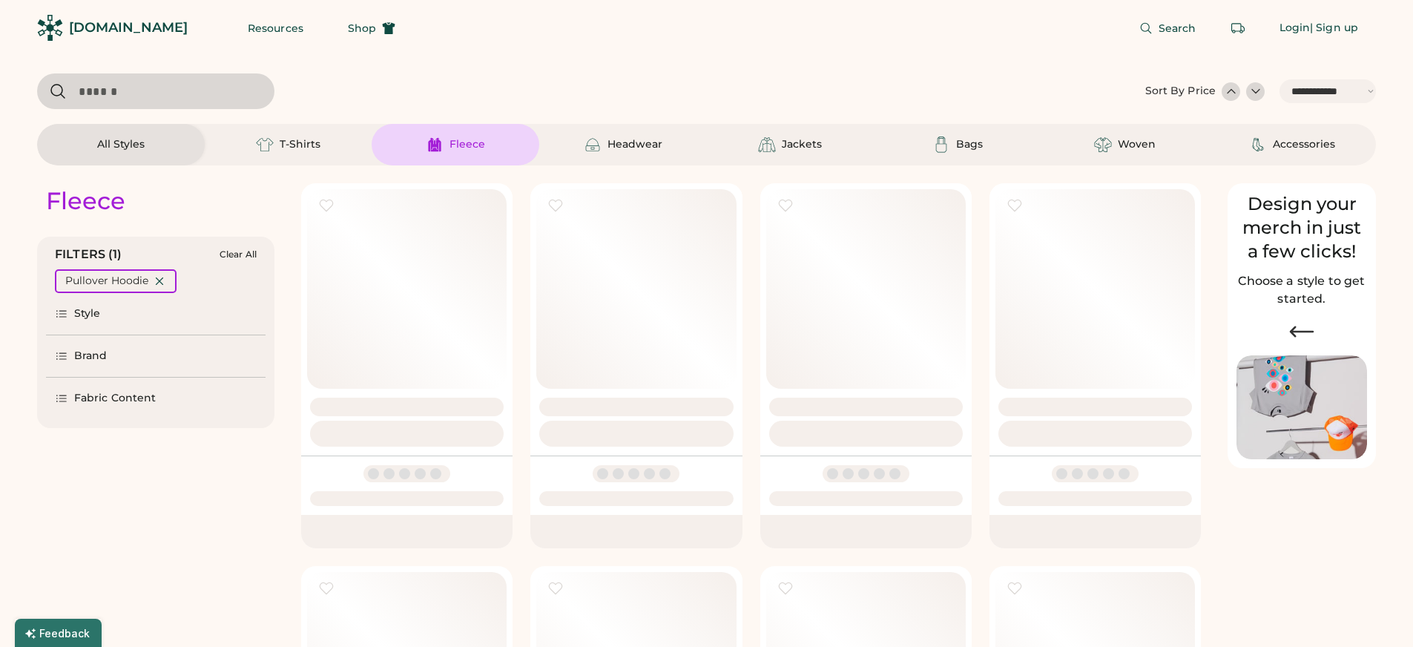
select select "*****"
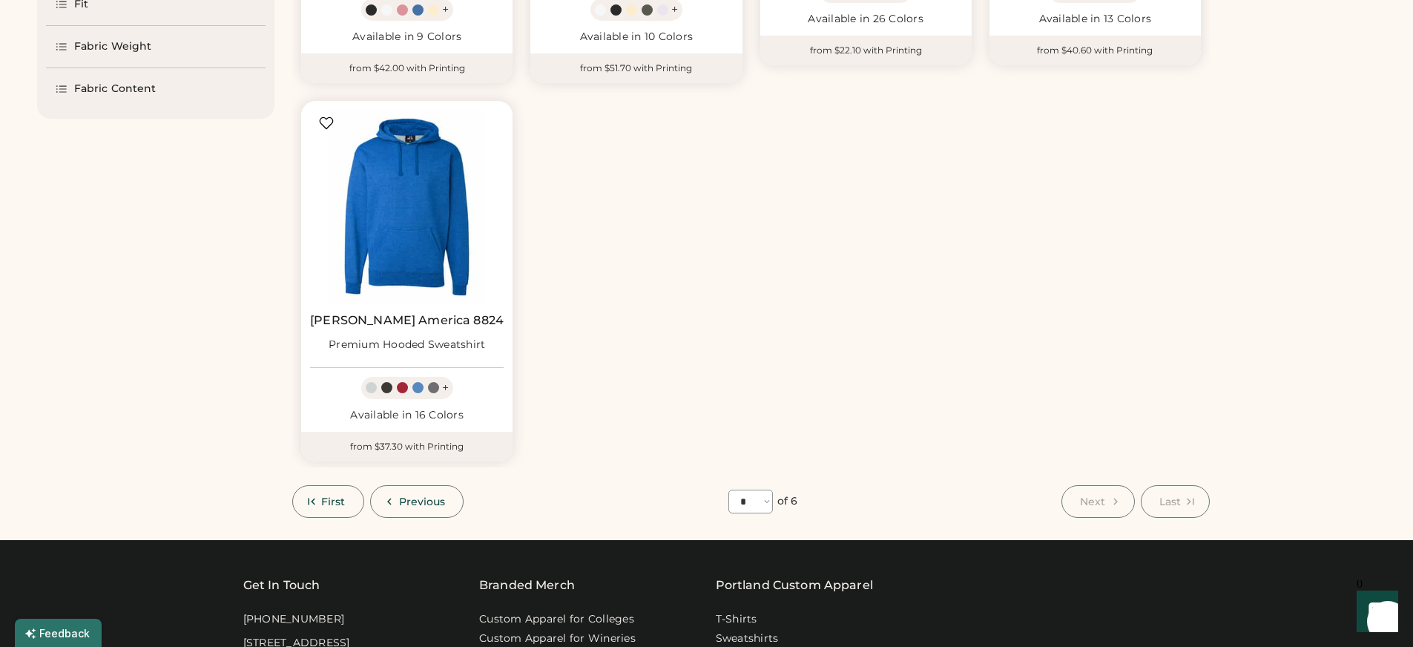
scroll to position [586, 0]
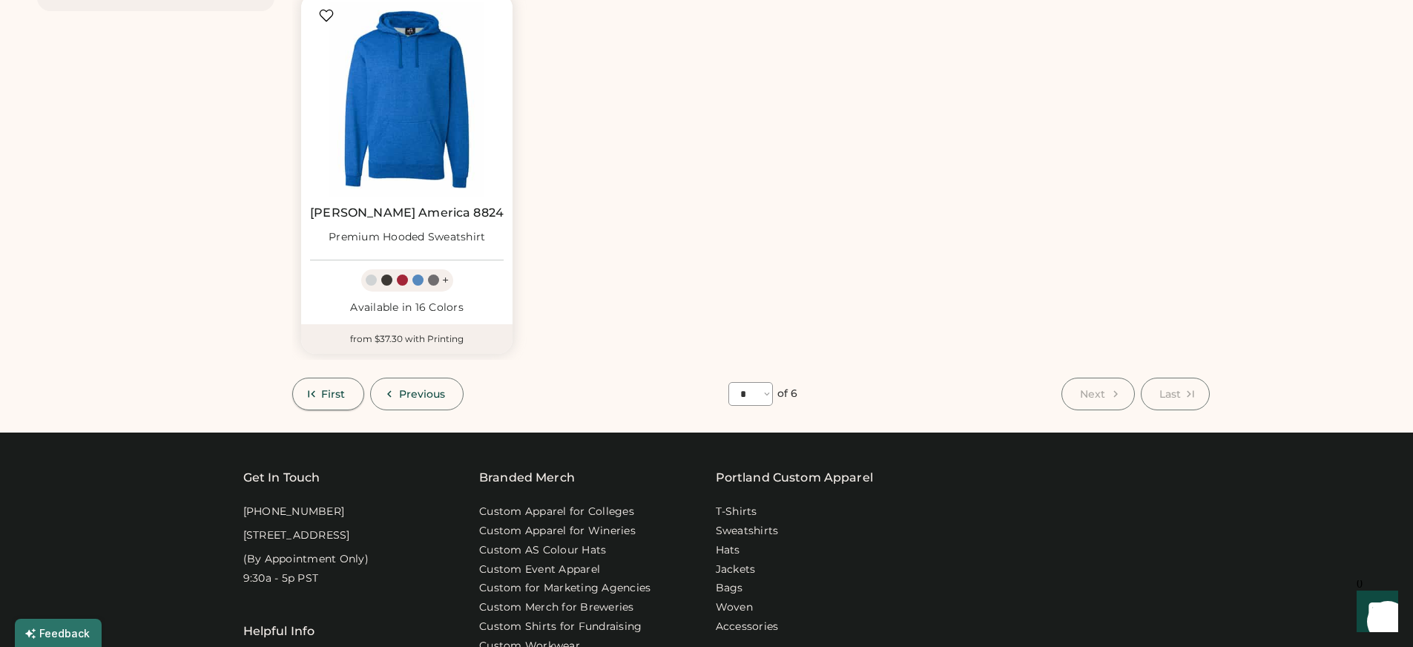
click at [306, 387] on icon at bounding box center [311, 393] width 13 height 13
select select "*"
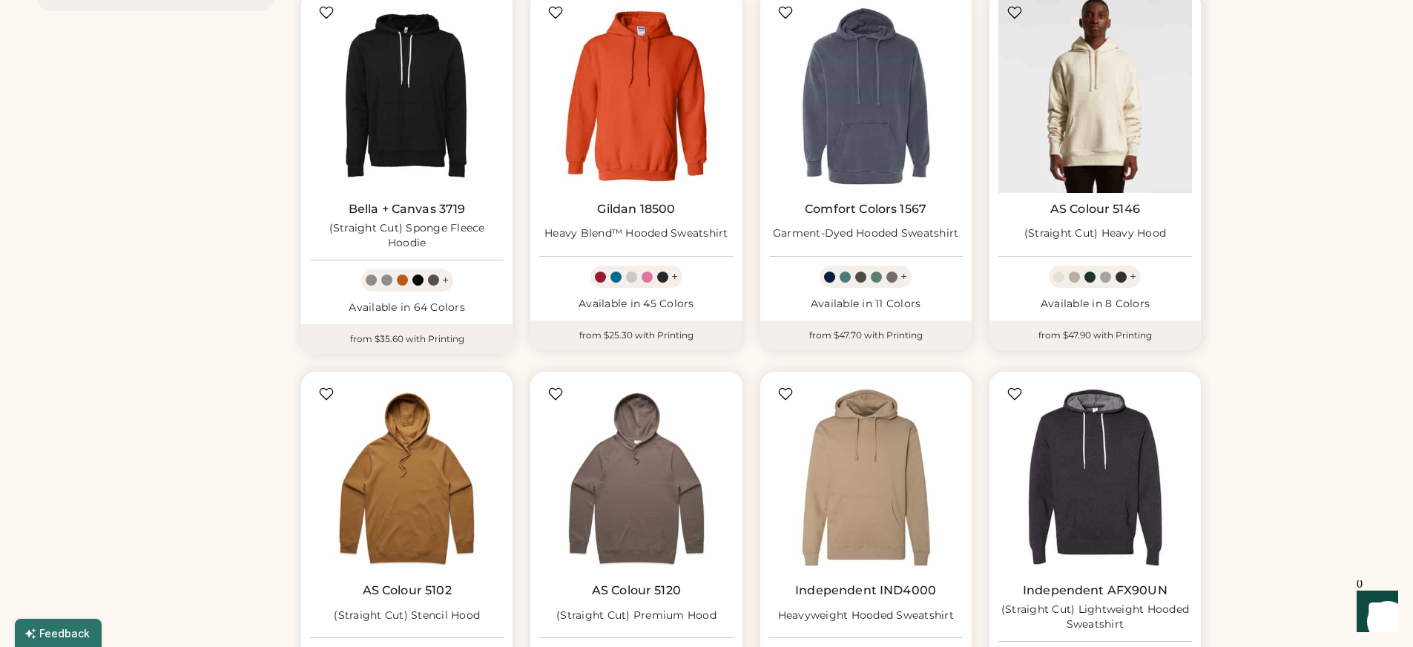
click at [1090, 107] on img at bounding box center [1095, 96] width 194 height 194
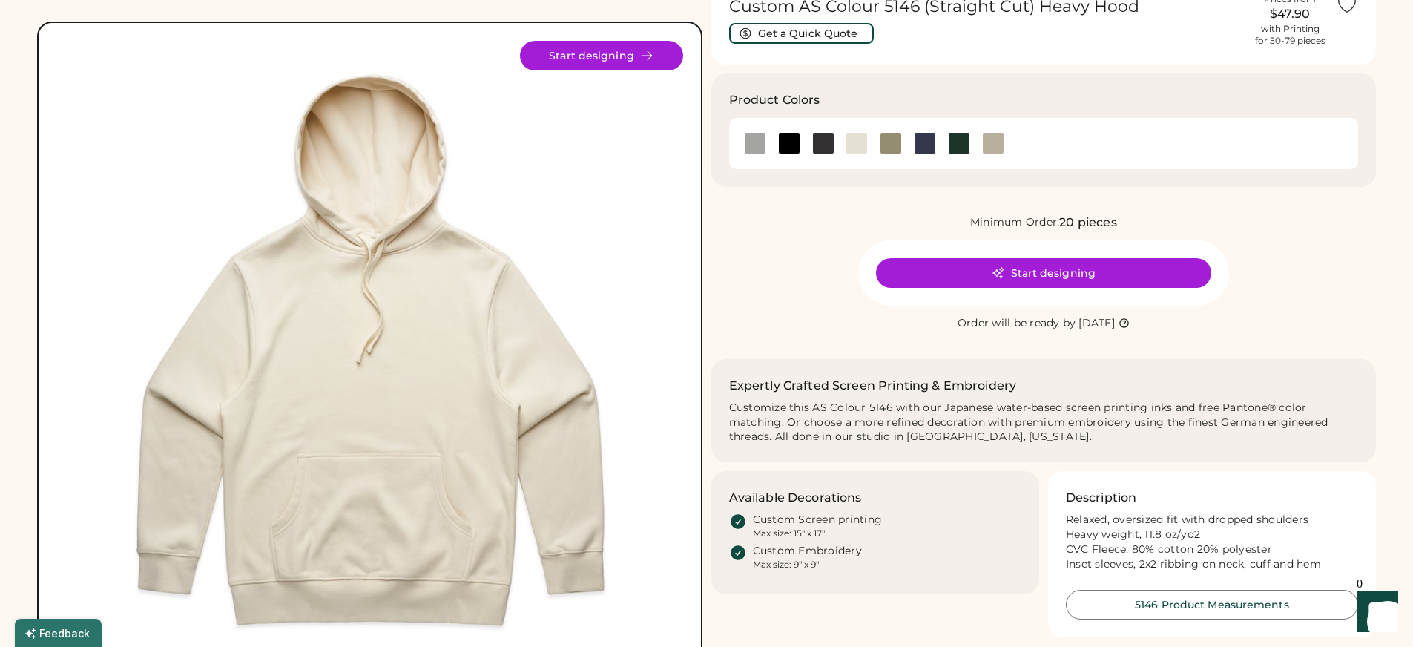
scroll to position [89, 0]
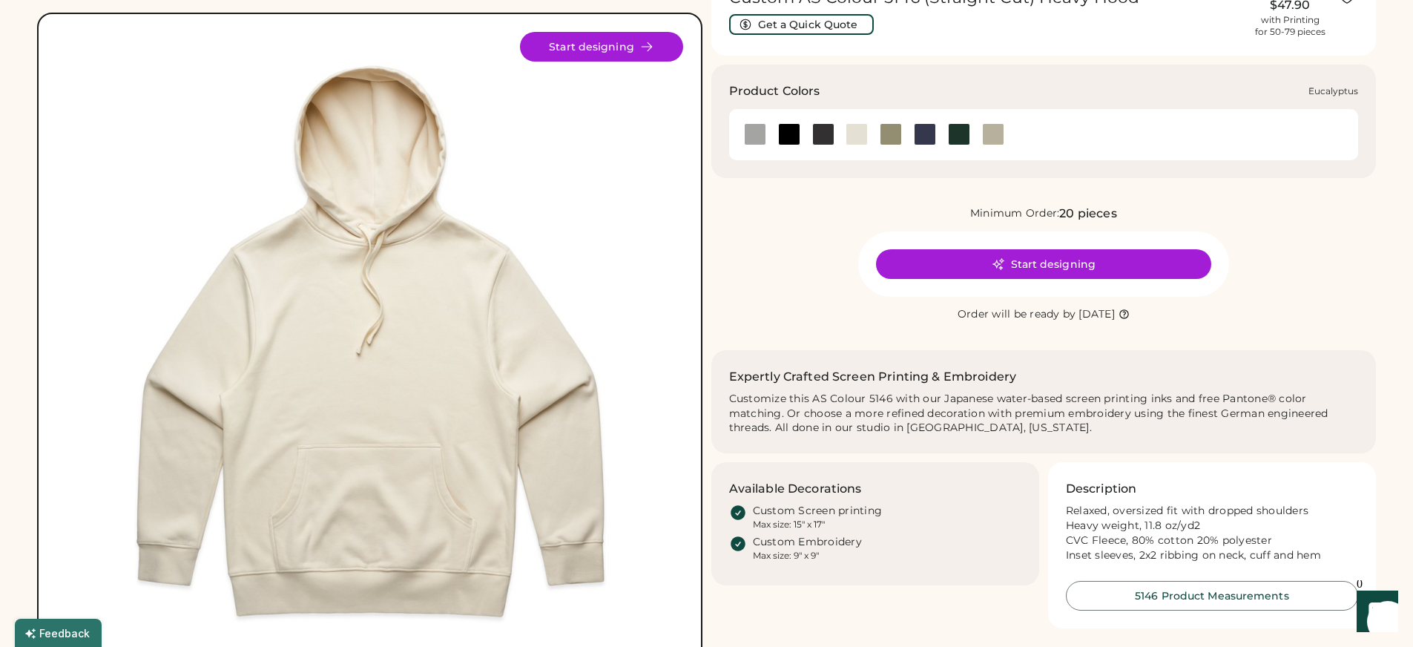
click at [889, 136] on div at bounding box center [891, 134] width 22 height 22
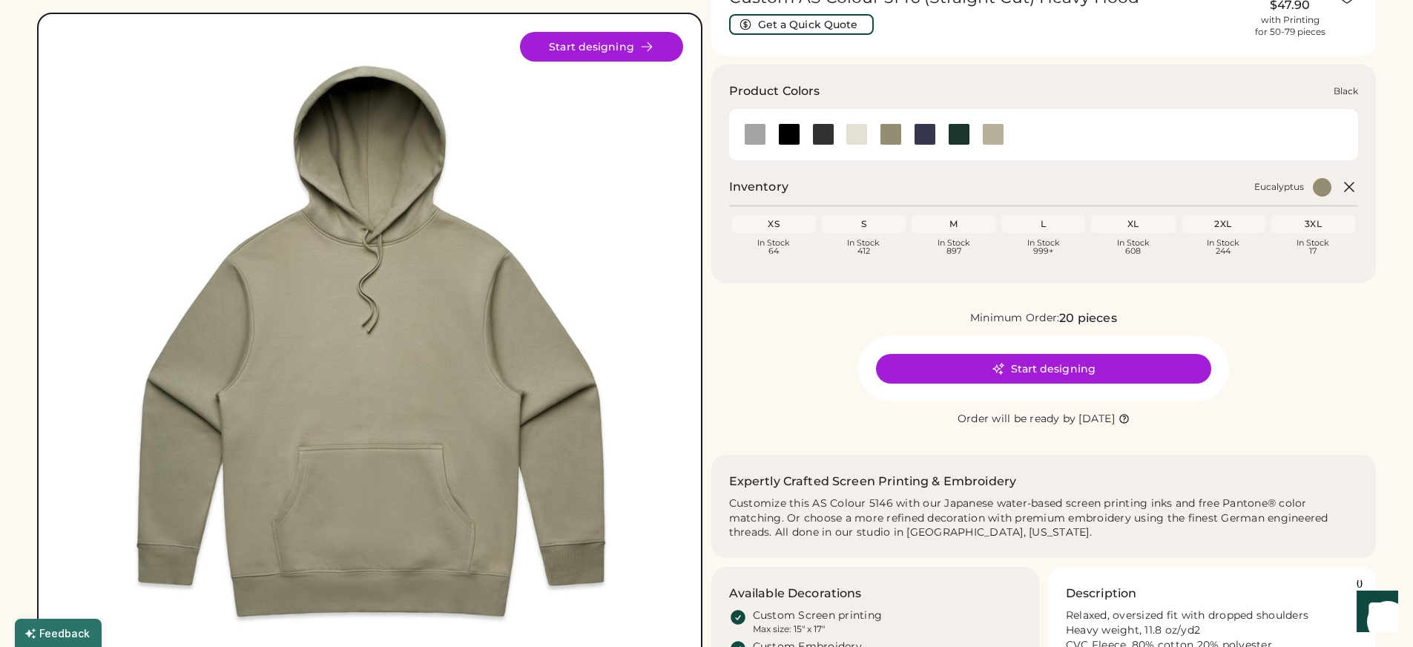
click at [783, 132] on div at bounding box center [789, 134] width 22 height 22
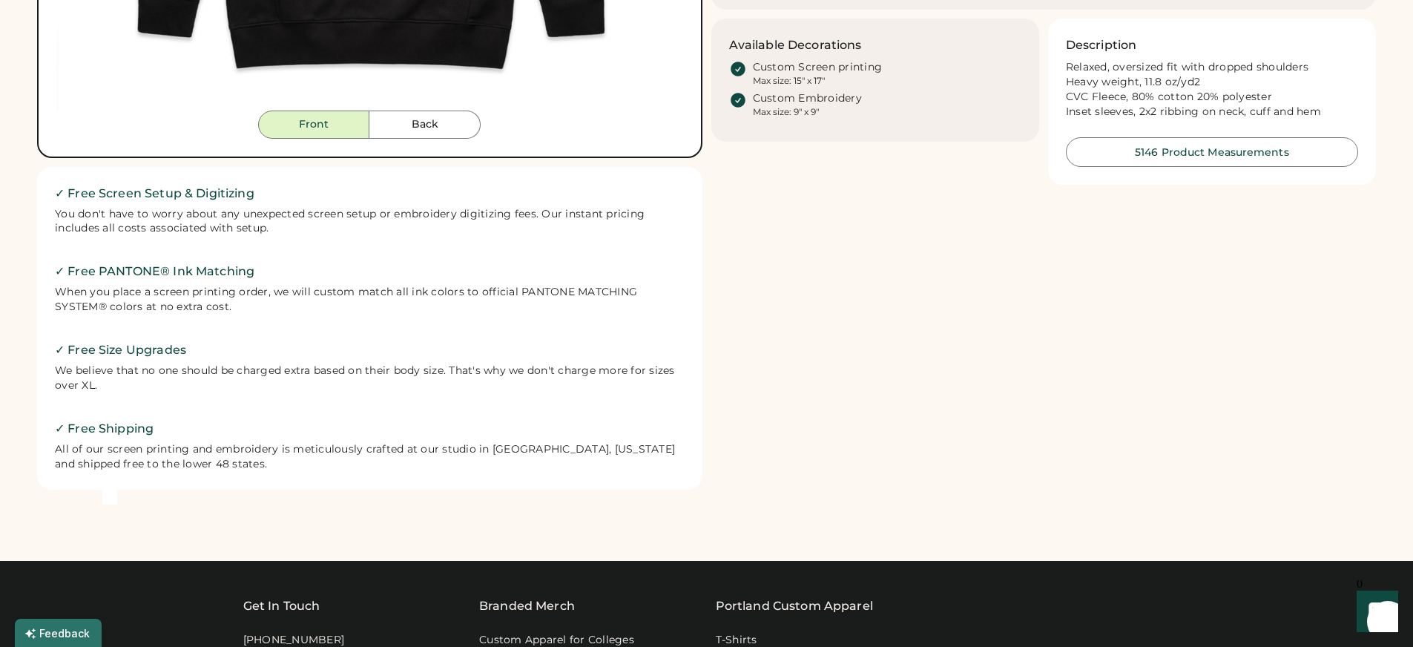
scroll to position [394, 0]
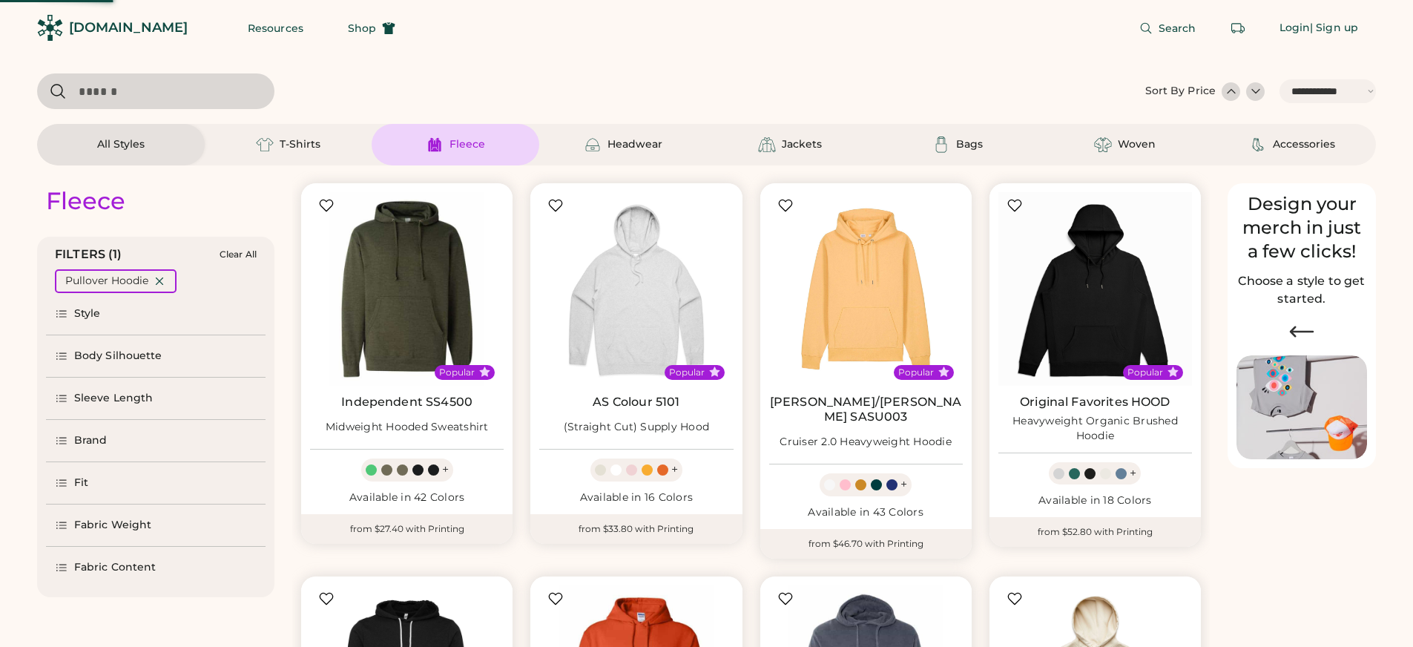
select select "*****"
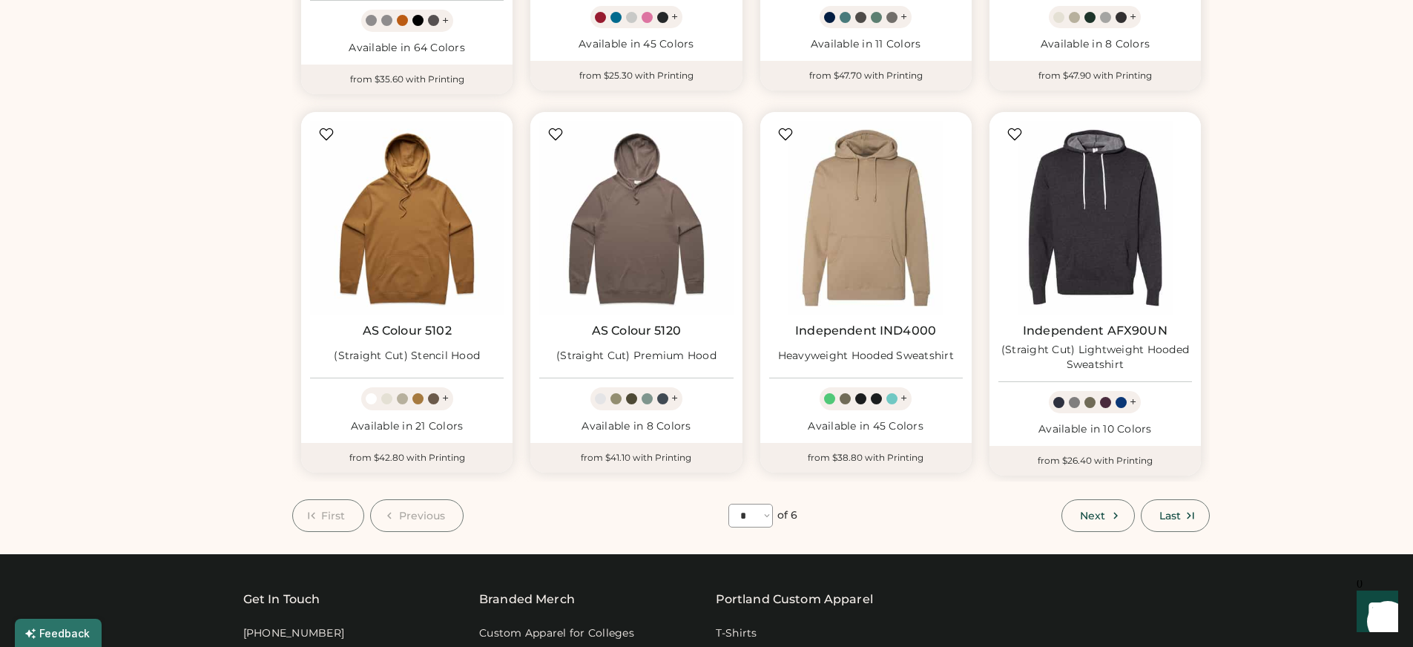
scroll to position [904, 0]
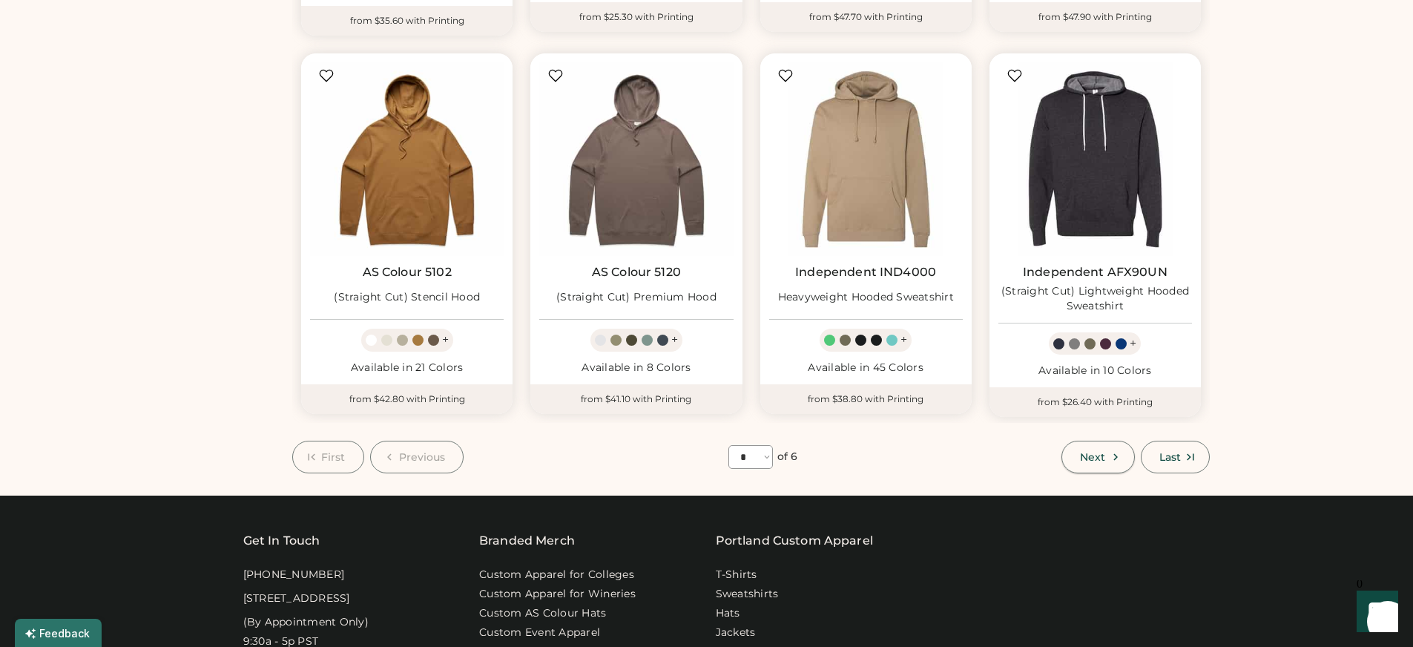
click at [1104, 452] on span "Next" at bounding box center [1092, 457] width 25 height 10
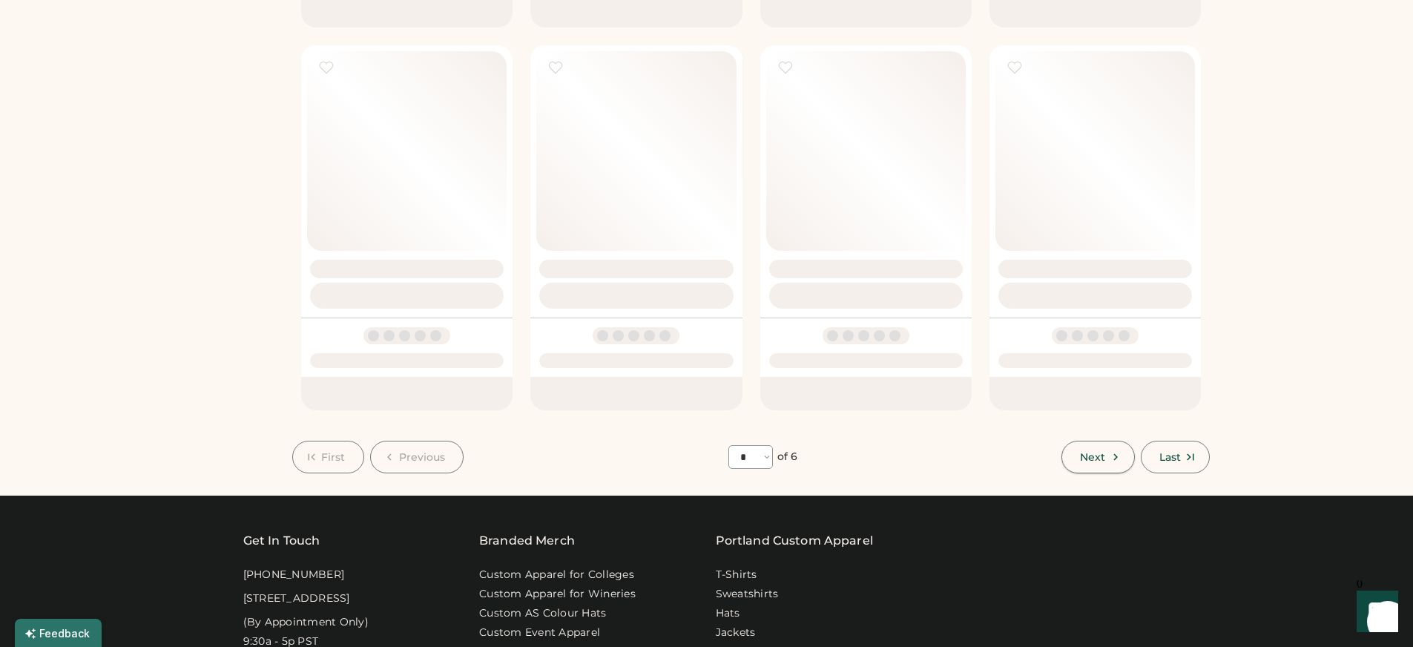
select select "*"
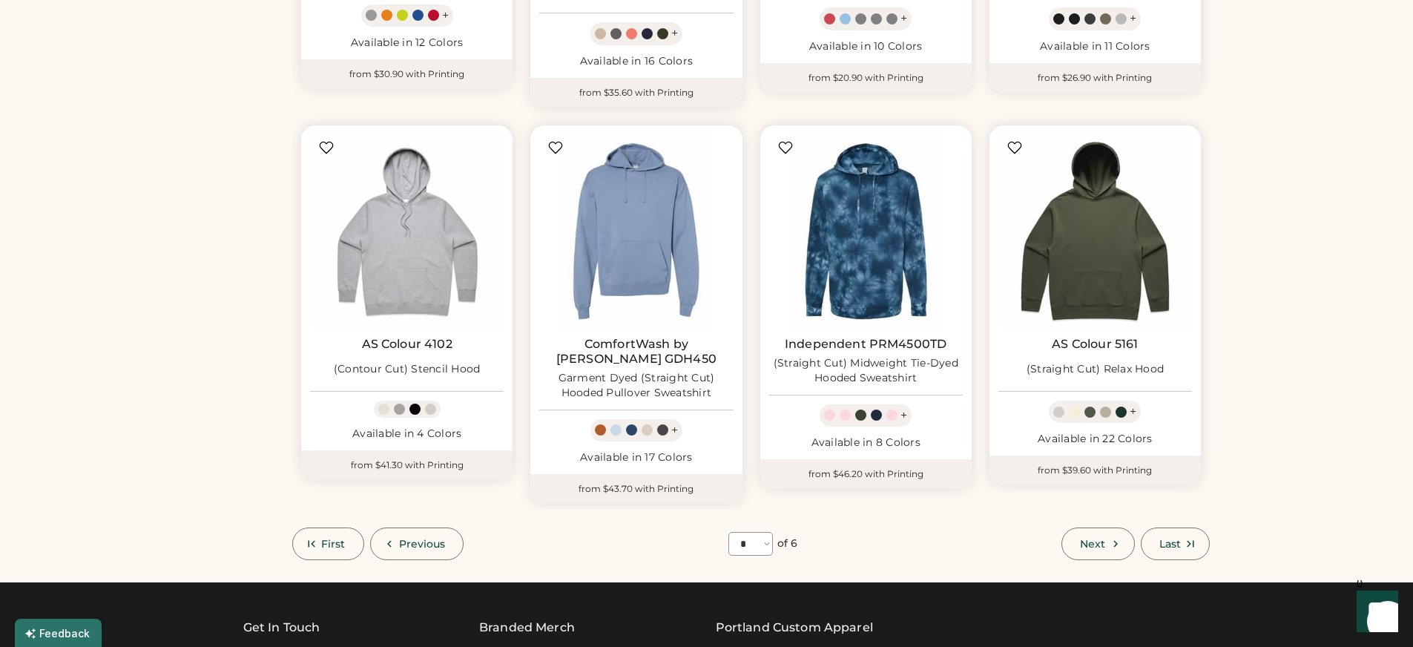
scroll to position [899, 0]
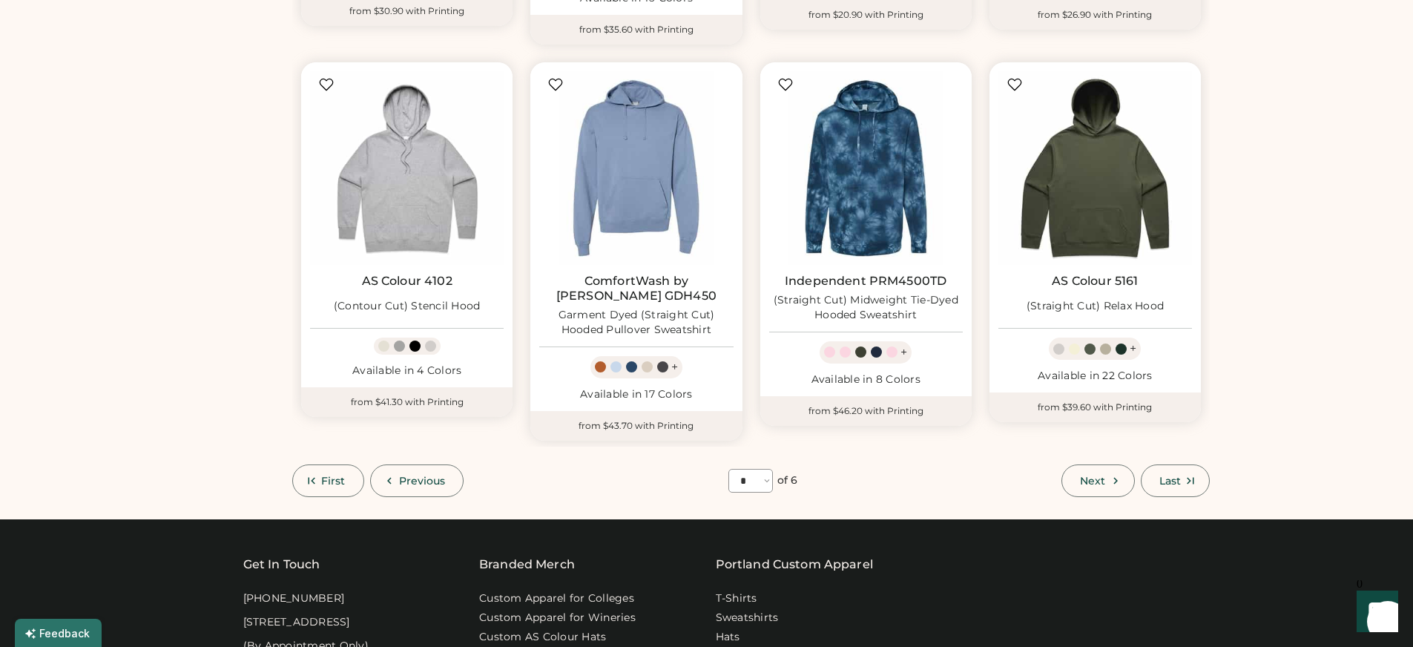
click at [1408, 355] on div "**********" at bounding box center [706, 170] width 1413 height 2138
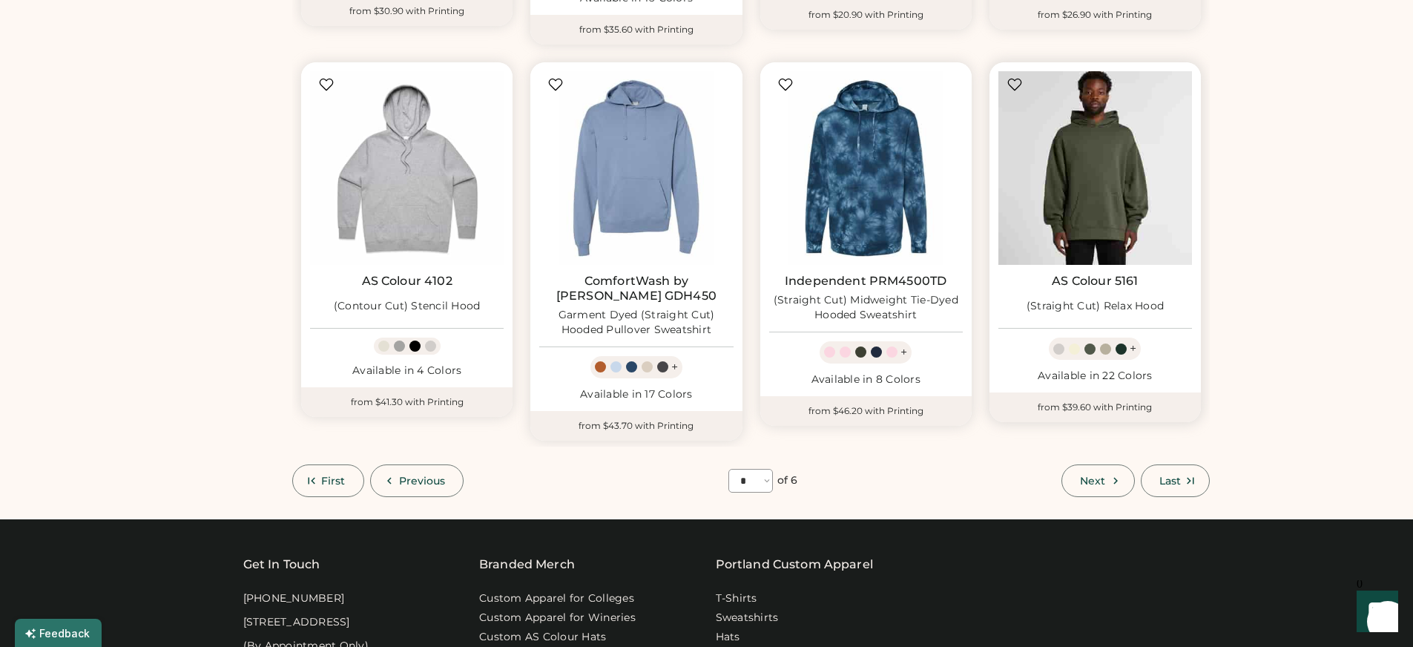
click at [1088, 142] on img at bounding box center [1095, 168] width 194 height 194
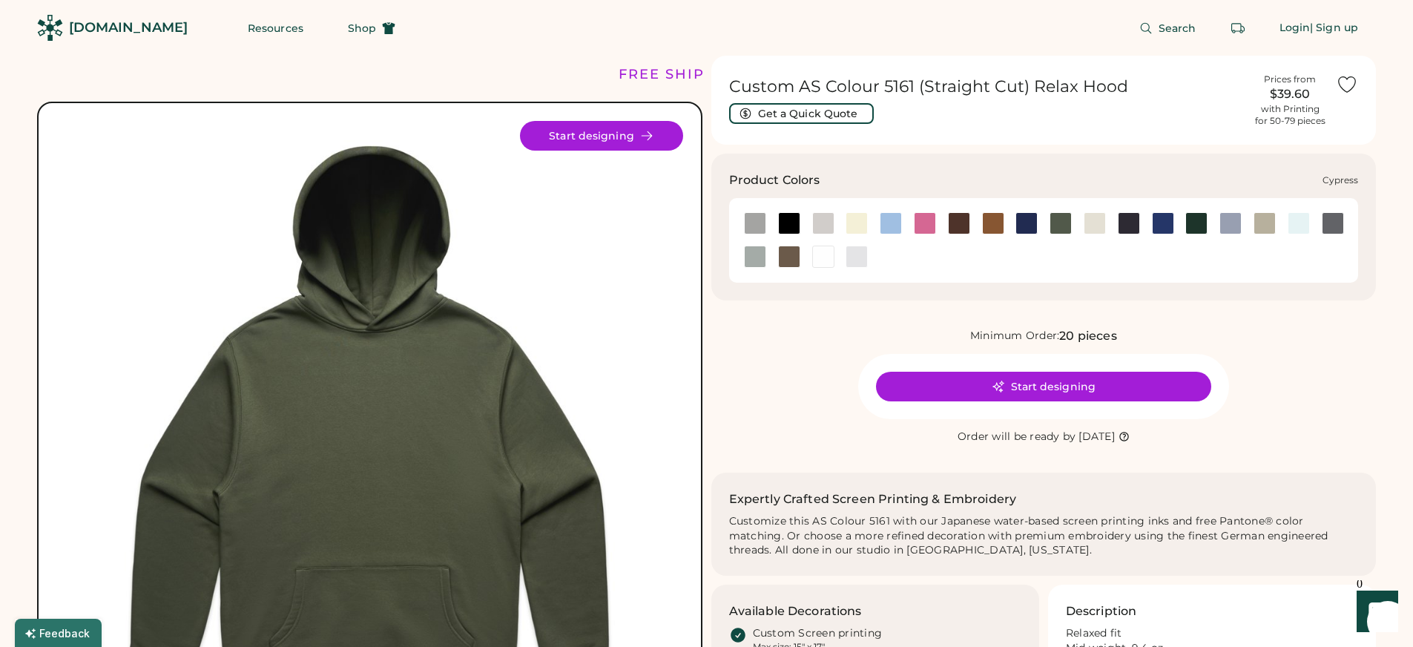
click at [1063, 222] on div at bounding box center [1061, 223] width 22 height 22
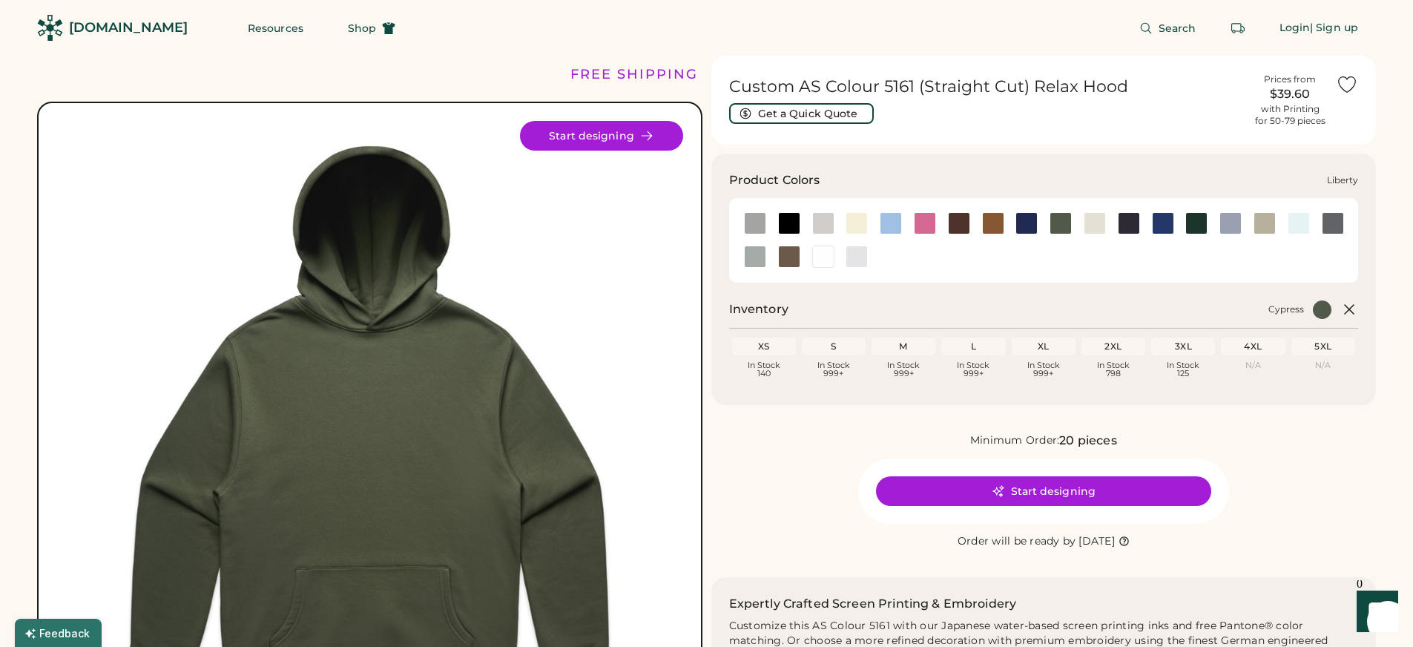
click at [1161, 223] on div at bounding box center [1163, 223] width 22 height 22
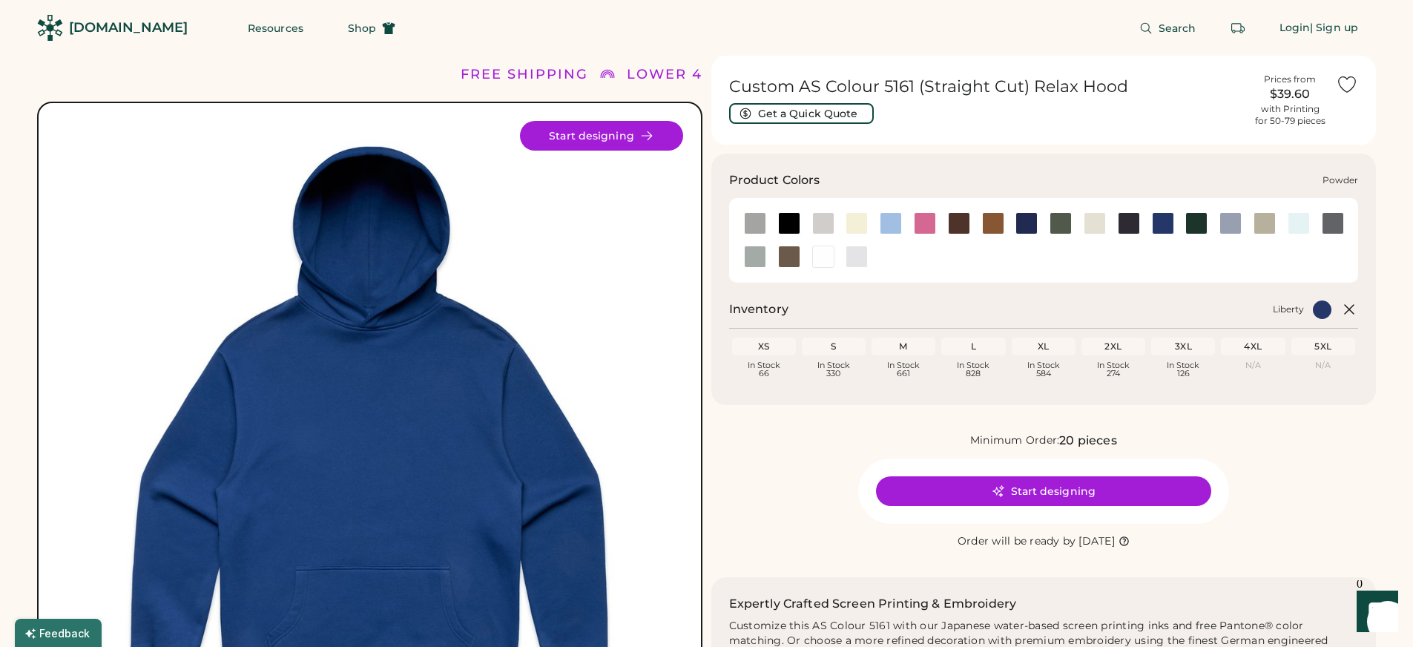
click at [1230, 222] on div at bounding box center [1230, 223] width 22 height 22
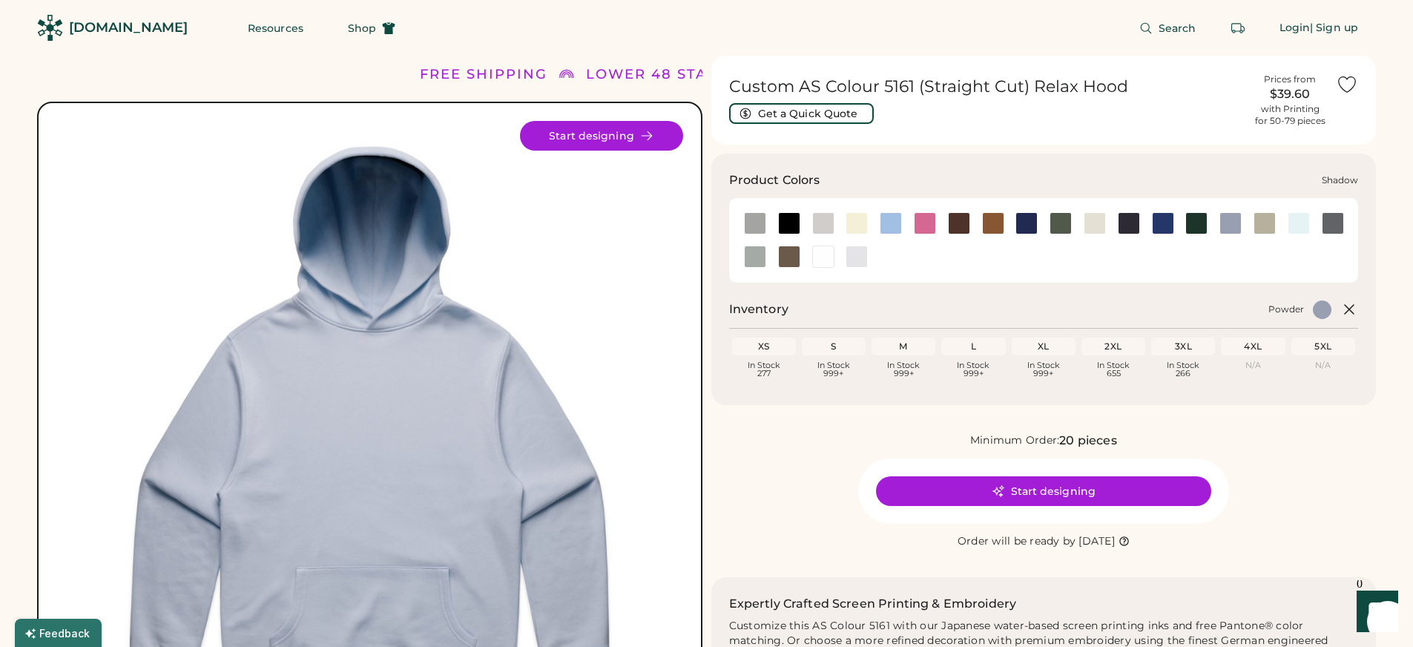
click at [1340, 225] on div at bounding box center [1333, 223] width 22 height 22
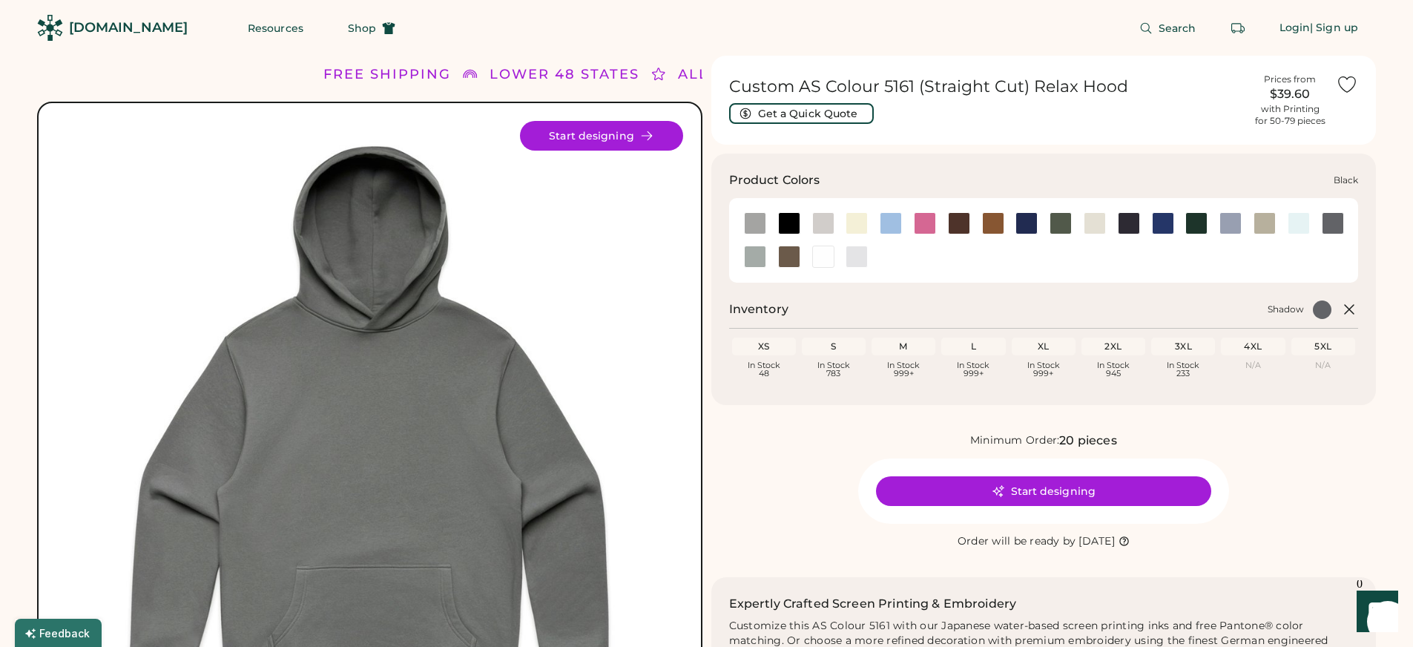
click at [788, 227] on div at bounding box center [789, 223] width 22 height 22
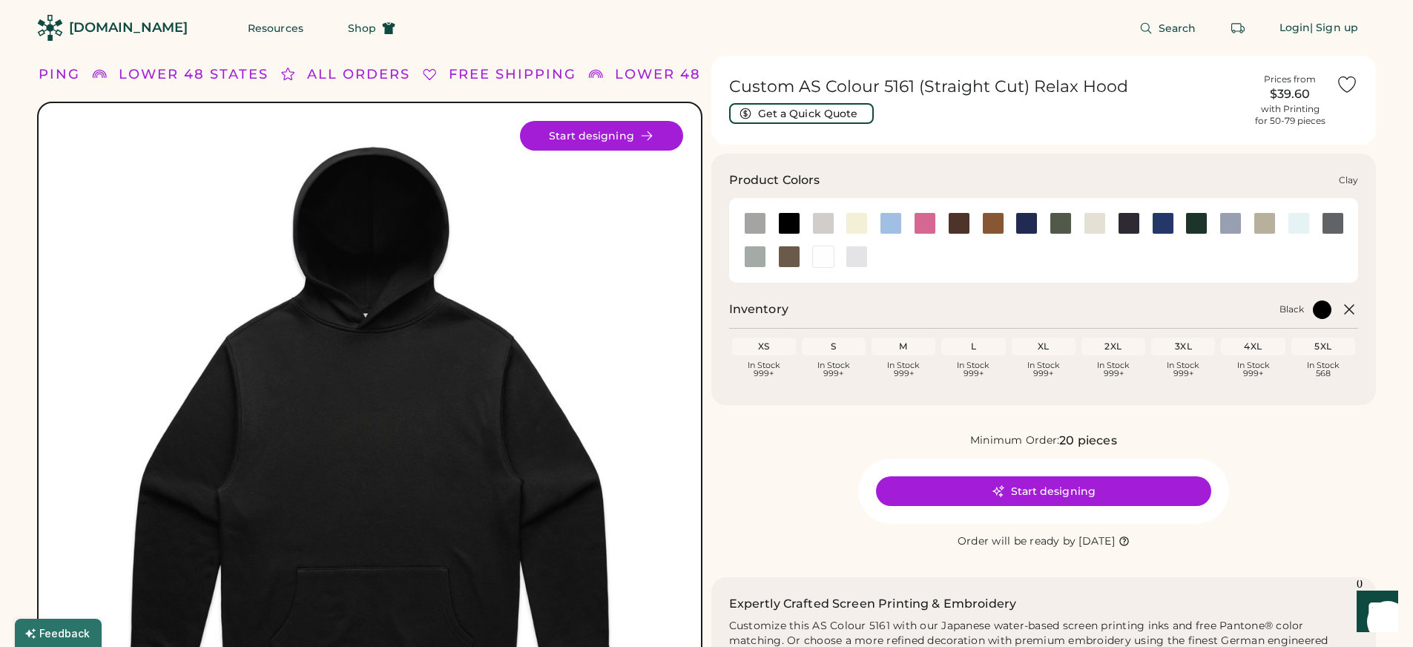
click at [989, 222] on div at bounding box center [993, 223] width 22 height 22
